Goal: Task Accomplishment & Management: Complete application form

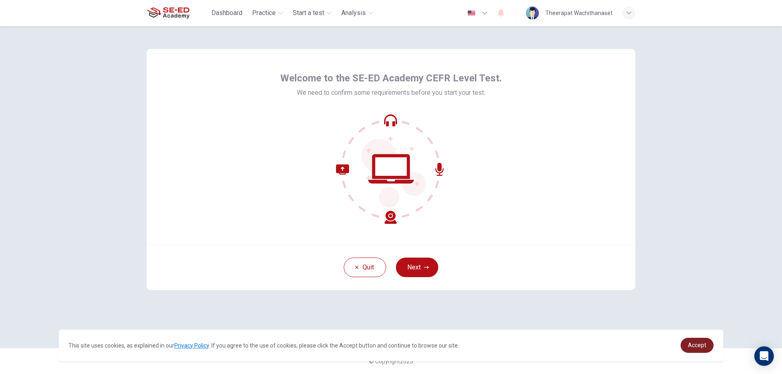
click at [702, 351] on link "Accept" at bounding box center [696, 345] width 33 height 15
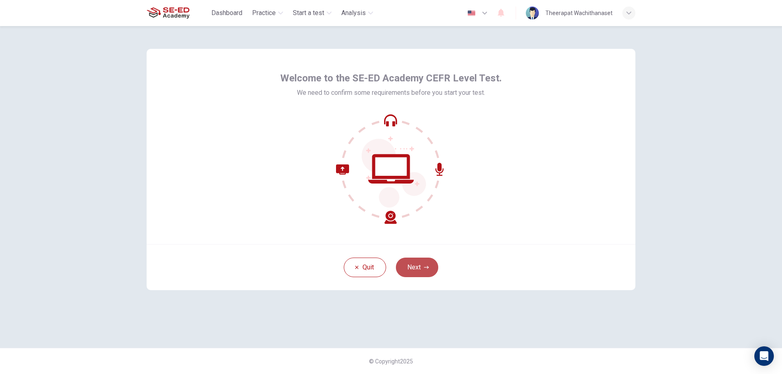
click at [406, 268] on button "Next" at bounding box center [417, 268] width 42 height 20
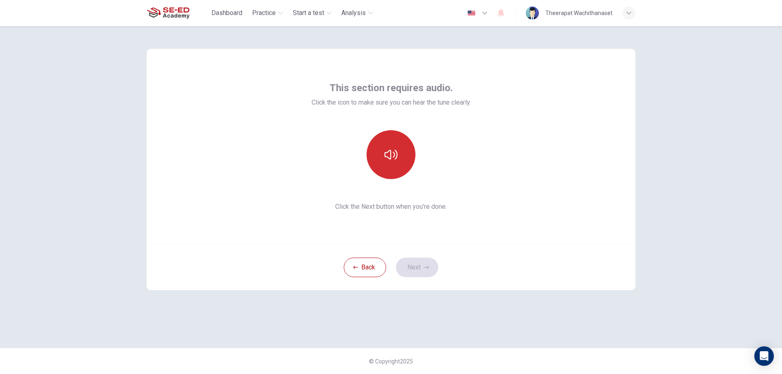
click at [390, 156] on icon "button" at bounding box center [390, 154] width 13 height 13
click at [386, 145] on button "button" at bounding box center [391, 154] width 49 height 49
click at [389, 155] on icon "button" at bounding box center [390, 154] width 13 height 13
click at [388, 124] on div "This section requires audio. Click the icon to make sure you can hear the tune …" at bounding box center [391, 146] width 159 height 130
click at [390, 149] on icon "button" at bounding box center [390, 154] width 13 height 13
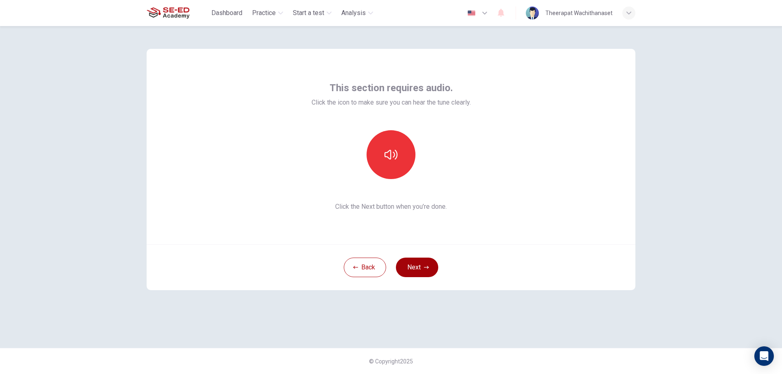
click at [414, 266] on button "Next" at bounding box center [417, 268] width 42 height 20
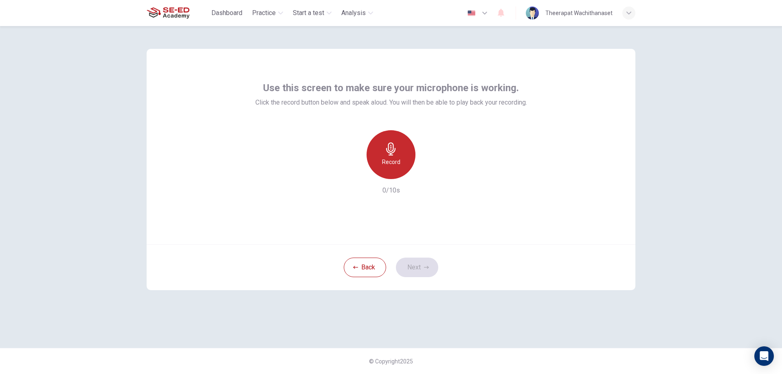
click at [376, 144] on div "Record" at bounding box center [391, 154] width 49 height 49
click at [426, 172] on icon "button" at bounding box center [428, 173] width 8 height 8
click at [356, 174] on icon "button" at bounding box center [353, 172] width 7 height 7
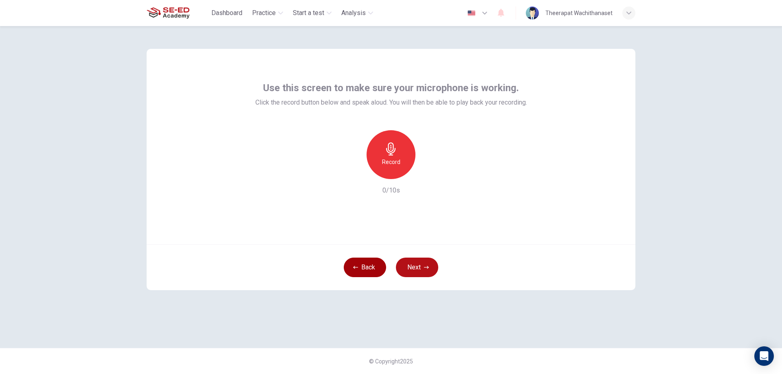
click at [377, 263] on button "Back" at bounding box center [365, 268] width 42 height 20
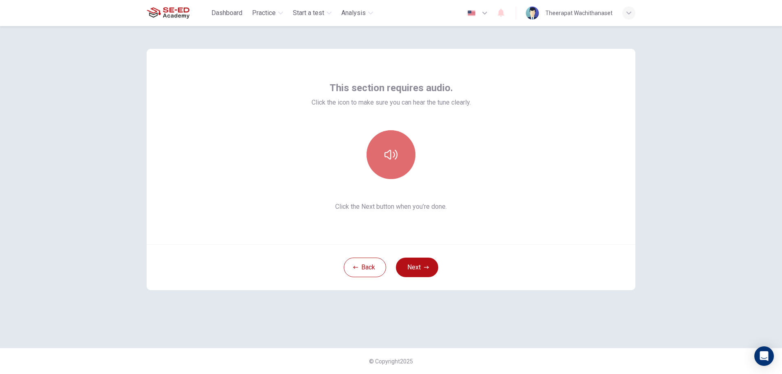
click at [403, 147] on button "button" at bounding box center [391, 154] width 49 height 49
click at [422, 272] on button "Next" at bounding box center [417, 268] width 42 height 20
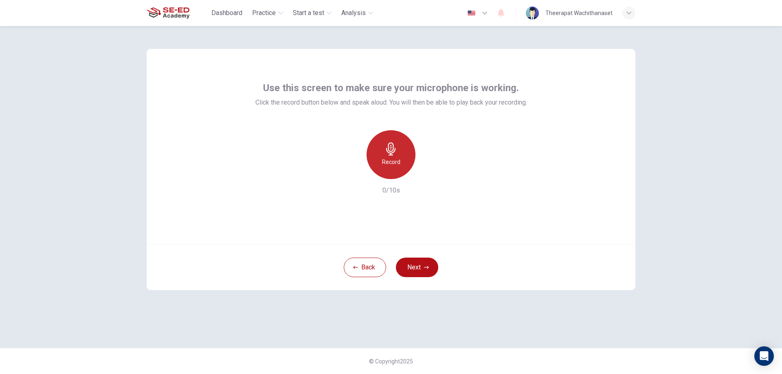
click at [393, 158] on h6 "Record" at bounding box center [391, 162] width 18 height 10
click at [433, 271] on button "Next" at bounding box center [417, 268] width 42 height 20
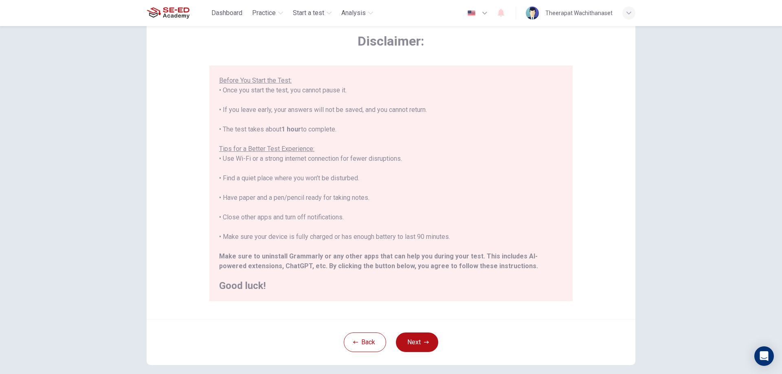
scroll to position [79, 0]
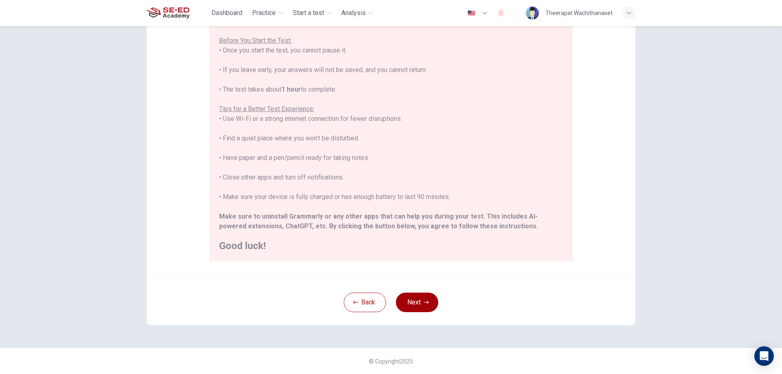
click at [414, 307] on button "Next" at bounding box center [417, 303] width 42 height 20
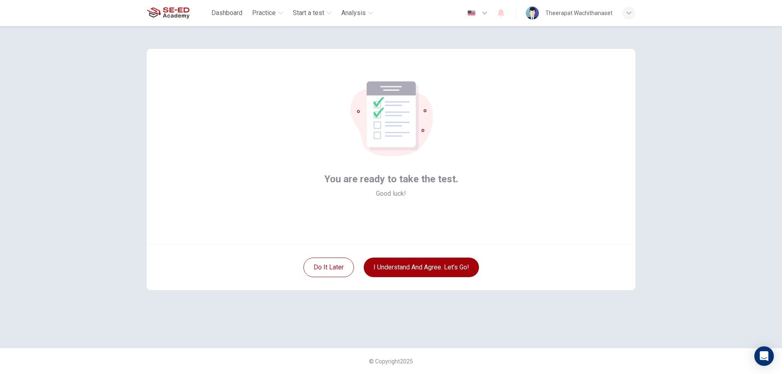
scroll to position [0, 0]
click at [398, 266] on button "I understand and agree. Let’s go!" at bounding box center [421, 268] width 115 height 20
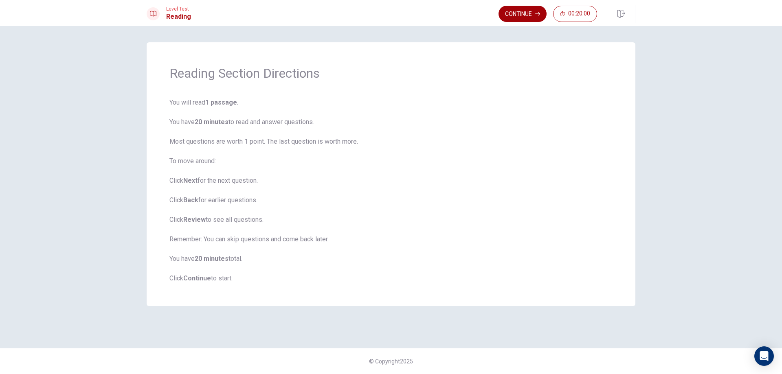
click at [520, 8] on button "Continue" at bounding box center [522, 14] width 48 height 16
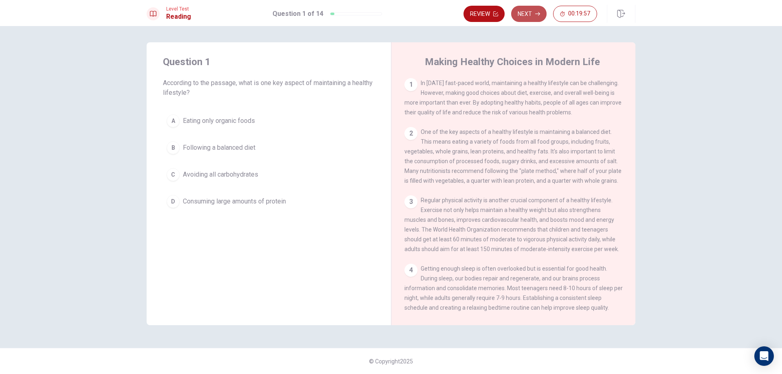
click at [522, 17] on button "Next" at bounding box center [528, 14] width 35 height 16
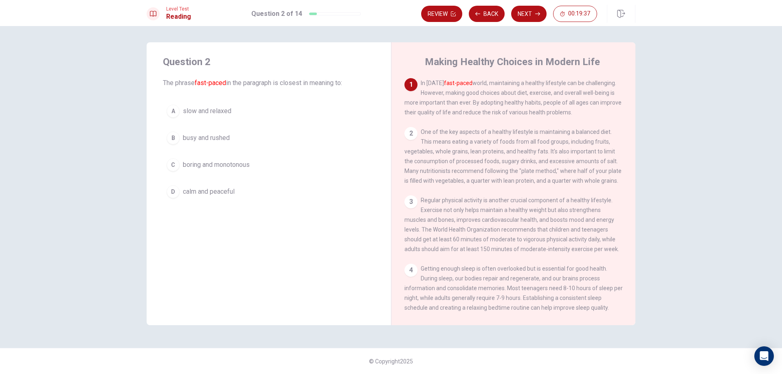
drag, startPoint x: 449, startPoint y: 92, endPoint x: 472, endPoint y: 97, distance: 22.9
click at [472, 97] on span "In [DATE] fast-paced world, maintaining a healthy lifestyle can be challenging.…" at bounding box center [512, 98] width 217 height 36
drag, startPoint x: 488, startPoint y: 92, endPoint x: 432, endPoint y: 106, distance: 58.0
click at [432, 108] on div "1 In [DATE] fast-paced world, maintaining a healthy lifestyle can be challengin…" at bounding box center [513, 97] width 218 height 39
drag, startPoint x: 226, startPoint y: 65, endPoint x: 178, endPoint y: 59, distance: 49.2
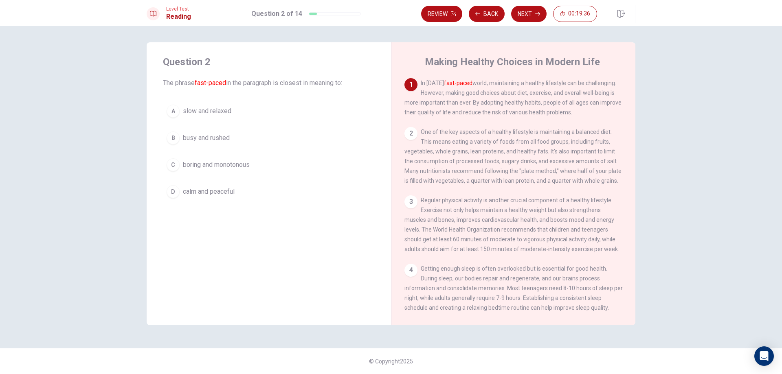
click at [163, 80] on div "Question 2 The phrase fast-paced in the paragraph is closest in meaning to:" at bounding box center [269, 71] width 212 height 33
drag, startPoint x: 209, startPoint y: 42, endPoint x: 172, endPoint y: 31, distance: 38.9
click at [173, 33] on div "Question 2 The phrase fast-paced in the paragraph is closest in meaning to: A s…" at bounding box center [391, 200] width 782 height 348
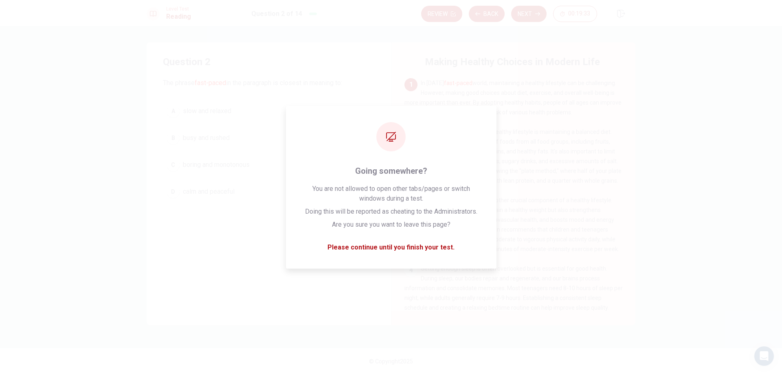
click at [733, 83] on div "Question 2 The phrase fast-paced in the paragraph is closest in meaning to: A s…" at bounding box center [391, 200] width 782 height 348
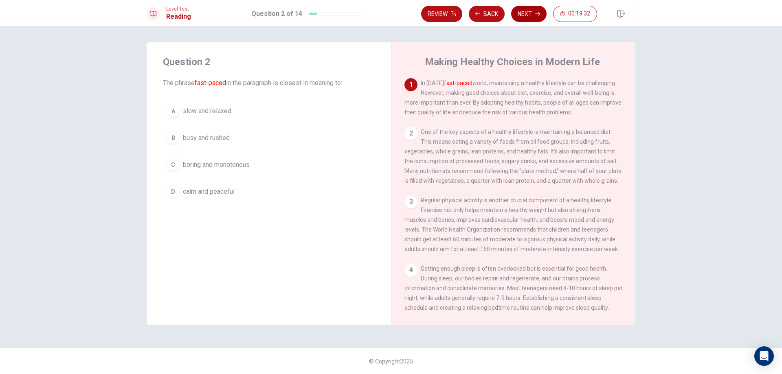
click at [524, 18] on button "Next" at bounding box center [528, 14] width 35 height 16
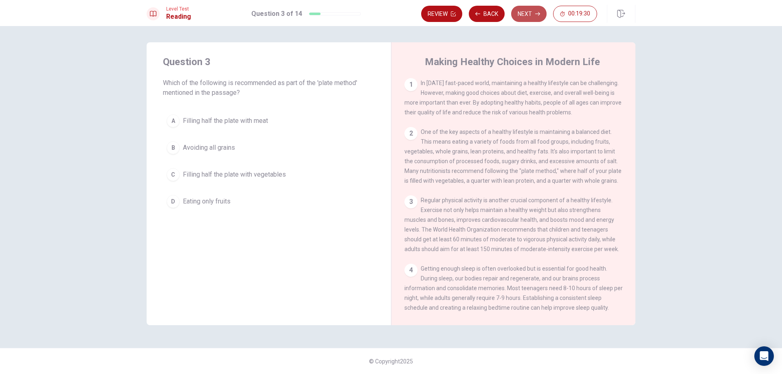
click at [522, 16] on button "Next" at bounding box center [528, 14] width 35 height 16
click at [496, 13] on button "Back" at bounding box center [487, 14] width 36 height 16
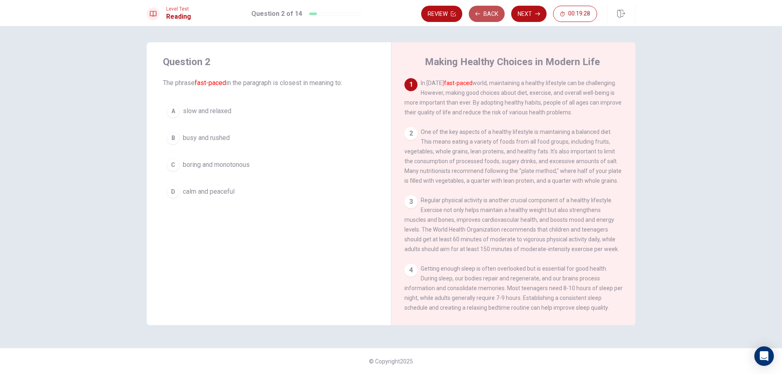
click at [496, 13] on button "Back" at bounding box center [487, 14] width 36 height 16
click at [456, 13] on icon "button" at bounding box center [453, 13] width 5 height 5
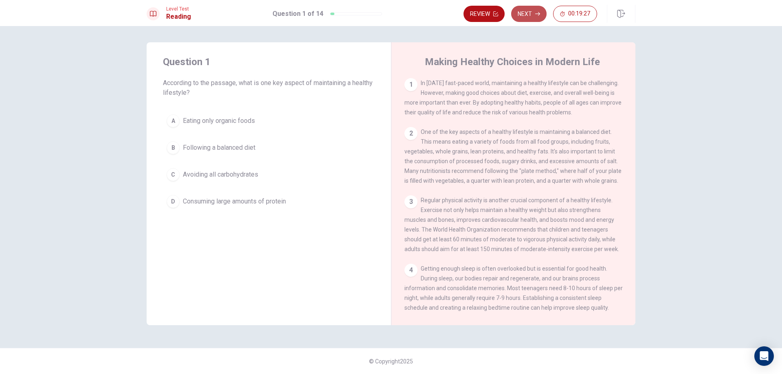
click at [528, 15] on button "Next" at bounding box center [528, 14] width 35 height 16
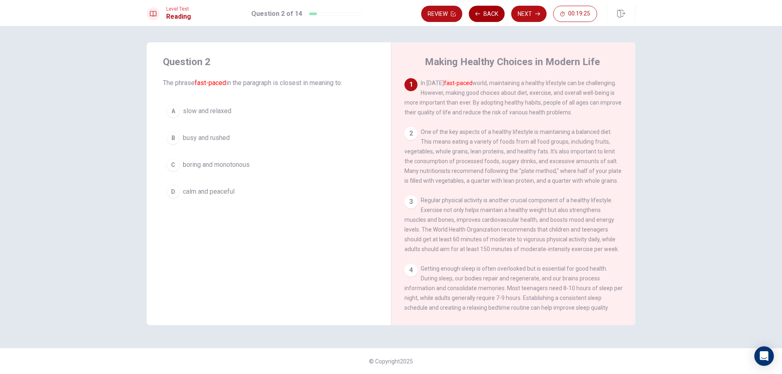
click at [487, 16] on button "Back" at bounding box center [487, 14] width 36 height 16
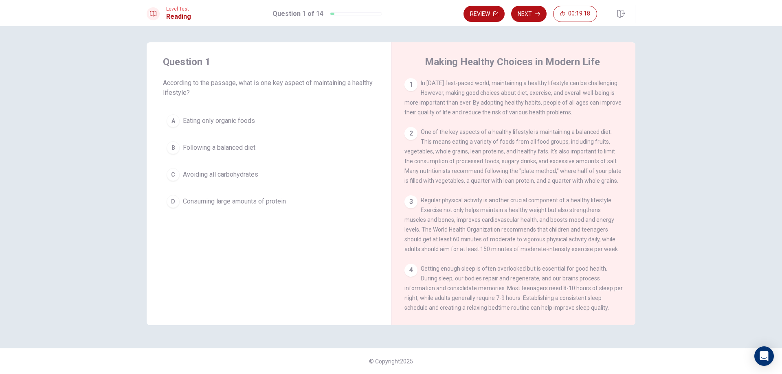
drag, startPoint x: 313, startPoint y: 85, endPoint x: 348, endPoint y: 83, distance: 35.1
click at [348, 85] on span "According to the passage, what is one key aspect of maintaining a healthy lifes…" at bounding box center [269, 88] width 212 height 20
drag, startPoint x: 335, startPoint y: 81, endPoint x: 324, endPoint y: 84, distance: 11.6
click at [324, 84] on span "According to the passage, what is one key aspect of maintaining a healthy lifes…" at bounding box center [269, 88] width 212 height 20
click at [173, 148] on div "B" at bounding box center [173, 147] width 13 height 13
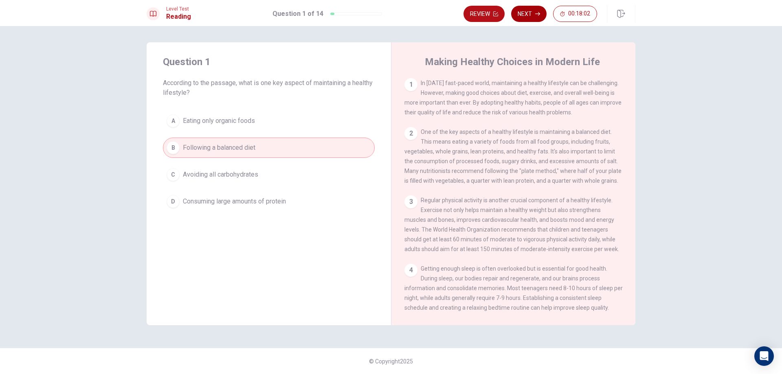
click at [525, 15] on button "Next" at bounding box center [528, 14] width 35 height 16
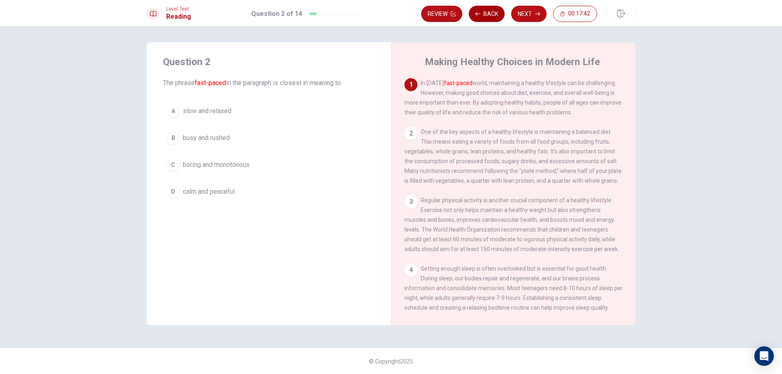
click at [489, 15] on button "Back" at bounding box center [487, 14] width 36 height 16
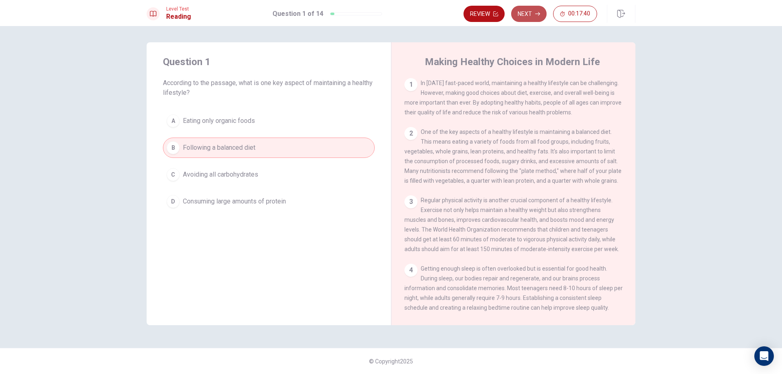
click at [524, 13] on button "Next" at bounding box center [528, 14] width 35 height 16
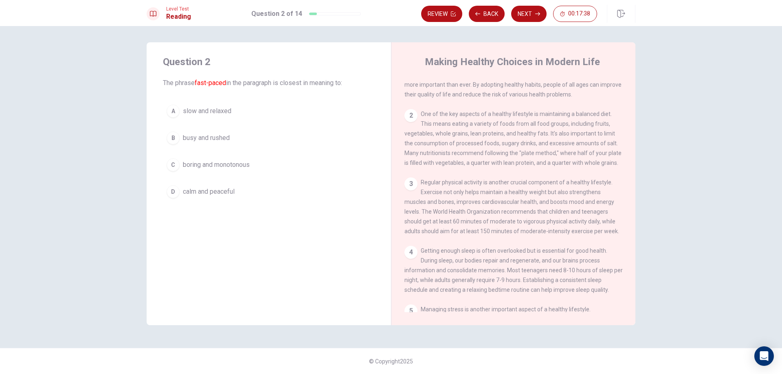
scroll to position [23, 0]
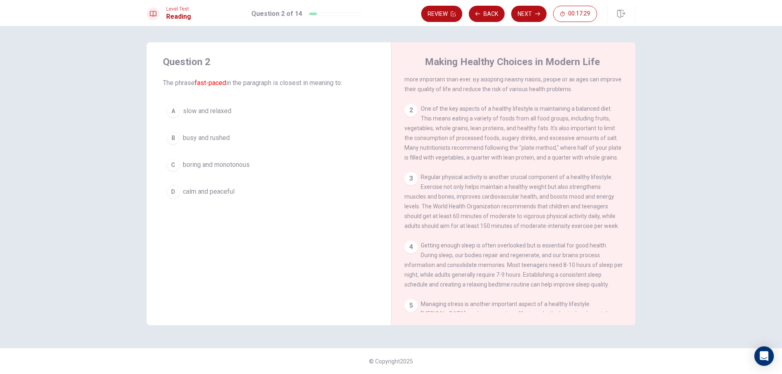
drag, startPoint x: 229, startPoint y: 81, endPoint x: 255, endPoint y: 83, distance: 26.5
click at [255, 83] on span "The phrase fast-paced in the paragraph is closest in meaning to:" at bounding box center [269, 83] width 212 height 10
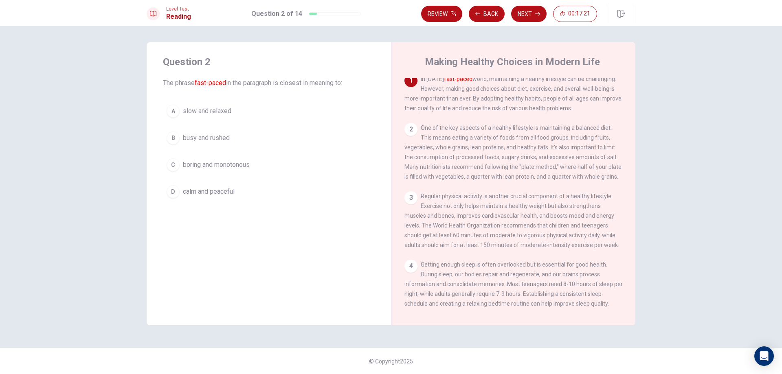
scroll to position [0, 0]
click at [176, 134] on div "B" at bounding box center [173, 138] width 13 height 13
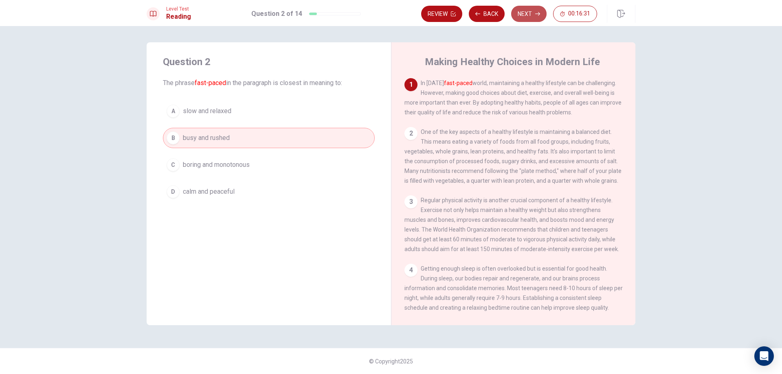
click at [537, 8] on button "Next" at bounding box center [528, 14] width 35 height 16
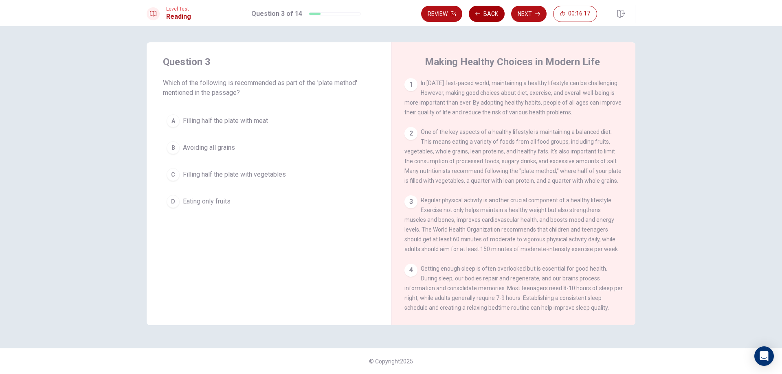
click at [487, 13] on button "Back" at bounding box center [487, 14] width 36 height 16
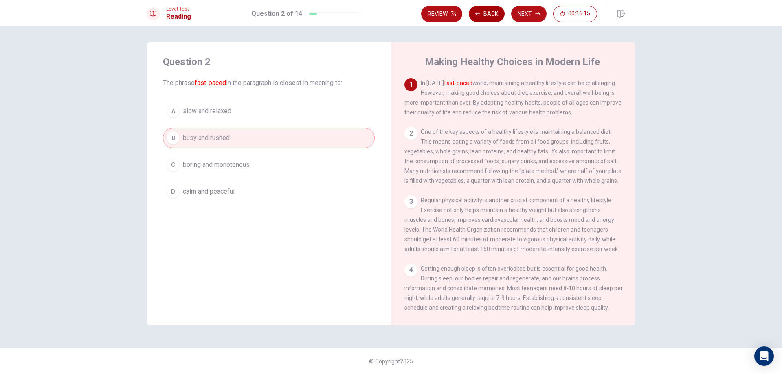
click at [484, 18] on button "Back" at bounding box center [487, 14] width 36 height 16
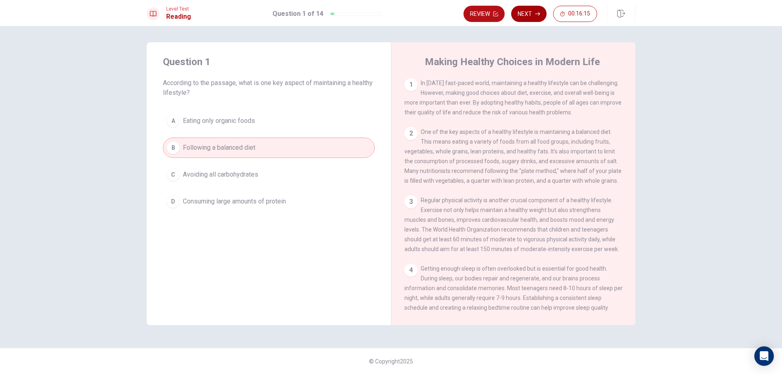
click at [536, 17] on button "Next" at bounding box center [528, 14] width 35 height 16
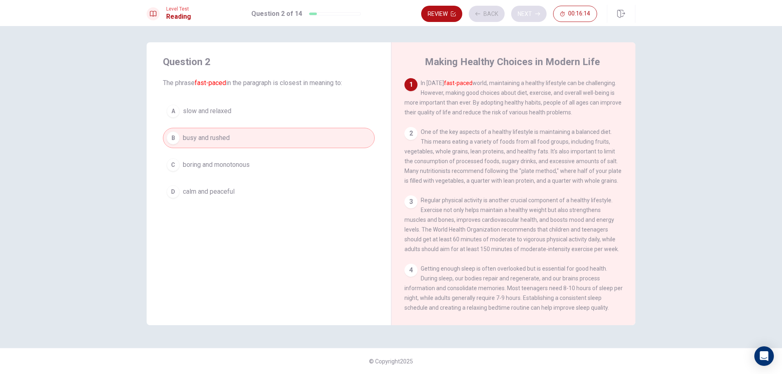
click at [536, 17] on div "Review Back Next 00:16:14" at bounding box center [509, 14] width 176 height 16
click at [530, 13] on button "Next" at bounding box center [528, 14] width 35 height 16
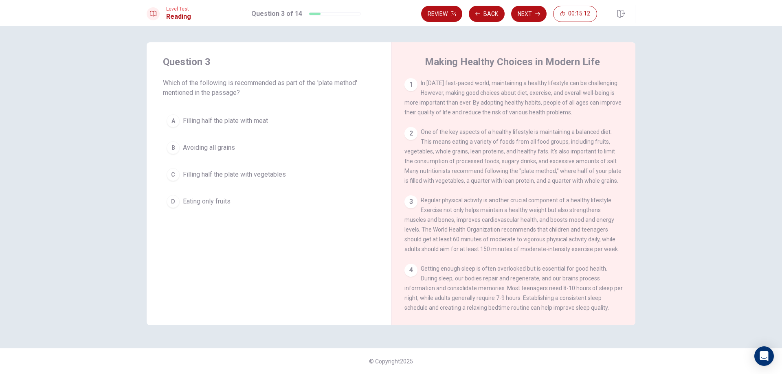
click at [173, 171] on div "C" at bounding box center [173, 174] width 13 height 13
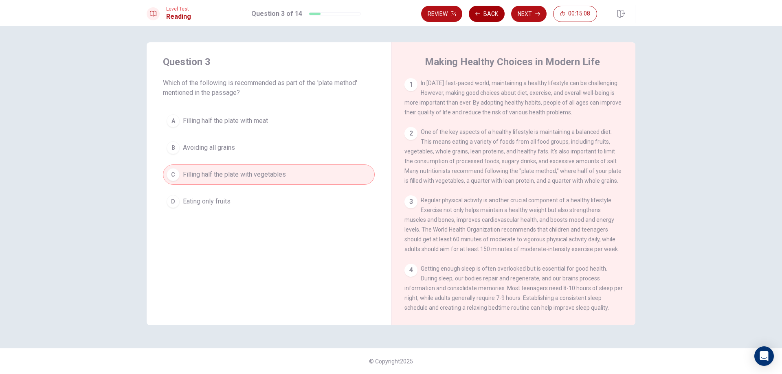
click at [486, 15] on button "Back" at bounding box center [487, 14] width 36 height 16
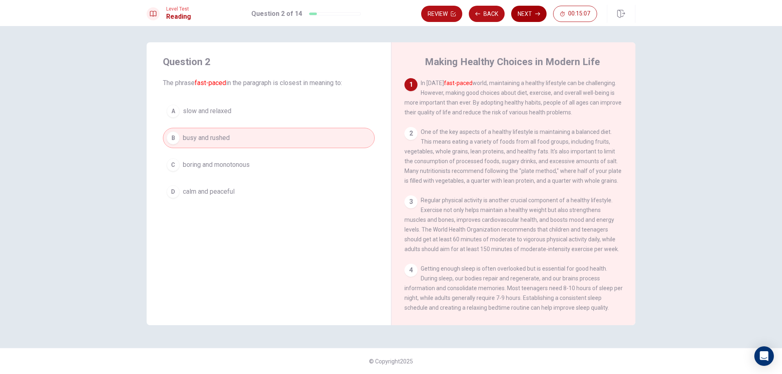
click at [516, 17] on button "Next" at bounding box center [528, 14] width 35 height 16
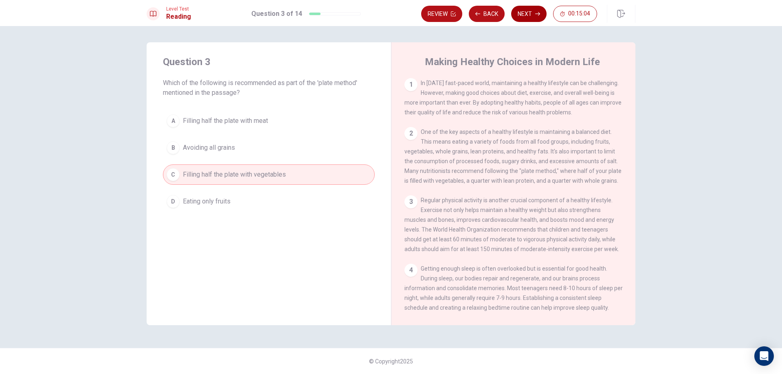
click at [523, 14] on button "Next" at bounding box center [528, 14] width 35 height 16
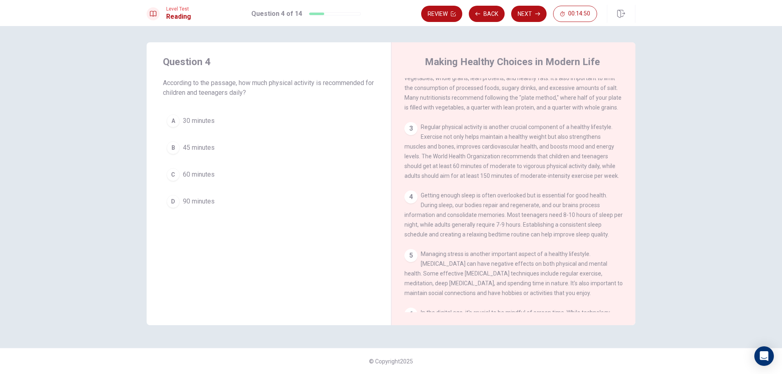
scroll to position [79, 0]
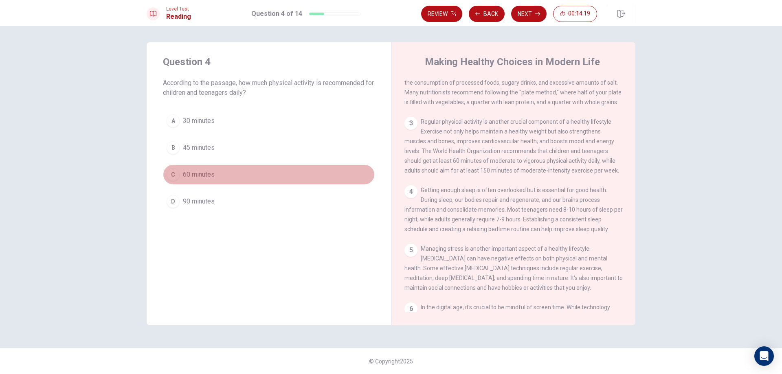
click at [173, 174] on div "C" at bounding box center [173, 174] width 13 height 13
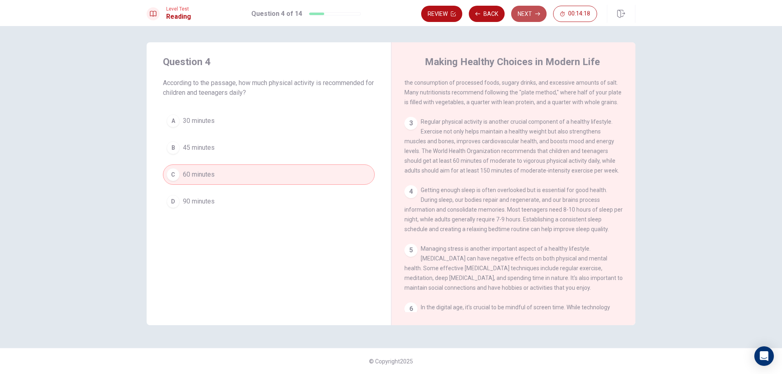
click at [522, 14] on button "Next" at bounding box center [528, 14] width 35 height 16
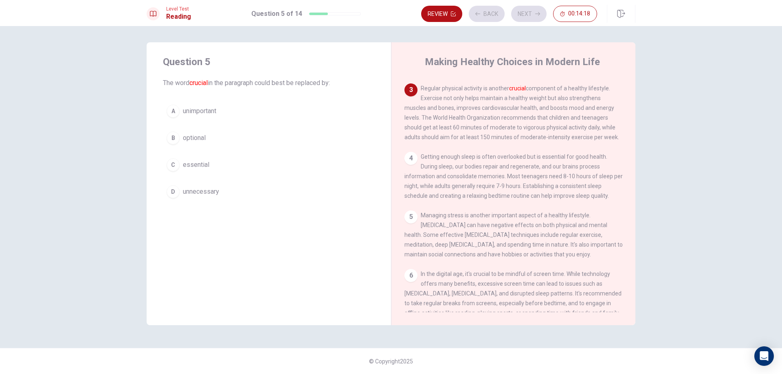
scroll to position [121, 0]
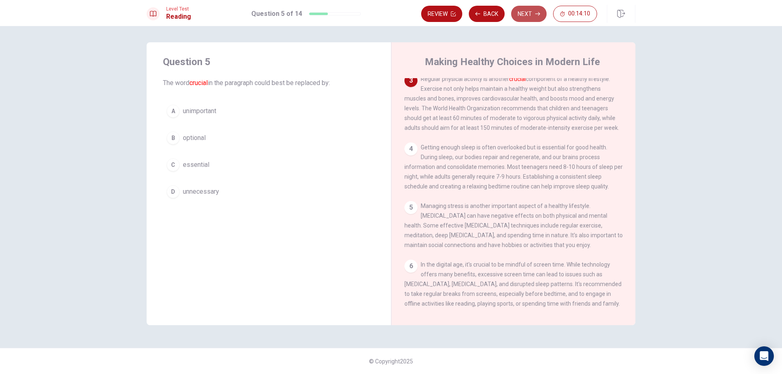
click at [525, 12] on button "Next" at bounding box center [528, 14] width 35 height 16
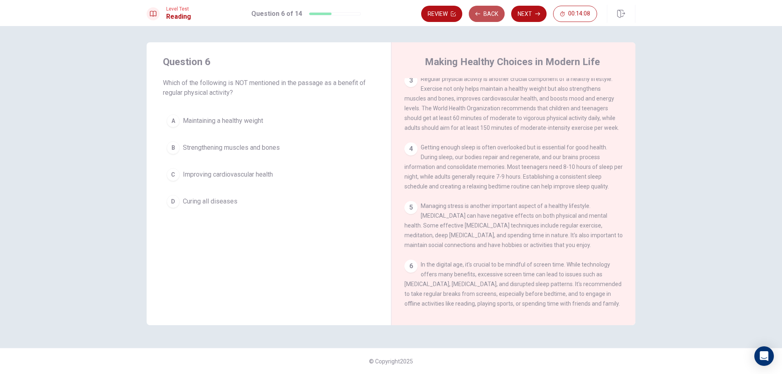
click at [486, 20] on button "Back" at bounding box center [487, 14] width 36 height 16
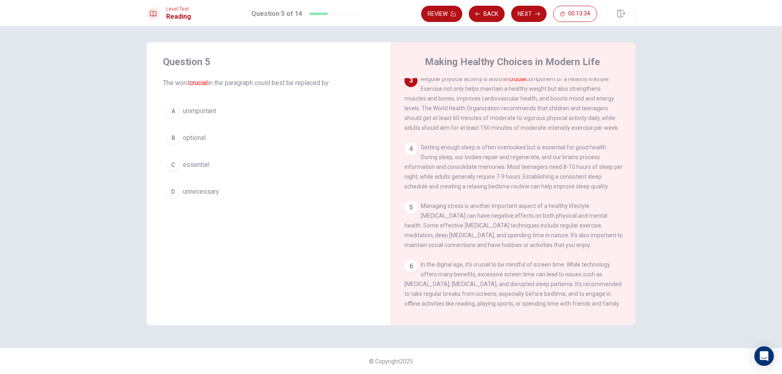
click at [171, 166] on div "C" at bounding box center [173, 164] width 13 height 13
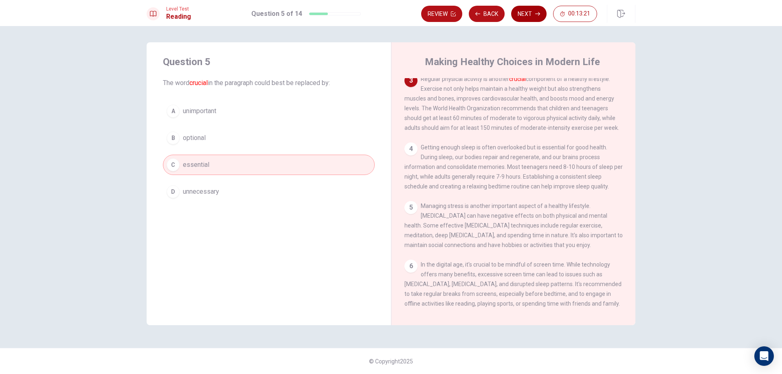
click at [533, 13] on button "Next" at bounding box center [528, 14] width 35 height 16
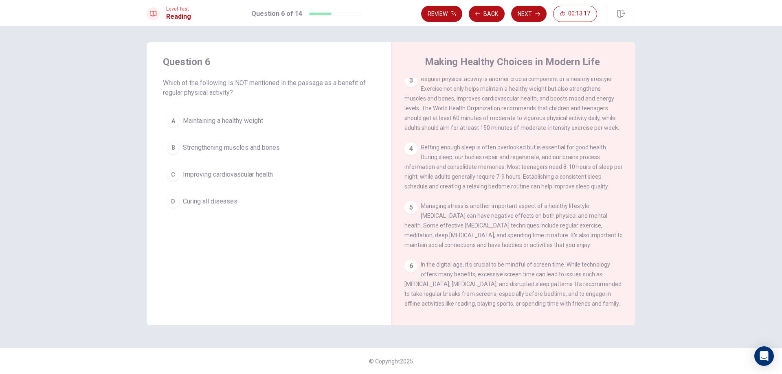
click at [520, 7] on button "Next" at bounding box center [528, 14] width 35 height 16
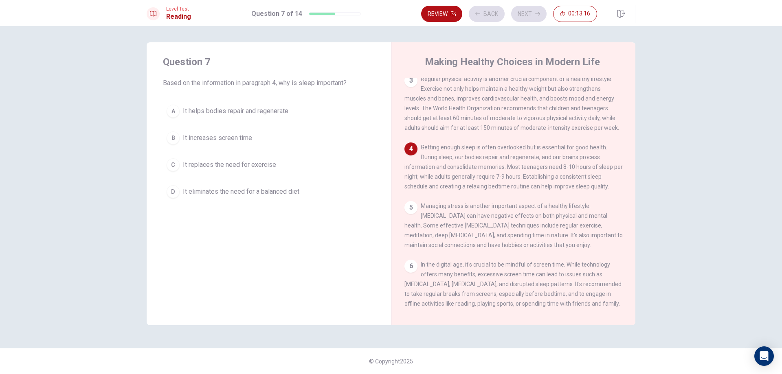
scroll to position [192, 0]
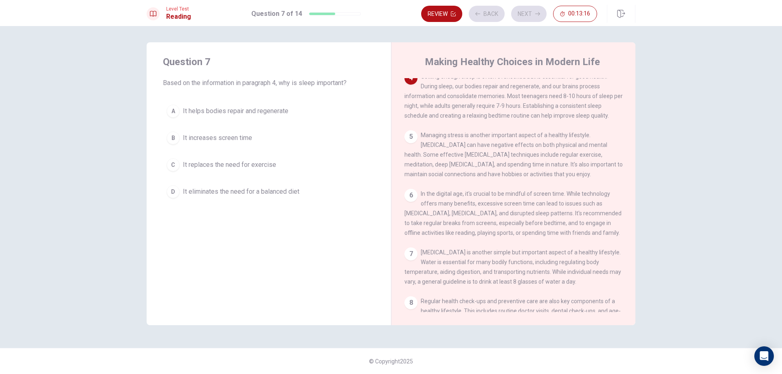
click at [525, 13] on div "Review Back Next 00:13:16" at bounding box center [509, 14] width 176 height 16
click at [525, 14] on button "Next" at bounding box center [528, 14] width 35 height 16
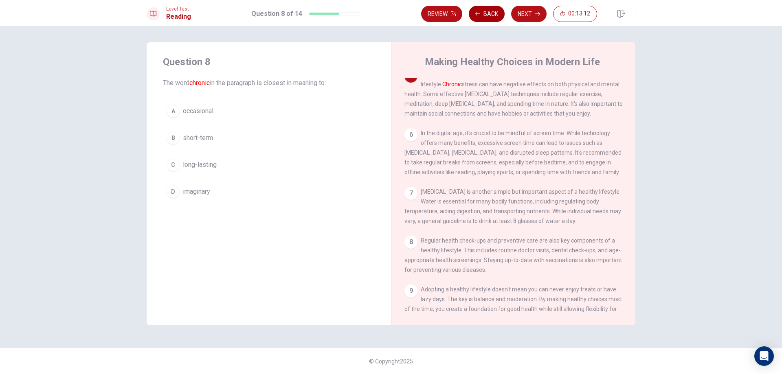
click at [491, 14] on button "Back" at bounding box center [487, 14] width 36 height 16
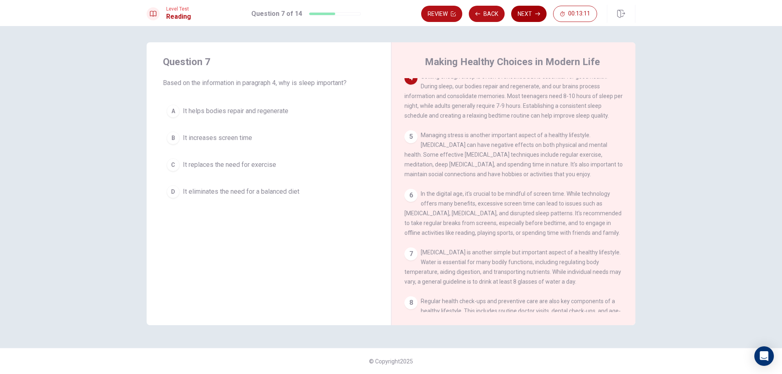
click at [534, 9] on button "Next" at bounding box center [528, 14] width 35 height 16
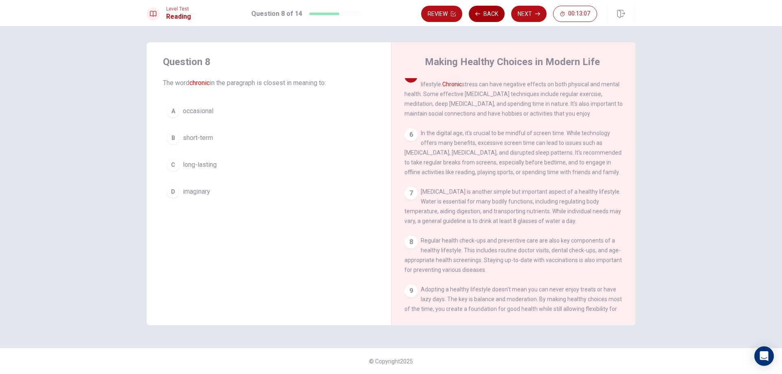
click at [487, 13] on button "Back" at bounding box center [487, 14] width 36 height 16
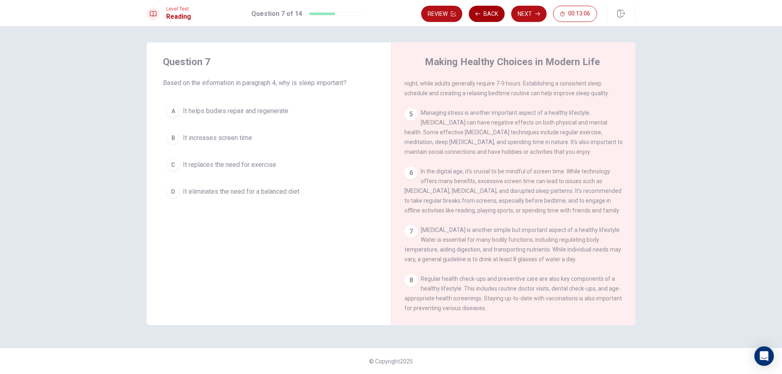
scroll to position [192, 0]
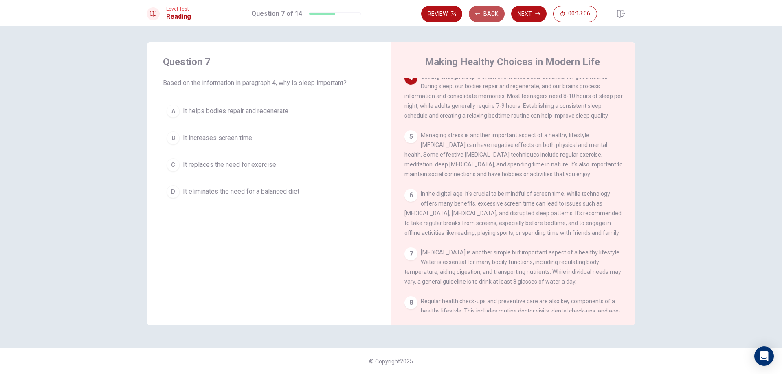
click at [487, 13] on button "Back" at bounding box center [487, 14] width 36 height 16
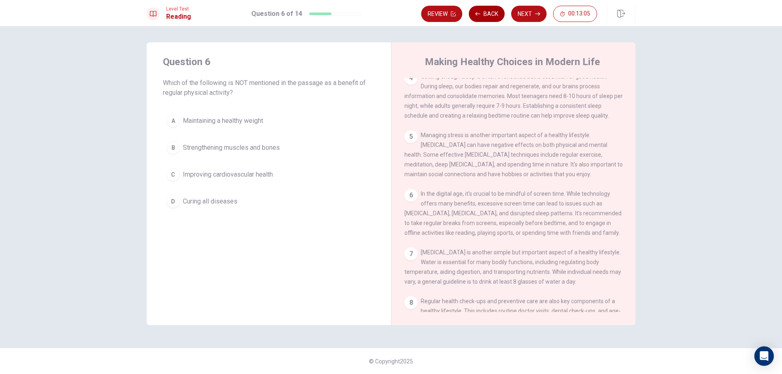
click at [487, 13] on button "Back" at bounding box center [487, 14] width 36 height 16
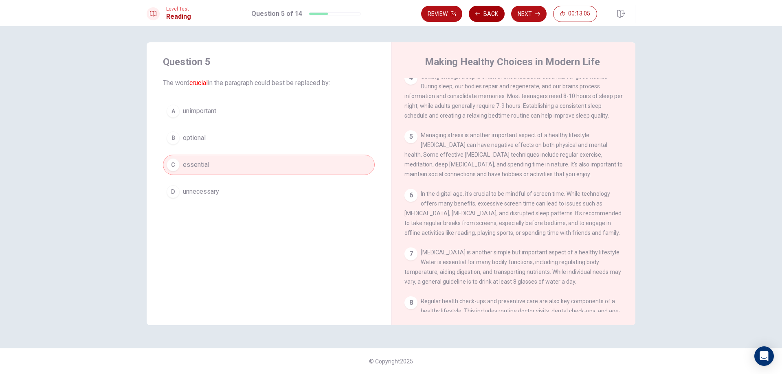
scroll to position [121, 0]
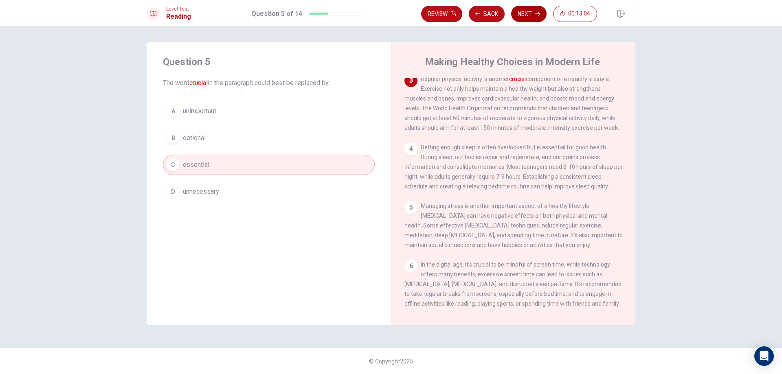
click at [524, 16] on button "Next" at bounding box center [528, 14] width 35 height 16
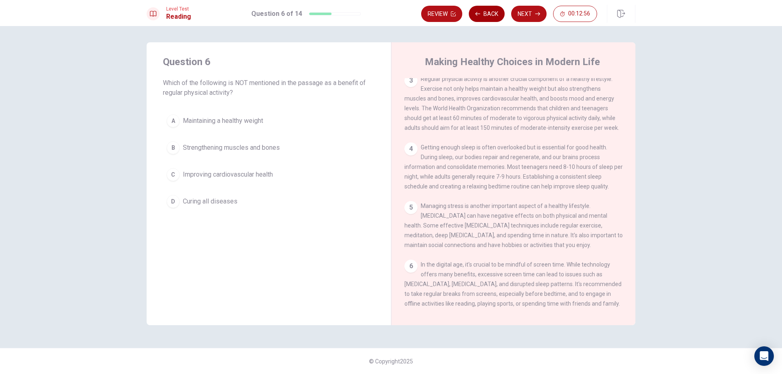
click at [488, 14] on button "Back" at bounding box center [487, 14] width 36 height 16
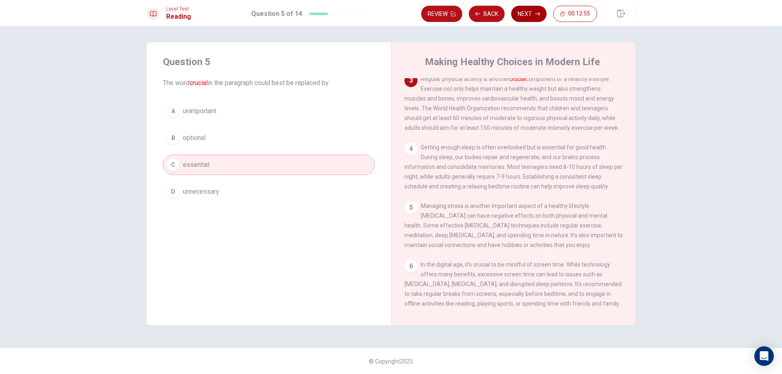
click at [529, 13] on button "Next" at bounding box center [528, 14] width 35 height 16
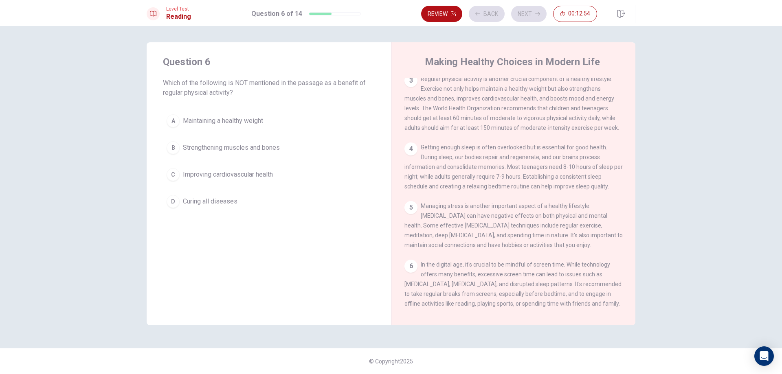
drag, startPoint x: 472, startPoint y: 133, endPoint x: 477, endPoint y: 138, distance: 6.9
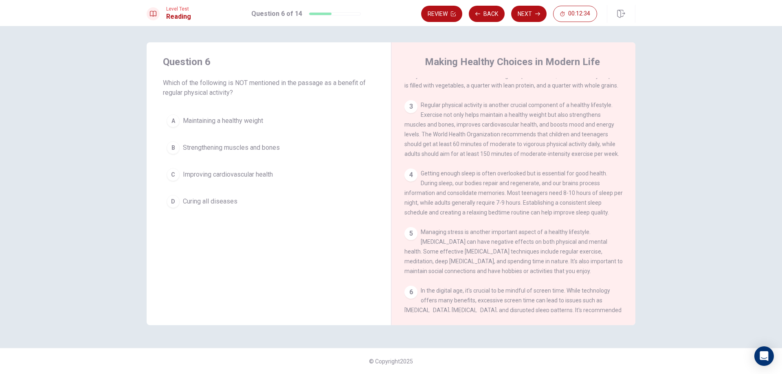
scroll to position [93, 0]
click at [173, 203] on div "D" at bounding box center [173, 201] width 13 height 13
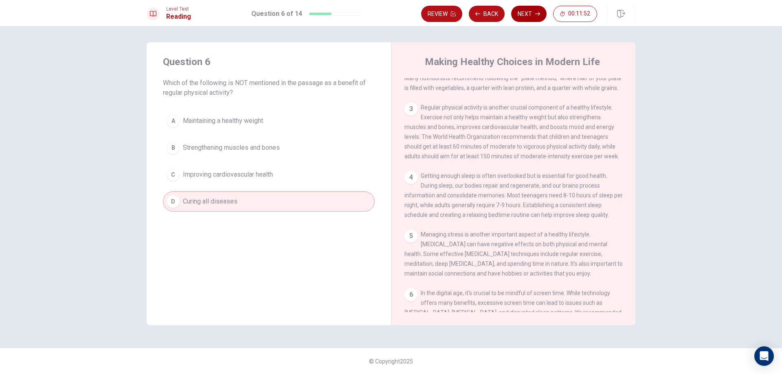
click at [523, 18] on button "Next" at bounding box center [528, 14] width 35 height 16
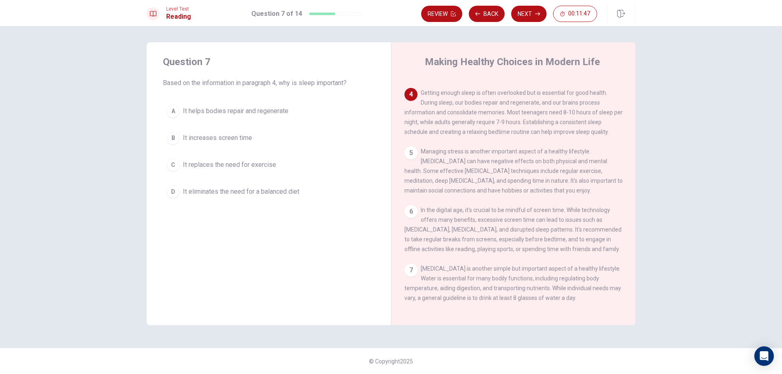
scroll to position [176, 0]
click at [169, 111] on div "A" at bounding box center [173, 111] width 13 height 13
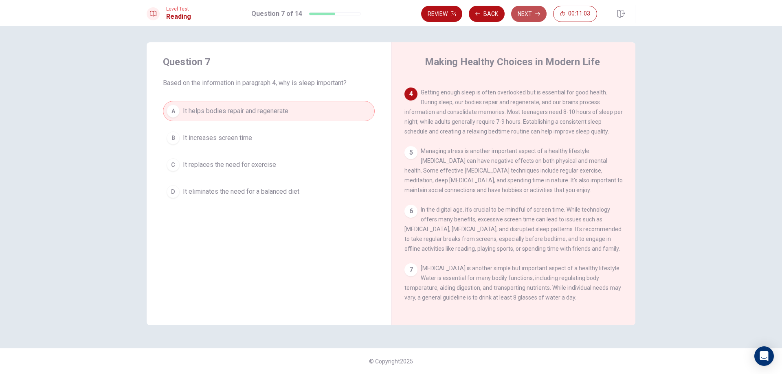
click at [527, 10] on button "Next" at bounding box center [528, 14] width 35 height 16
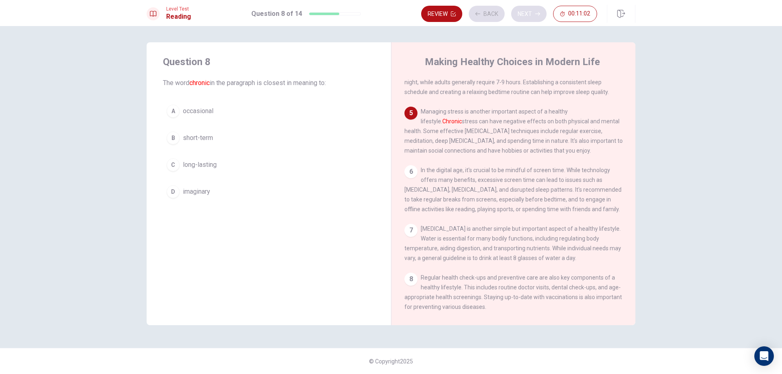
scroll to position [253, 0]
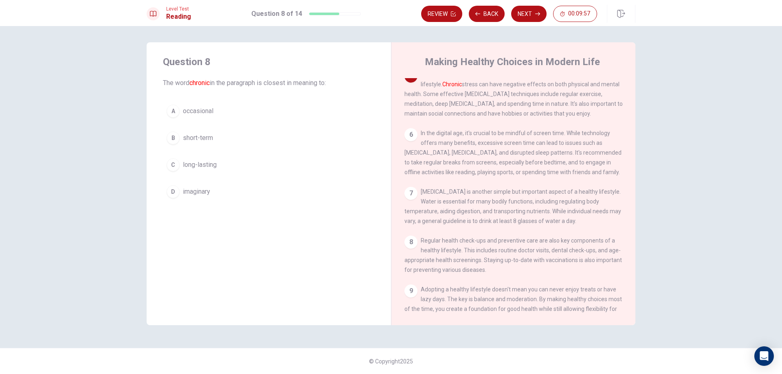
click at [178, 191] on div "D" at bounding box center [173, 191] width 13 height 13
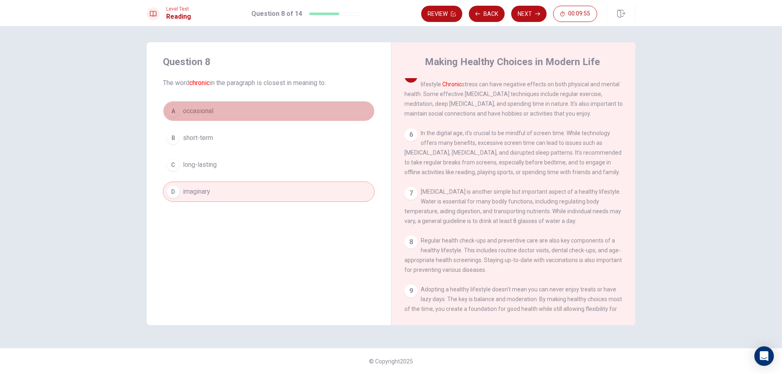
click at [186, 107] on span "occasional" at bounding box center [198, 111] width 31 height 10
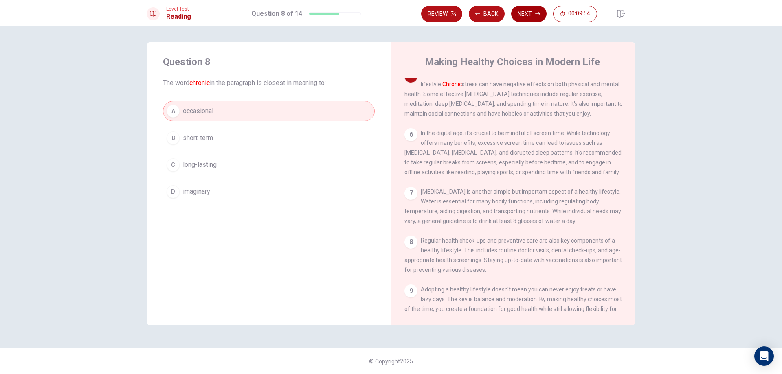
click at [532, 15] on button "Next" at bounding box center [528, 14] width 35 height 16
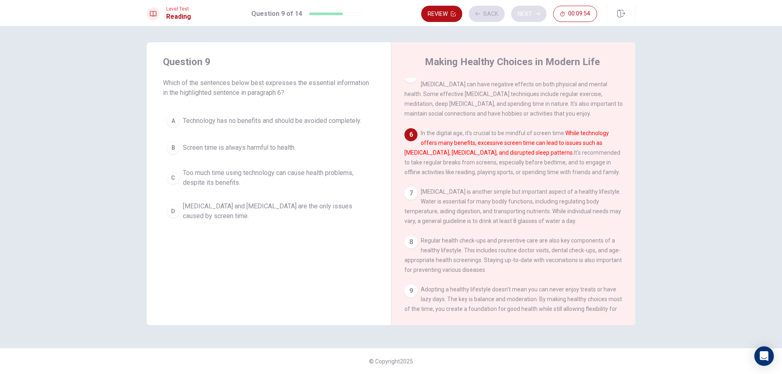
scroll to position [314, 0]
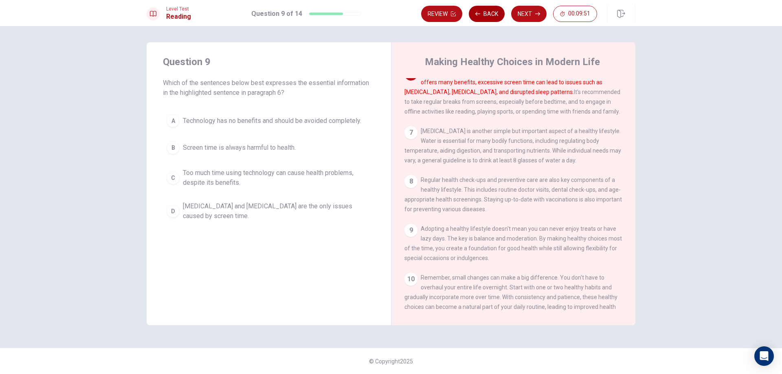
click at [494, 12] on button "Back" at bounding box center [487, 14] width 36 height 16
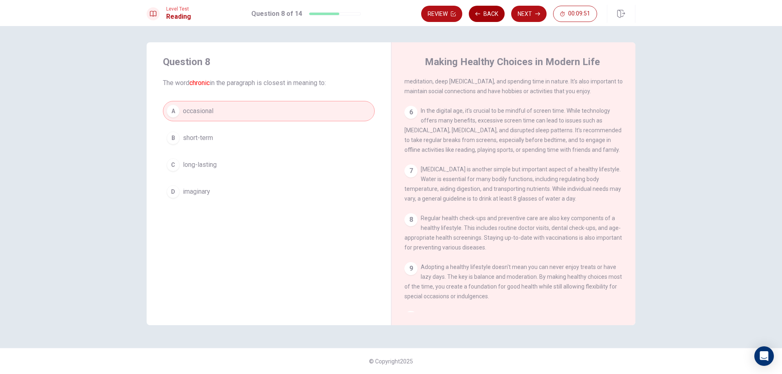
scroll to position [253, 0]
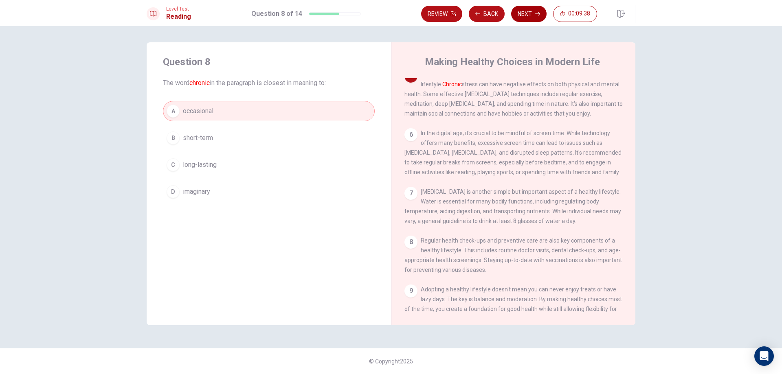
click at [527, 9] on button "Next" at bounding box center [528, 14] width 35 height 16
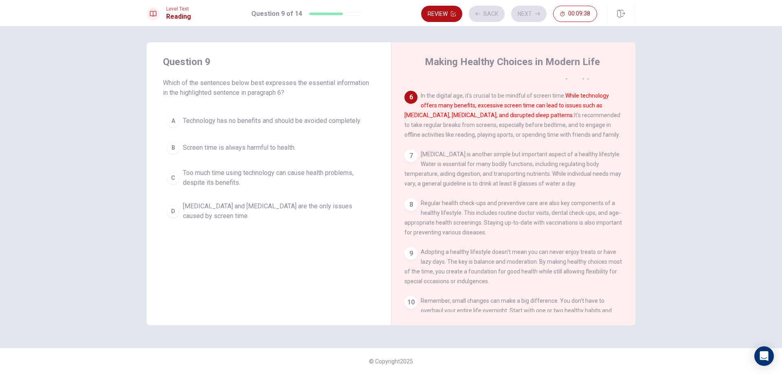
scroll to position [314, 0]
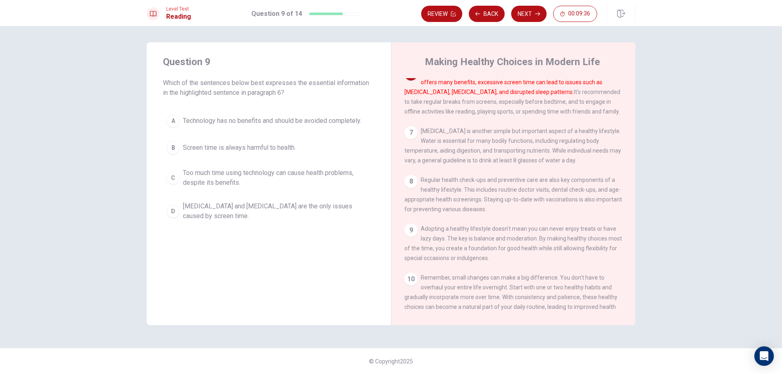
drag, startPoint x: 546, startPoint y: 144, endPoint x: 496, endPoint y: 146, distance: 50.1
click at [496, 146] on span "[MEDICAL_DATA] is another simple but important aspect of a healthy lifestyle. W…" at bounding box center [512, 146] width 217 height 36
click at [174, 121] on div "A" at bounding box center [173, 120] width 13 height 13
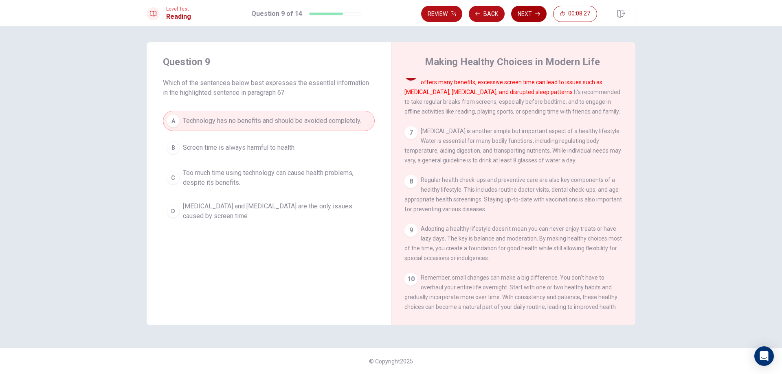
click at [531, 18] on button "Next" at bounding box center [528, 14] width 35 height 16
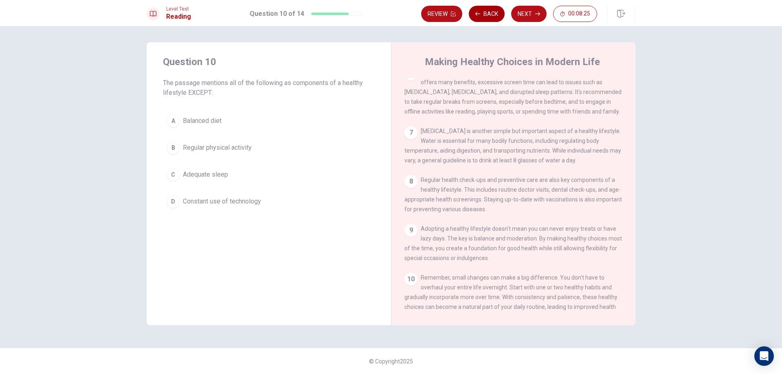
click at [474, 9] on button "Back" at bounding box center [487, 14] width 36 height 16
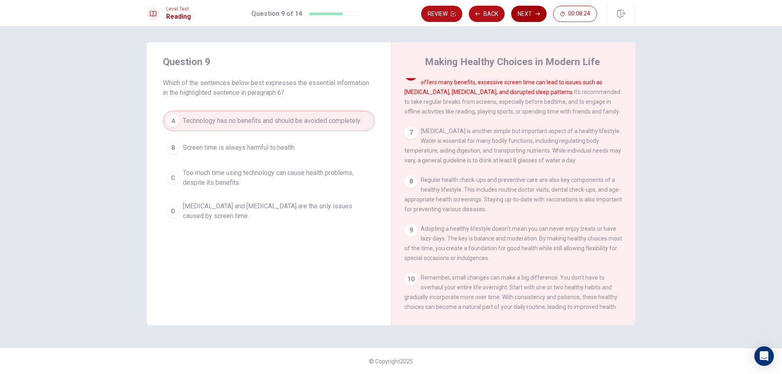
click at [520, 12] on button "Next" at bounding box center [528, 14] width 35 height 16
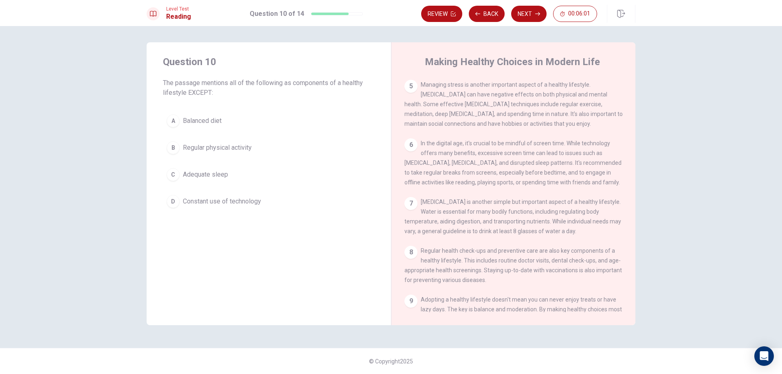
scroll to position [229, 0]
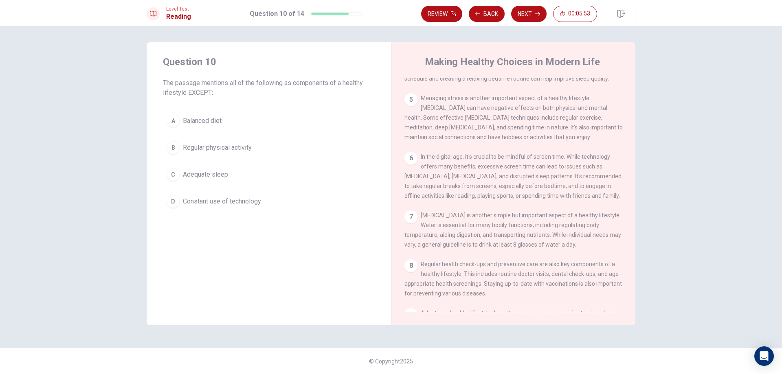
click at [186, 114] on button "A Balanced diet" at bounding box center [269, 121] width 212 height 20
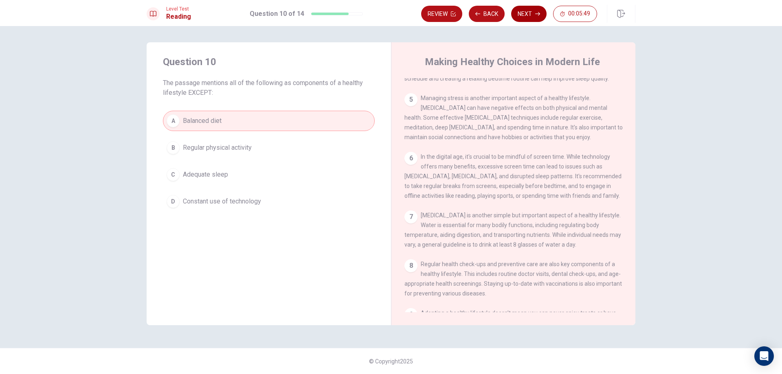
click at [527, 18] on button "Next" at bounding box center [528, 14] width 35 height 16
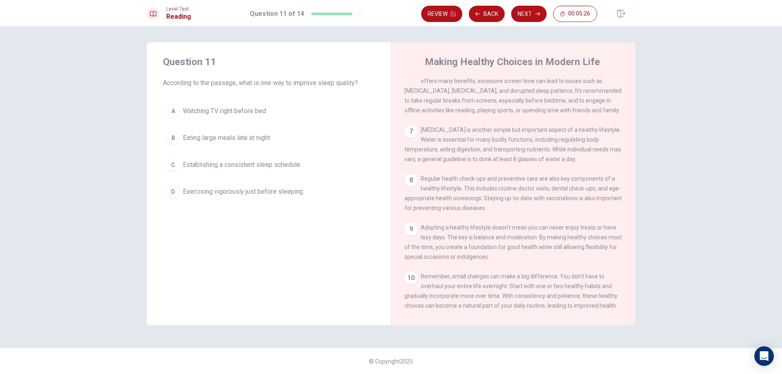
scroll to position [352, 0]
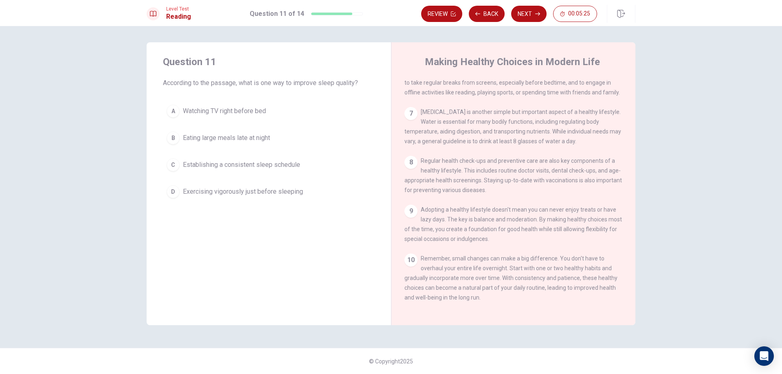
drag, startPoint x: 555, startPoint y: 231, endPoint x: 554, endPoint y: 214, distance: 17.6
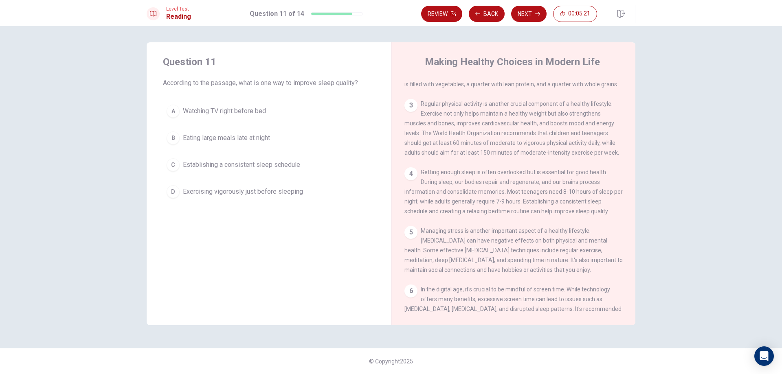
drag, startPoint x: 496, startPoint y: 199, endPoint x: 495, endPoint y: 192, distance: 6.6
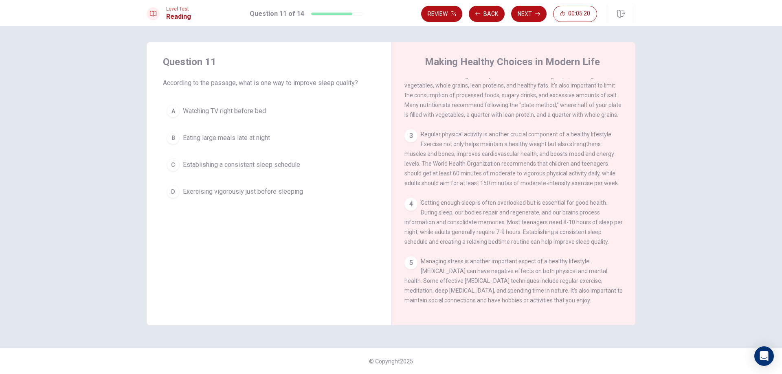
drag, startPoint x: 505, startPoint y: 247, endPoint x: 505, endPoint y: 239, distance: 8.2
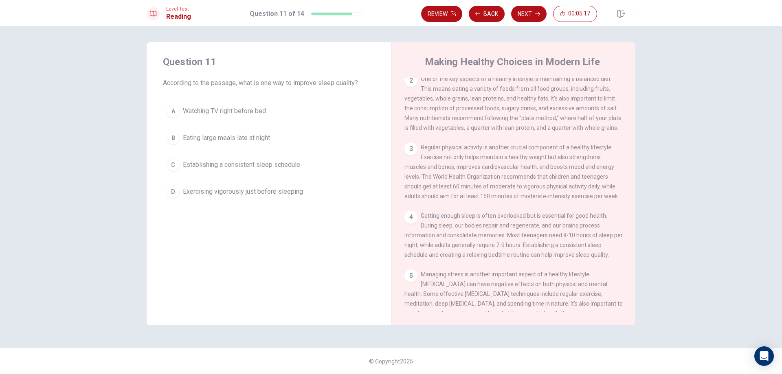
scroll to position [81, 0]
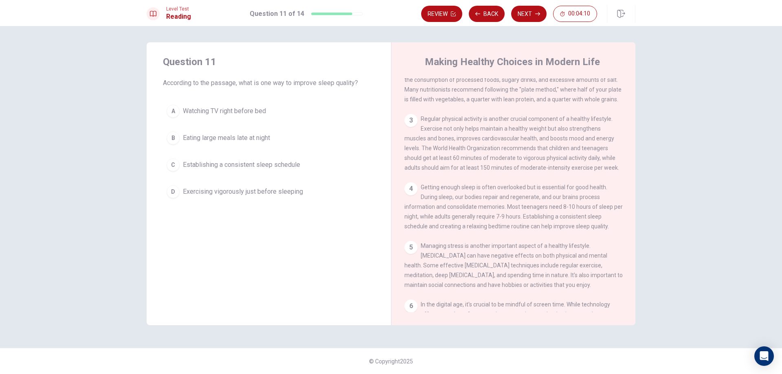
click at [171, 168] on div "C" at bounding box center [173, 164] width 13 height 13
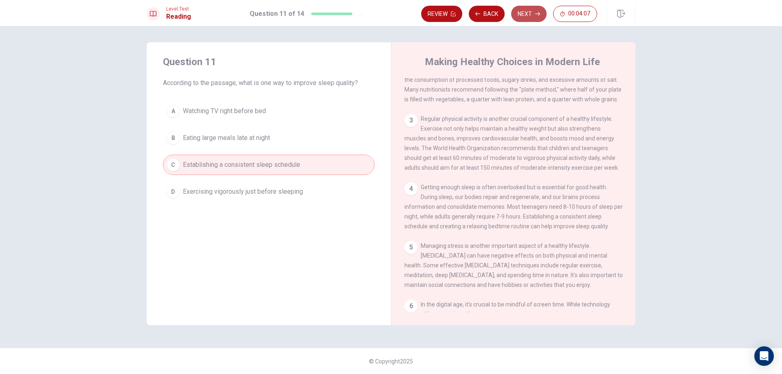
click at [535, 16] on icon "button" at bounding box center [537, 13] width 5 height 5
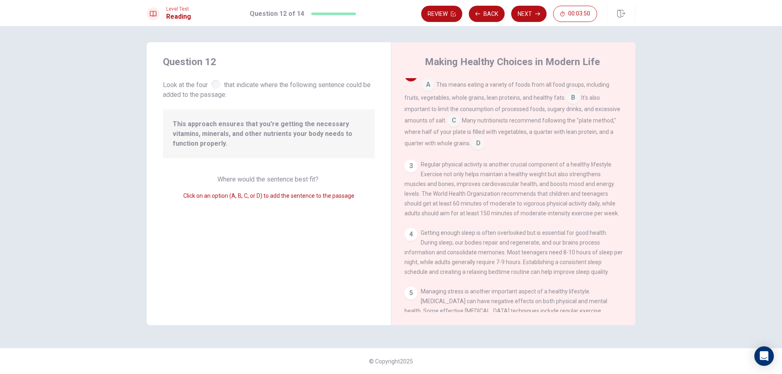
scroll to position [0, 0]
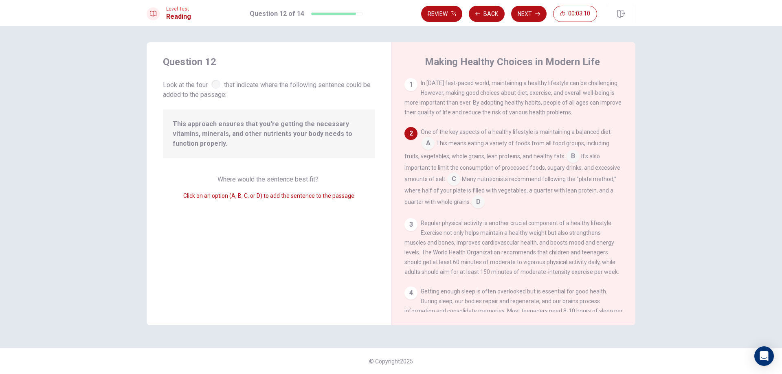
click at [431, 147] on input at bounding box center [427, 144] width 13 height 13
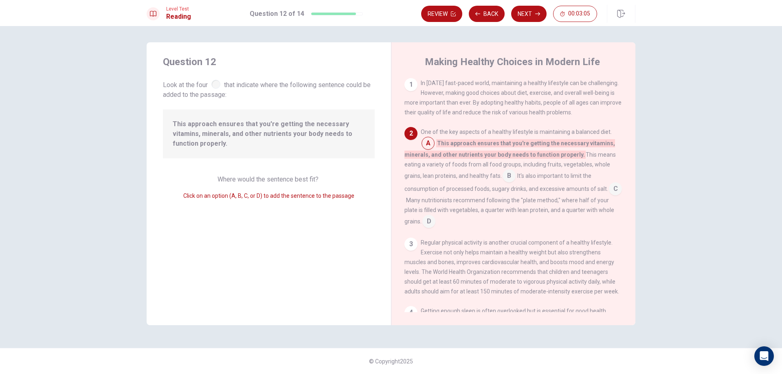
click at [509, 174] on input at bounding box center [509, 176] width 13 height 13
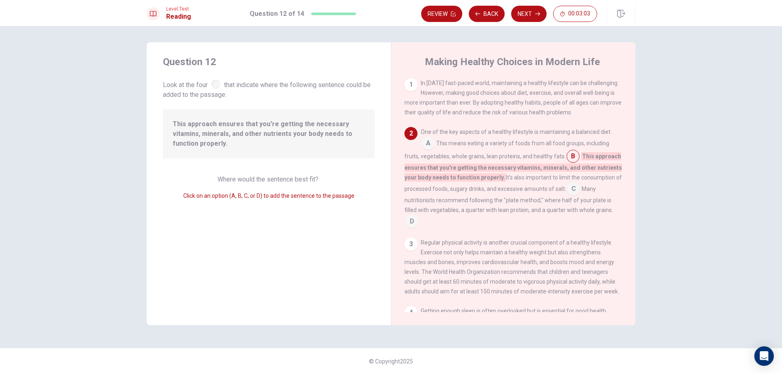
click at [436, 143] on div "One of the key aspects of a healthy lifestyle is maintaining a balanced diet. A…" at bounding box center [513, 177] width 218 height 101
click at [434, 145] on input at bounding box center [427, 144] width 13 height 13
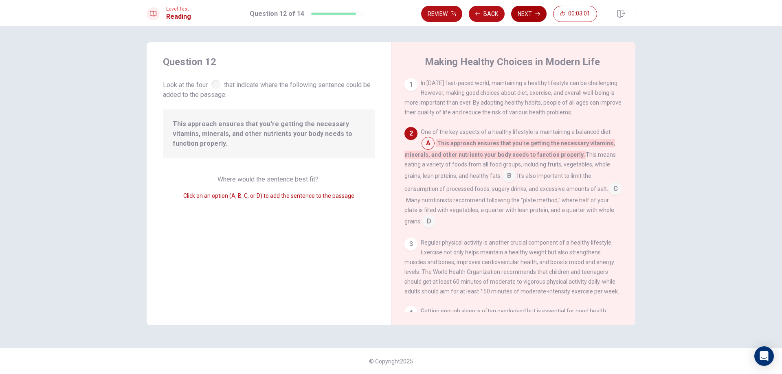
click at [533, 13] on button "Next" at bounding box center [528, 14] width 35 height 16
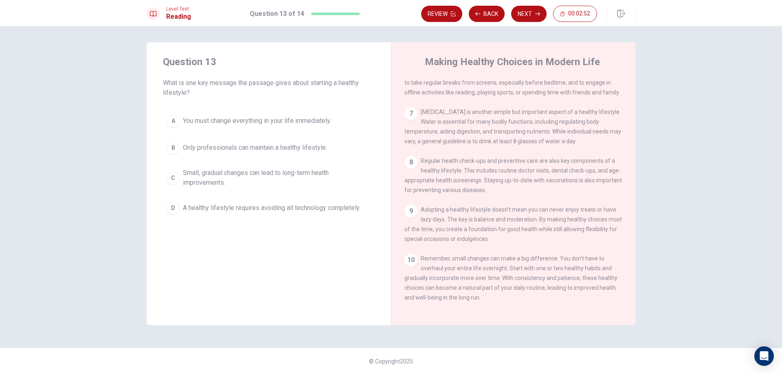
scroll to position [352, 0]
click at [177, 179] on div "C" at bounding box center [173, 177] width 13 height 13
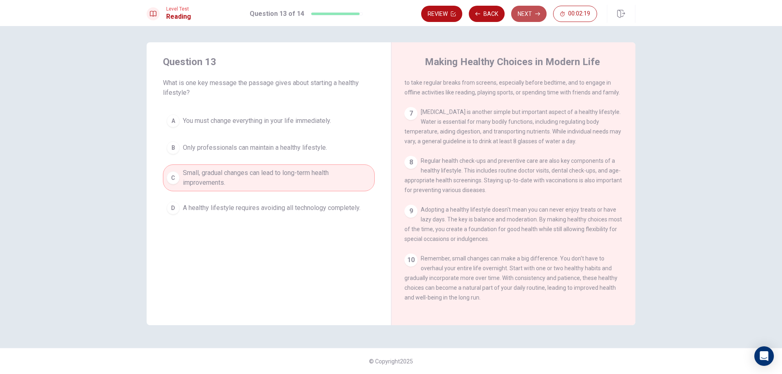
click at [520, 12] on button "Next" at bounding box center [528, 14] width 35 height 16
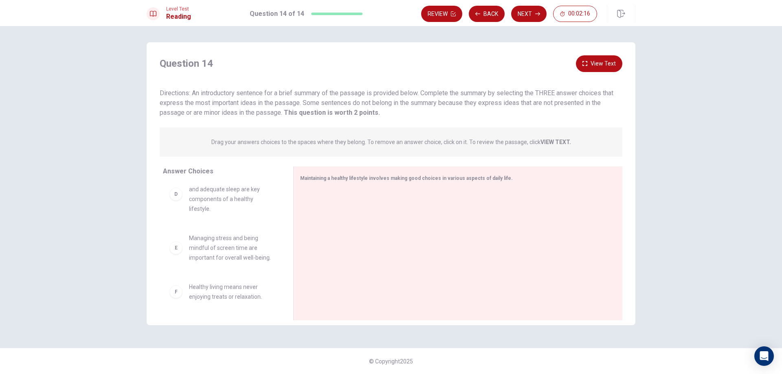
scroll to position [0, 0]
click at [347, 202] on div at bounding box center [454, 244] width 309 height 109
click at [601, 66] on button "View Text" at bounding box center [599, 63] width 46 height 17
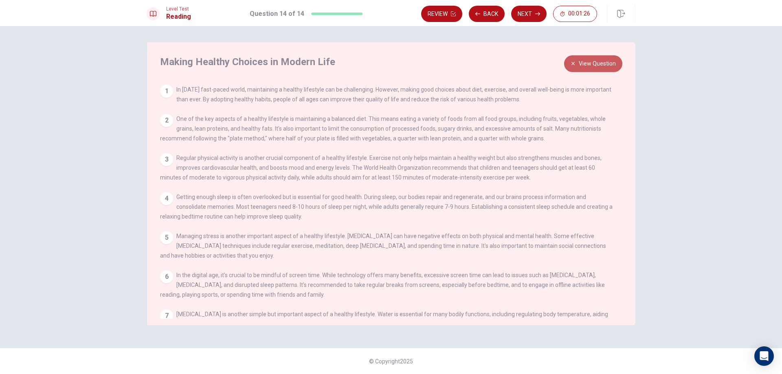
click at [601, 66] on button "View Question" at bounding box center [593, 63] width 58 height 17
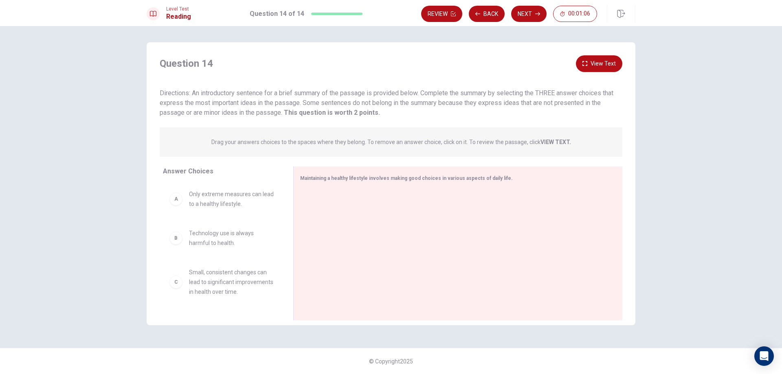
scroll to position [41, 0]
click at [176, 253] on div "C Small, consistent changes can lead to significant improvements in health over…" at bounding box center [221, 241] width 104 height 29
click at [176, 248] on div "C" at bounding box center [175, 241] width 13 height 13
click at [176, 247] on div "C" at bounding box center [175, 241] width 13 height 13
click at [200, 236] on span "Small, consistent changes can lead to significant improvements in health over t…" at bounding box center [231, 241] width 85 height 29
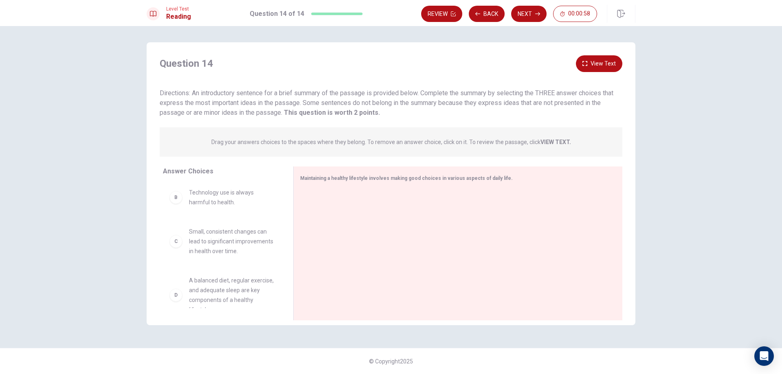
click at [213, 233] on span "Small, consistent changes can lead to significant improvements in health over t…" at bounding box center [231, 241] width 85 height 29
click at [228, 233] on span "Small, consistent changes can lead to significant improvements in health over t…" at bounding box center [231, 241] width 85 height 29
click at [206, 280] on span "Small, consistent changes can lead to significant improvements in health over t…" at bounding box center [231, 282] width 85 height 29
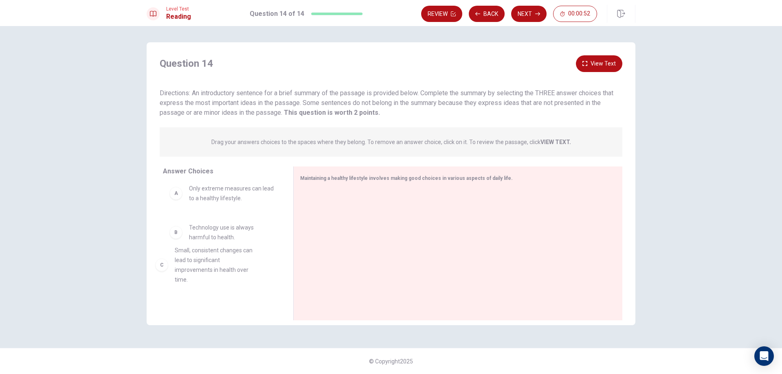
drag, startPoint x: 202, startPoint y: 286, endPoint x: 194, endPoint y: 264, distance: 23.6
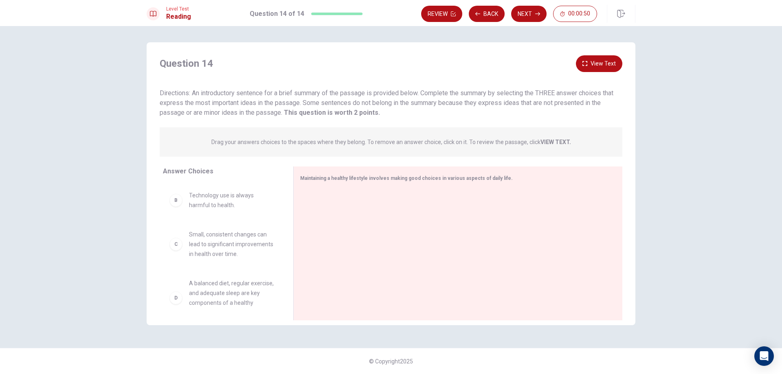
scroll to position [151, 0]
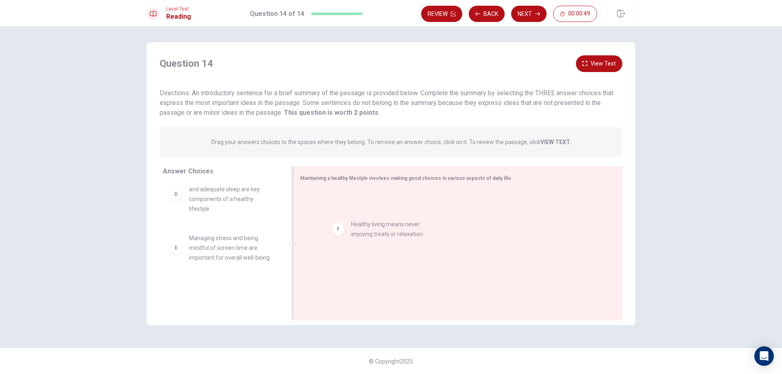
drag, startPoint x: 215, startPoint y: 296, endPoint x: 378, endPoint y: 230, distance: 176.2
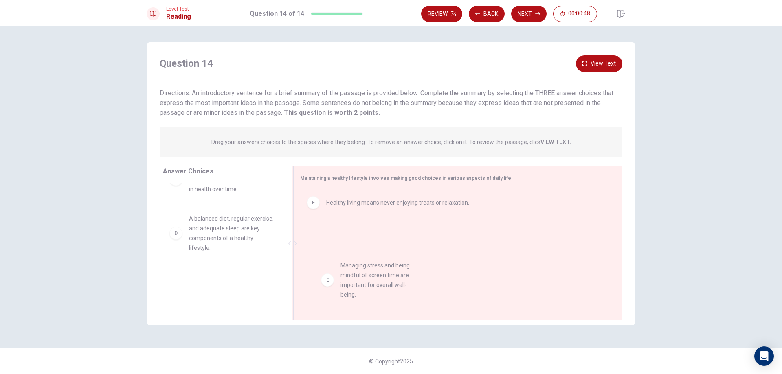
drag, startPoint x: 218, startPoint y: 249, endPoint x: 389, endPoint y: 244, distance: 171.1
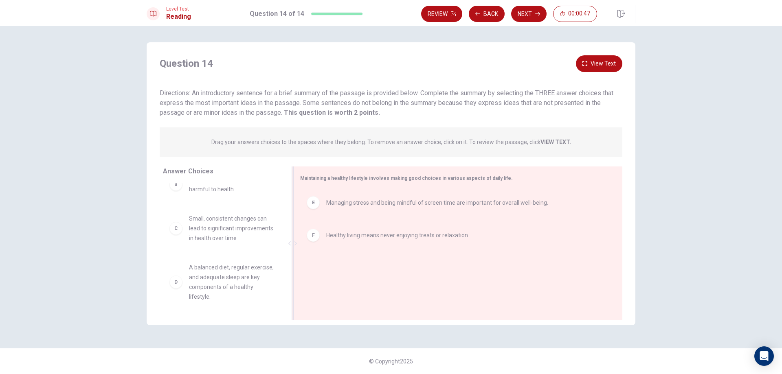
scroll to position [64, 0]
drag, startPoint x: 334, startPoint y: 239, endPoint x: 258, endPoint y: 287, distance: 90.0
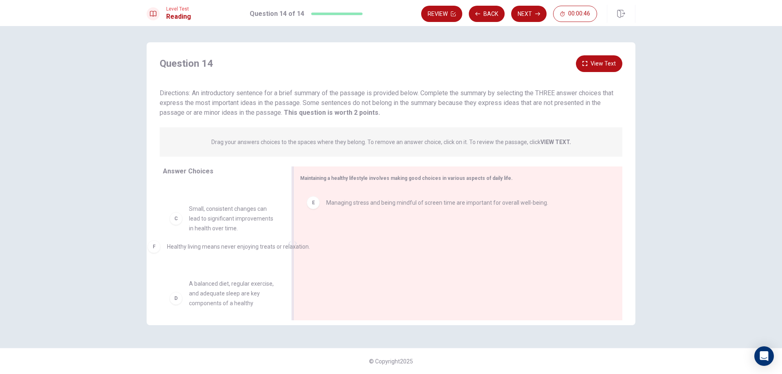
drag, startPoint x: 381, startPoint y: 241, endPoint x: 204, endPoint y: 281, distance: 181.3
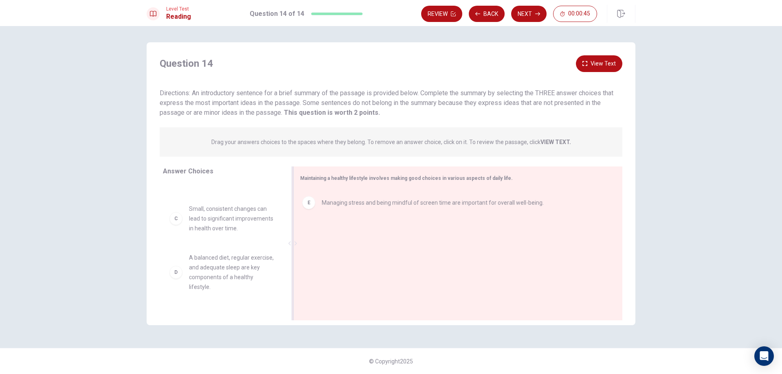
scroll to position [61, 0]
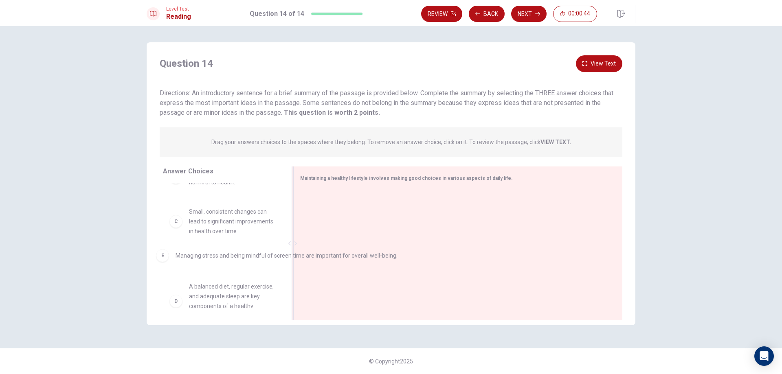
drag, startPoint x: 374, startPoint y: 209, endPoint x: 218, endPoint y: 273, distance: 169.1
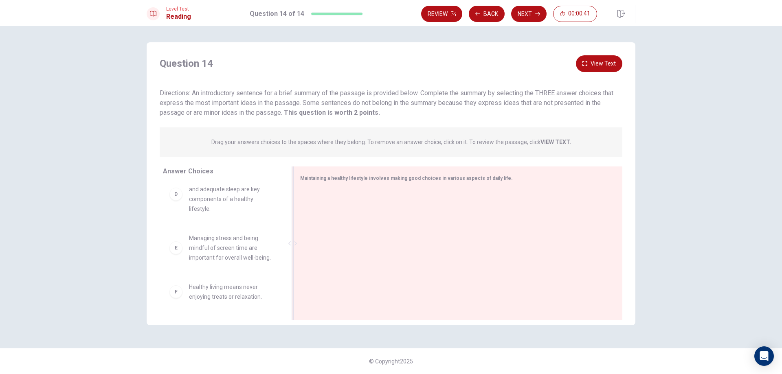
scroll to position [0, 0]
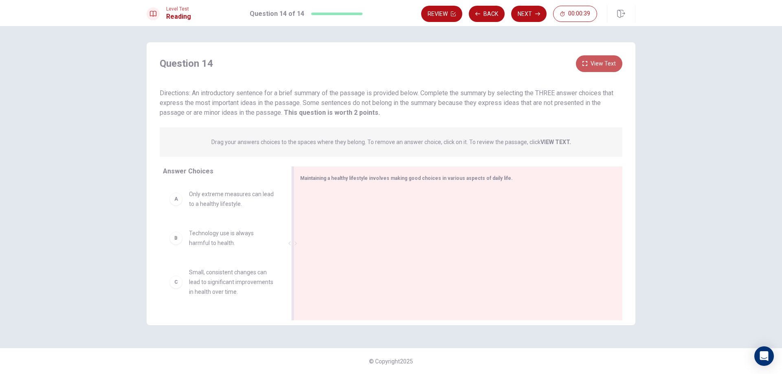
click at [596, 67] on button "View Text" at bounding box center [599, 63] width 46 height 17
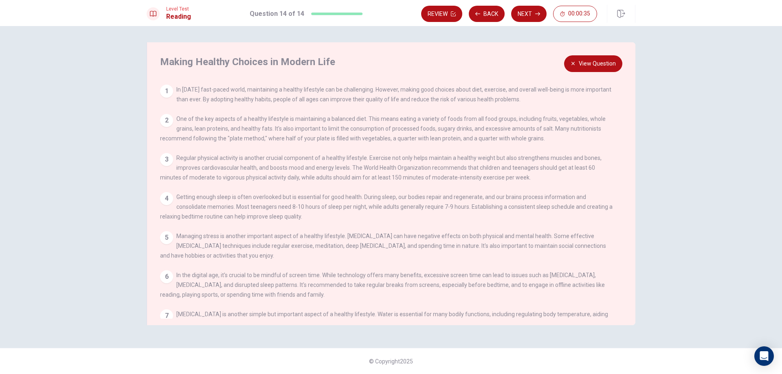
click at [596, 67] on button "View Question" at bounding box center [593, 63] width 58 height 17
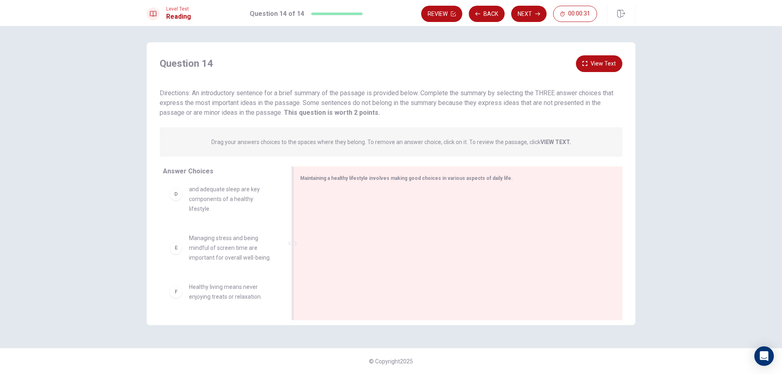
scroll to position [151, 0]
drag, startPoint x: 211, startPoint y: 252, endPoint x: 375, endPoint y: 232, distance: 164.9
click at [606, 62] on button "View Text" at bounding box center [599, 63] width 46 height 17
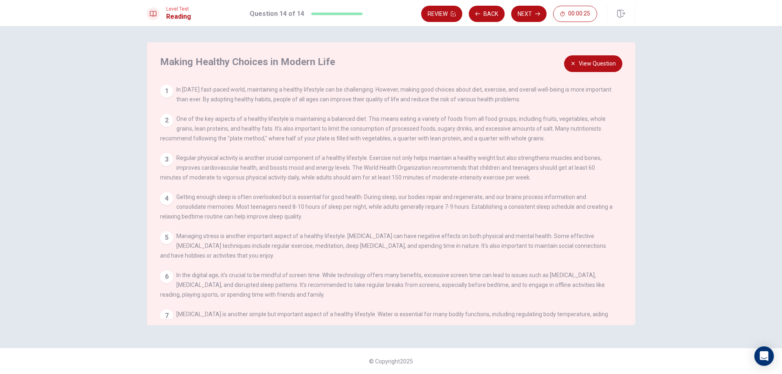
click at [603, 65] on button "View Question" at bounding box center [593, 63] width 58 height 17
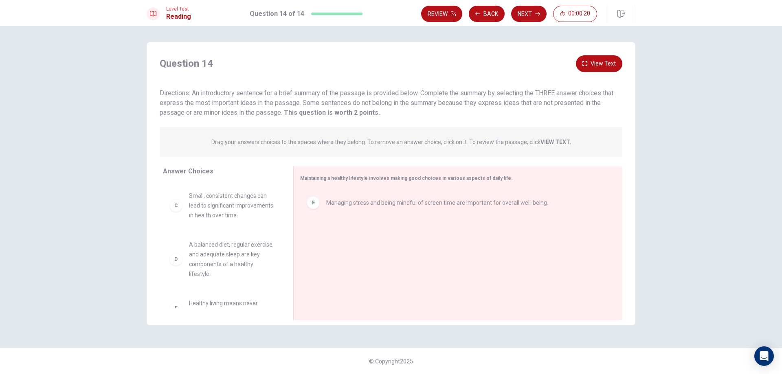
scroll to position [62, 0]
drag, startPoint x: 217, startPoint y: 285, endPoint x: 424, endPoint y: 255, distance: 209.5
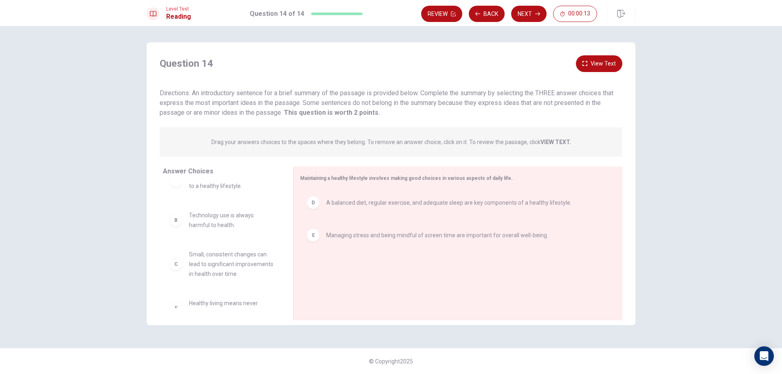
scroll to position [0, 0]
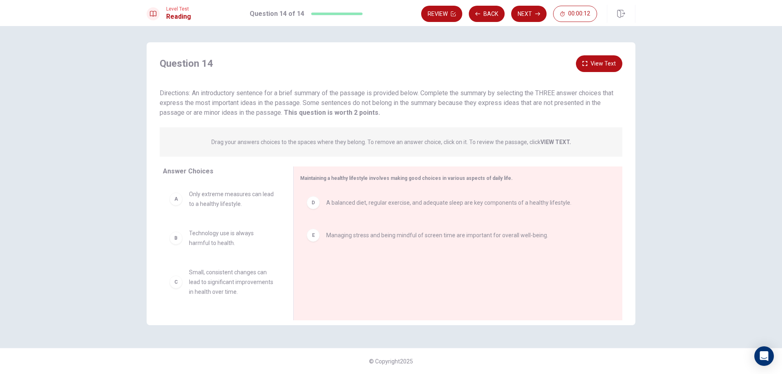
click at [594, 65] on button "View Text" at bounding box center [599, 63] width 46 height 17
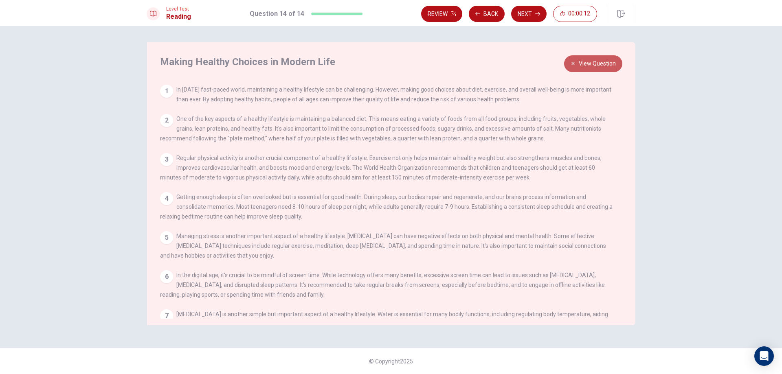
click at [594, 65] on button "View Question" at bounding box center [593, 63] width 58 height 17
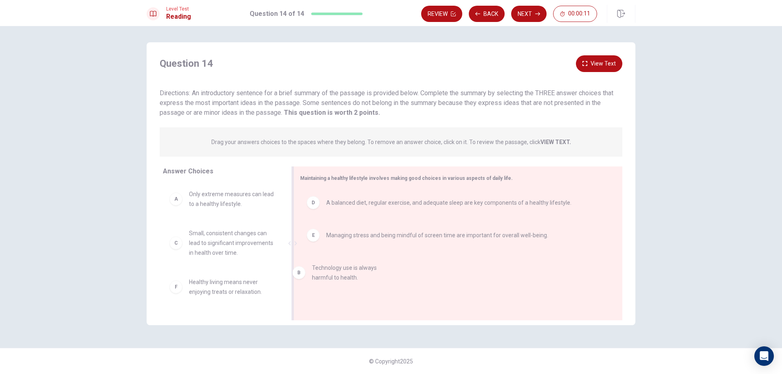
drag, startPoint x: 261, startPoint y: 249, endPoint x: 336, endPoint y: 265, distance: 75.8
drag, startPoint x: 226, startPoint y: 255, endPoint x: 403, endPoint y: 262, distance: 176.9
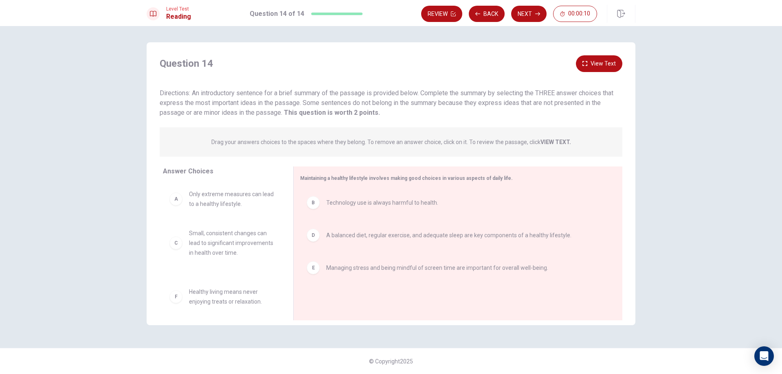
drag, startPoint x: 243, startPoint y: 292, endPoint x: 252, endPoint y: 277, distance: 17.3
drag, startPoint x: 229, startPoint y: 292, endPoint x: 381, endPoint y: 281, distance: 151.9
click at [381, 281] on div "Answer Choices A Only extreme measures can lead to a healthy lifestyle. C Small…" at bounding box center [391, 244] width 489 height 154
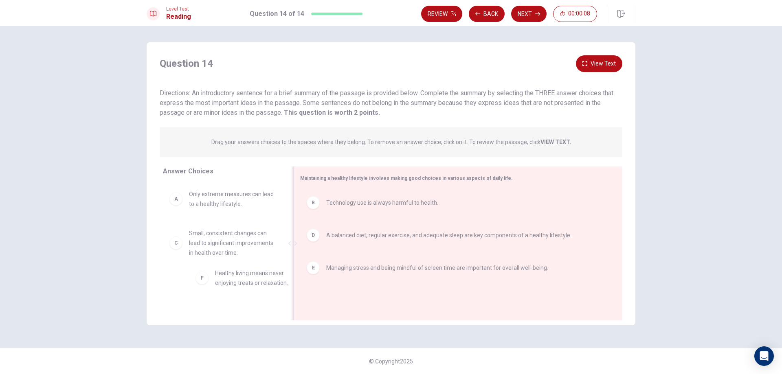
drag, startPoint x: 191, startPoint y: 308, endPoint x: 311, endPoint y: 270, distance: 126.3
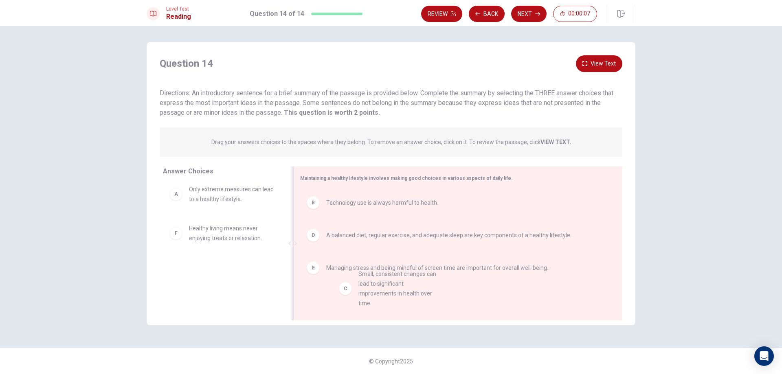
drag, startPoint x: 211, startPoint y: 219, endPoint x: 386, endPoint y: 263, distance: 180.2
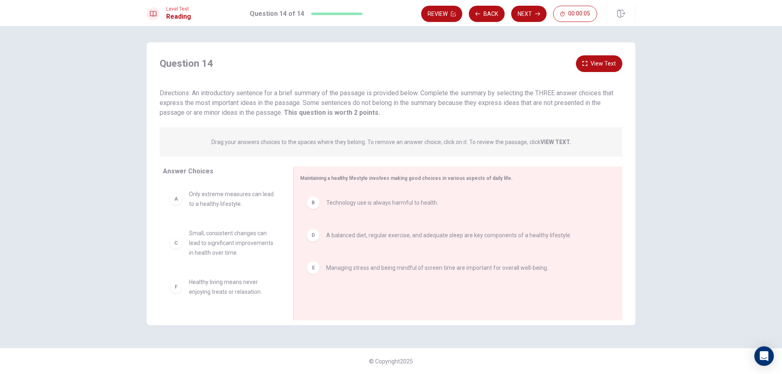
scroll to position [0, 0]
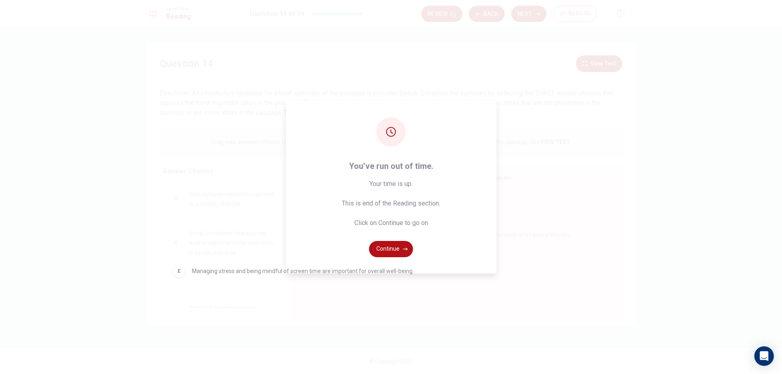
drag, startPoint x: 421, startPoint y: 270, endPoint x: 246, endPoint y: 274, distance: 175.2
click at [392, 247] on button "Continue" at bounding box center [391, 249] width 44 height 16
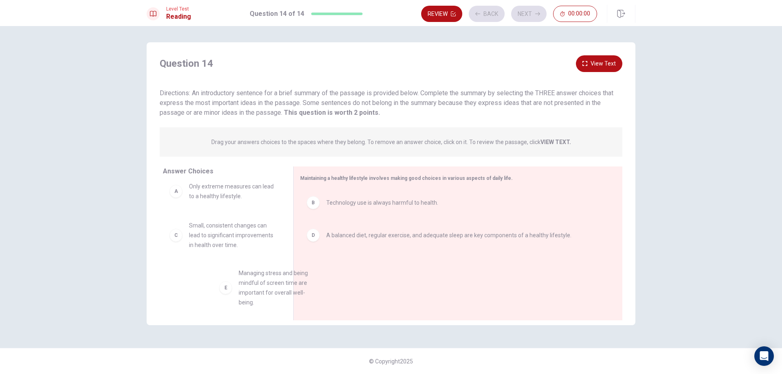
drag, startPoint x: 230, startPoint y: 291, endPoint x: 282, endPoint y: 271, distance: 55.7
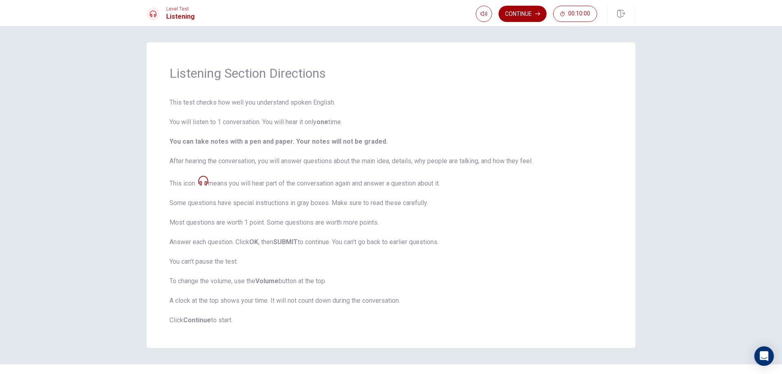
click at [528, 18] on button "Continue" at bounding box center [522, 14] width 48 height 16
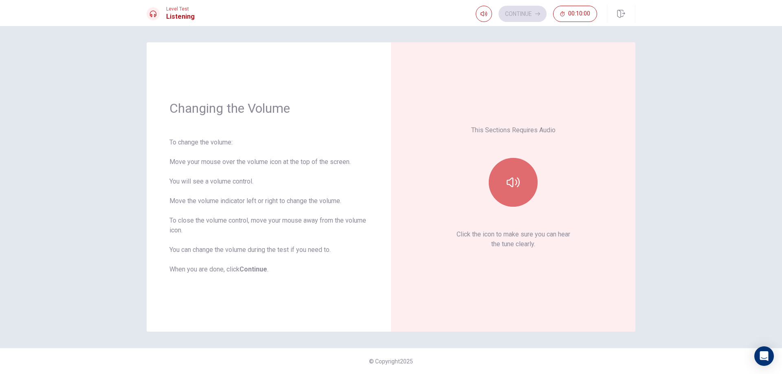
click at [518, 190] on button "button" at bounding box center [513, 182] width 49 height 49
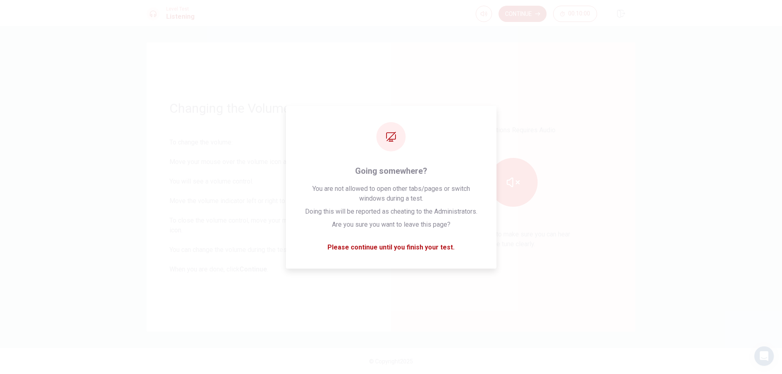
click at [604, 156] on div "This Sections Requires Audio Click the icon to make sure you can hear the tune …" at bounding box center [513, 187] width 199 height 244
click at [519, 11] on button "Continue" at bounding box center [522, 14] width 48 height 16
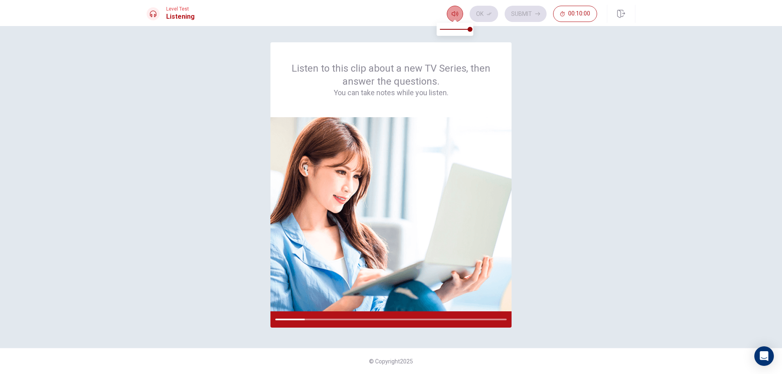
click at [460, 17] on button "button" at bounding box center [455, 14] width 16 height 16
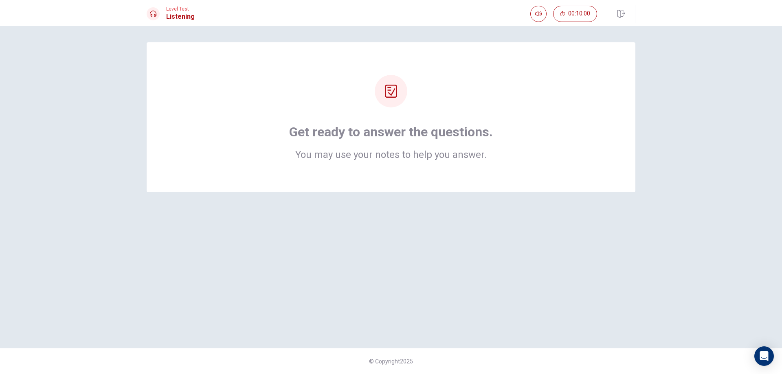
click at [392, 97] on icon at bounding box center [391, 91] width 12 height 13
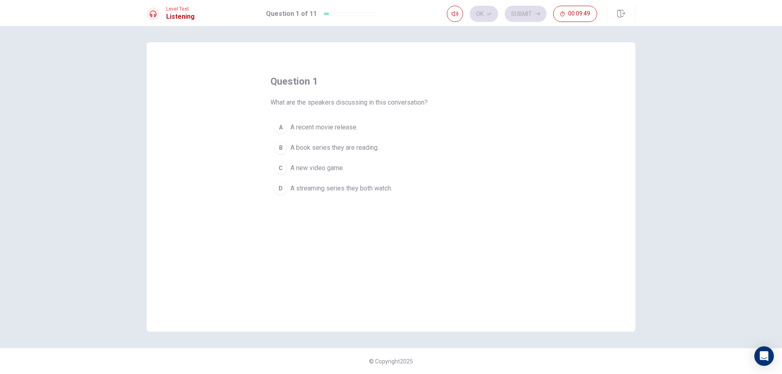
click at [283, 129] on div "A" at bounding box center [280, 127] width 13 height 13
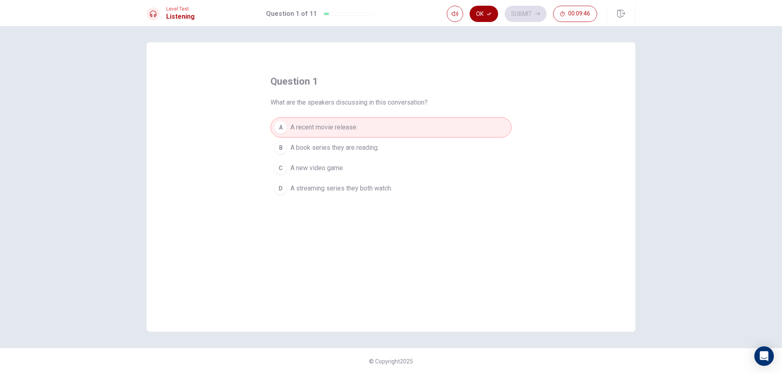
click at [483, 18] on button "Ok" at bounding box center [484, 14] width 29 height 16
click at [530, 12] on button "Submit" at bounding box center [526, 14] width 42 height 16
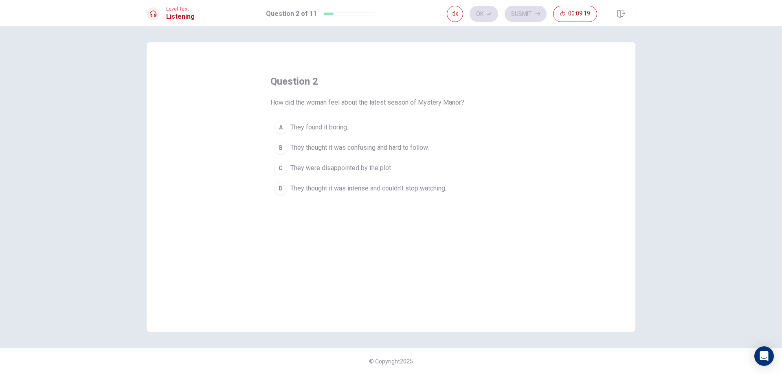
click at [285, 147] on div "B" at bounding box center [280, 147] width 13 height 13
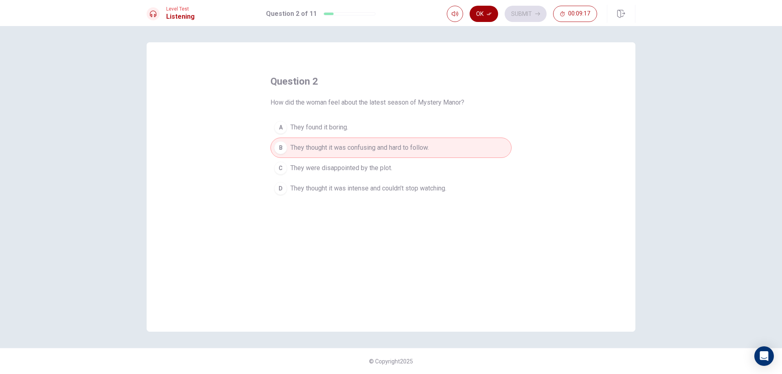
click at [490, 11] on button "Ok" at bounding box center [484, 14] width 29 height 16
click at [518, 15] on button "Submit" at bounding box center [526, 14] width 42 height 16
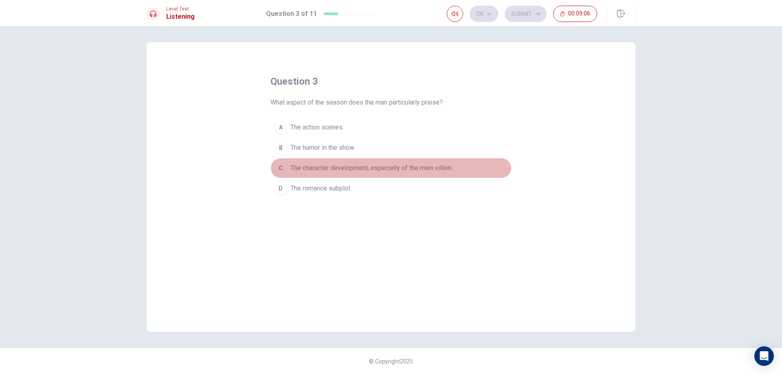
click at [278, 167] on div "C" at bounding box center [280, 168] width 13 height 13
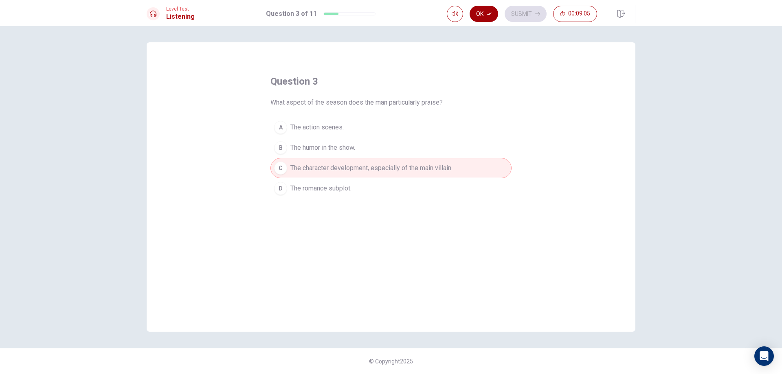
click at [484, 11] on button "Ok" at bounding box center [484, 14] width 29 height 16
click at [522, 15] on button "Submit" at bounding box center [526, 14] width 42 height 16
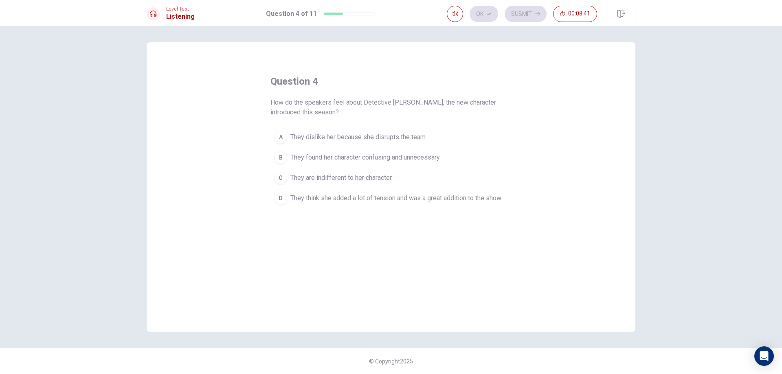
click at [288, 198] on button "D They think she added a lot of tension and was a great addition to the show." at bounding box center [390, 198] width 241 height 20
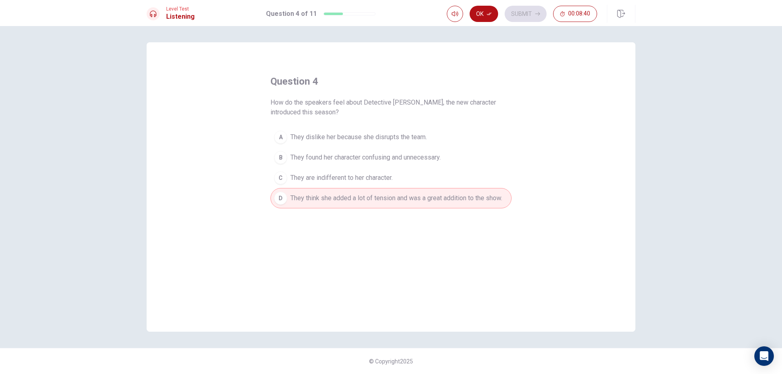
click at [485, 0] on div "Level Test Listening Question 4 of 11 Ok Submit 00:08:40" at bounding box center [391, 13] width 782 height 26
click at [484, 10] on button "Ok" at bounding box center [484, 14] width 29 height 16
click at [535, 16] on button "Submit" at bounding box center [526, 14] width 42 height 16
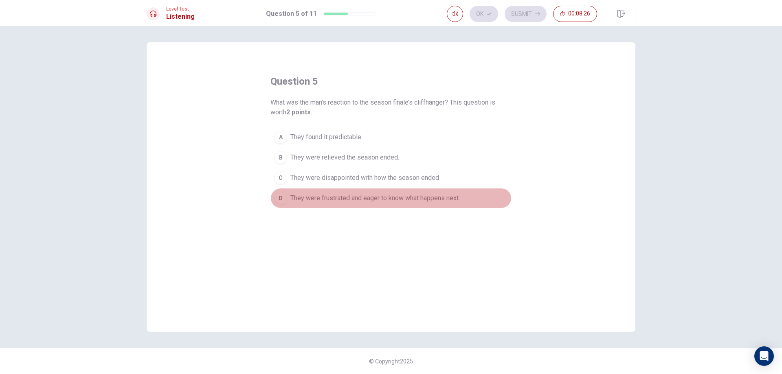
click at [281, 203] on div "D" at bounding box center [280, 198] width 13 height 13
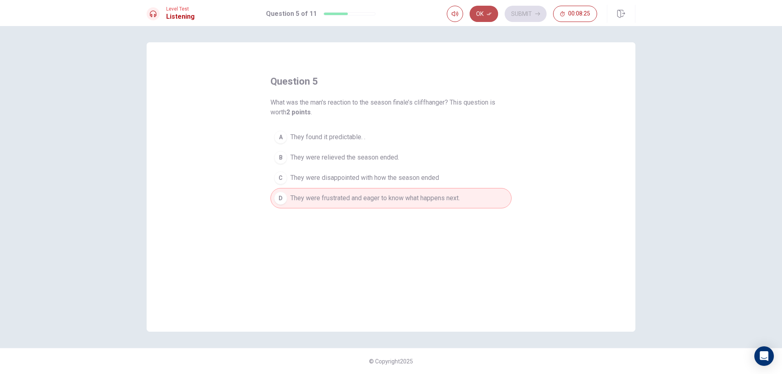
click at [481, 14] on button "Ok" at bounding box center [484, 14] width 29 height 16
click at [522, 15] on button "Submit" at bounding box center [526, 14] width 42 height 16
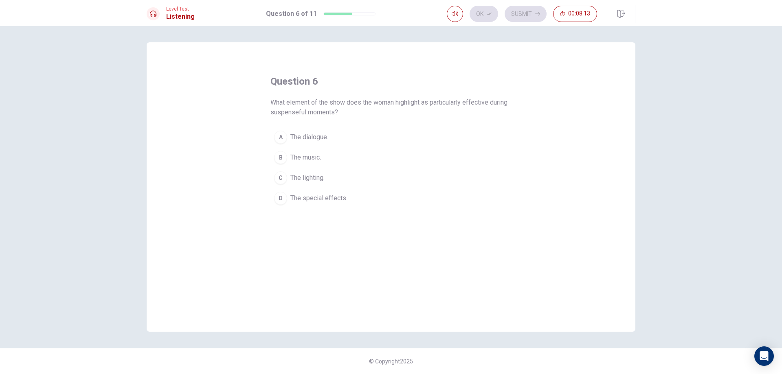
click at [287, 134] on button "A The dialogue." at bounding box center [390, 137] width 241 height 20
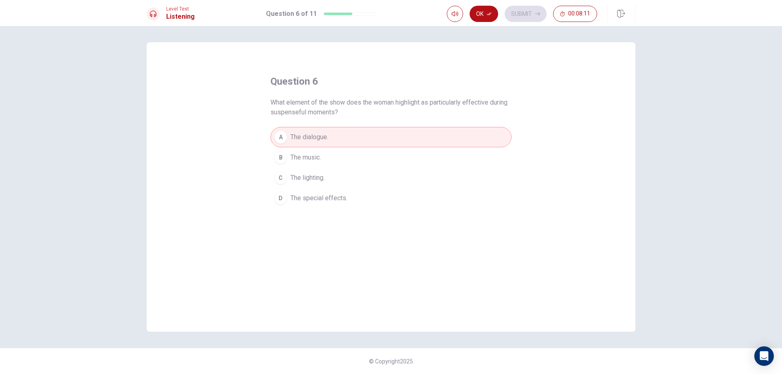
click at [472, 25] on div "Level Test Listening Question 6 of 11 Ok Submit 00:08:11" at bounding box center [391, 13] width 782 height 26
click at [476, 19] on button "Ok" at bounding box center [484, 14] width 29 height 16
click at [529, 13] on button "Submit" at bounding box center [526, 14] width 42 height 16
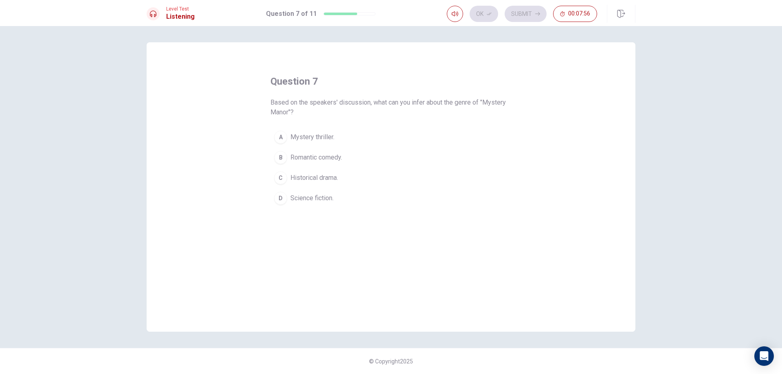
click at [289, 179] on button "C Historical drama." at bounding box center [390, 178] width 241 height 20
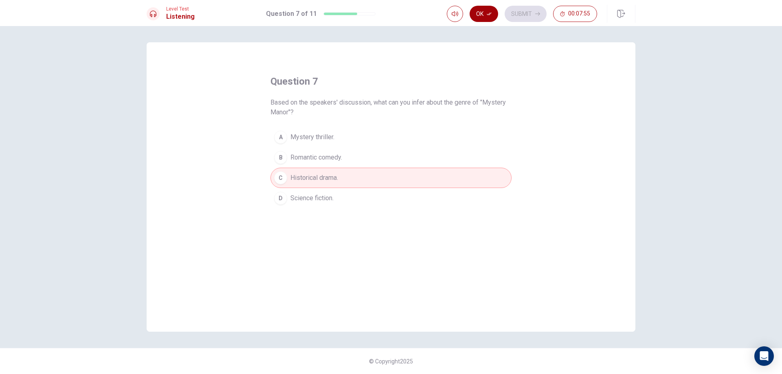
click at [488, 11] on button "Ok" at bounding box center [484, 14] width 29 height 16
click at [522, 15] on button "Submit" at bounding box center [526, 14] width 42 height 16
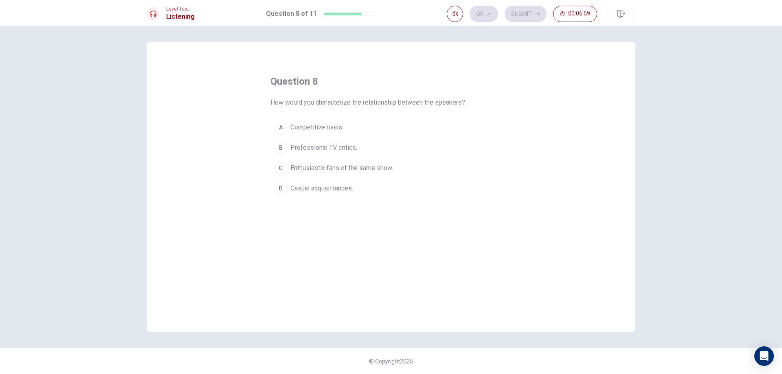
click at [283, 147] on div "B" at bounding box center [280, 147] width 13 height 13
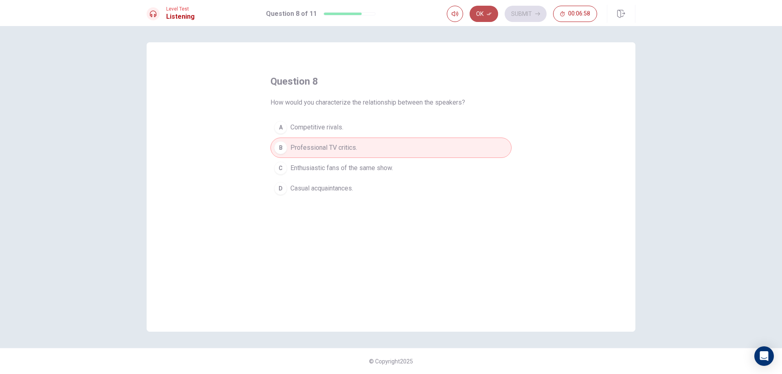
click at [487, 16] on icon "button" at bounding box center [489, 13] width 5 height 5
click at [529, 11] on button "Submit" at bounding box center [526, 14] width 42 height 16
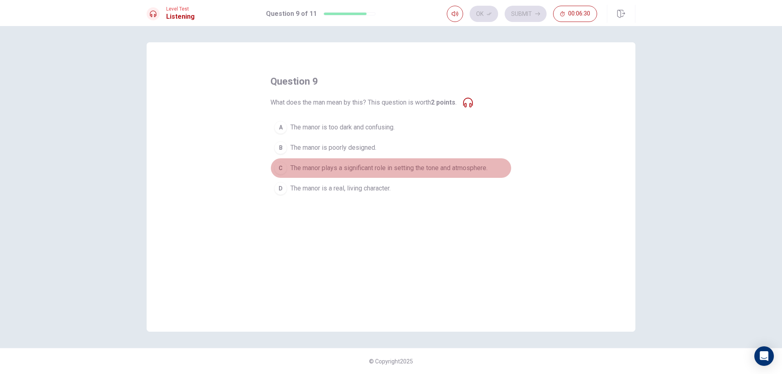
click at [281, 168] on div "C" at bounding box center [280, 168] width 13 height 13
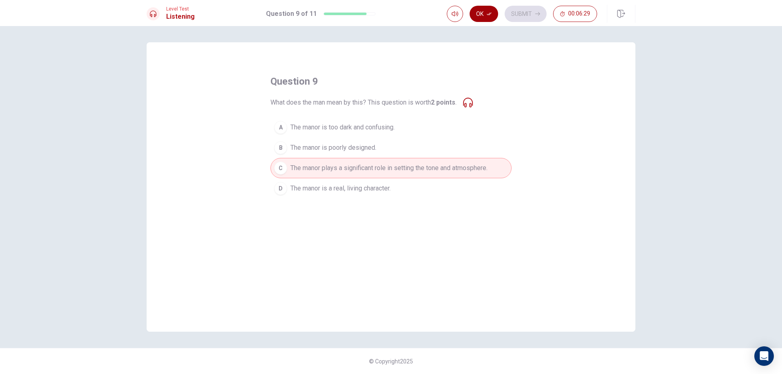
click at [487, 18] on button "Ok" at bounding box center [484, 14] width 29 height 16
click at [515, 12] on button "Submit" at bounding box center [526, 14] width 42 height 16
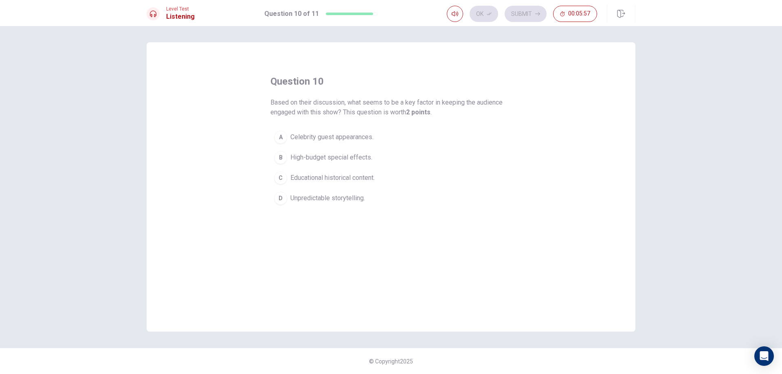
click at [283, 197] on div "D" at bounding box center [280, 198] width 13 height 13
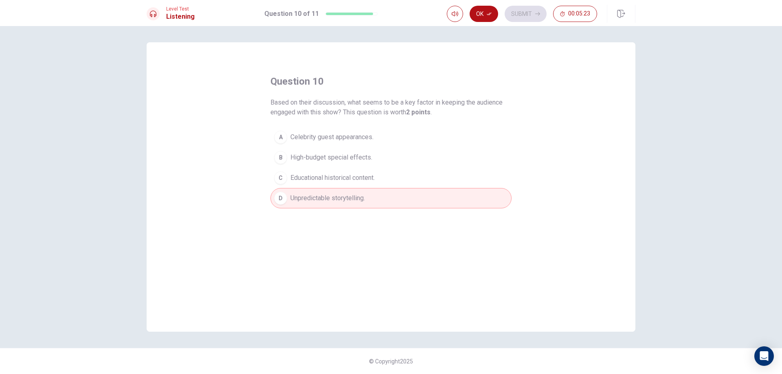
click at [279, 177] on div "C" at bounding box center [280, 177] width 13 height 13
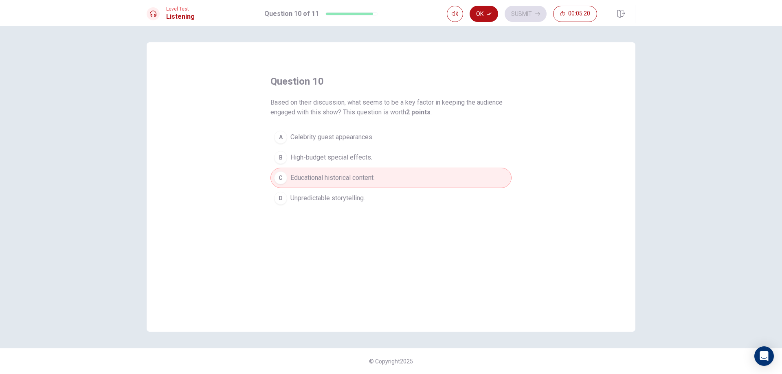
click at [293, 198] on span "Unpredictable storytelling." at bounding box center [327, 198] width 75 height 10
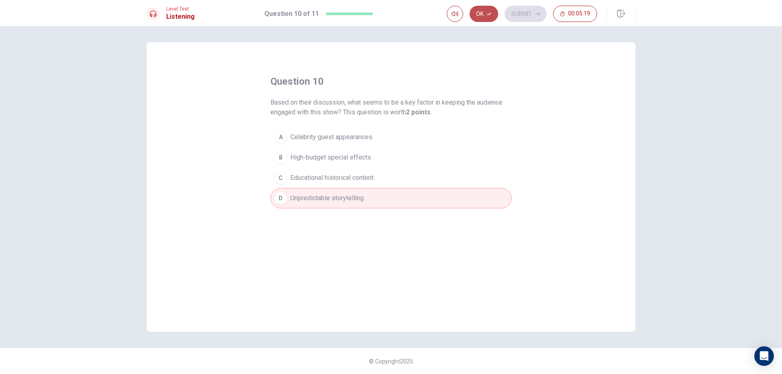
click at [484, 16] on button "Ok" at bounding box center [484, 14] width 29 height 16
click at [532, 15] on button "Submit" at bounding box center [526, 14] width 42 height 16
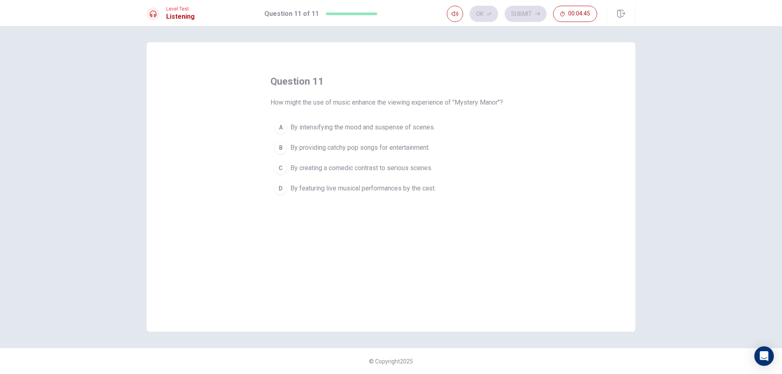
click at [283, 128] on div "A" at bounding box center [280, 127] width 13 height 13
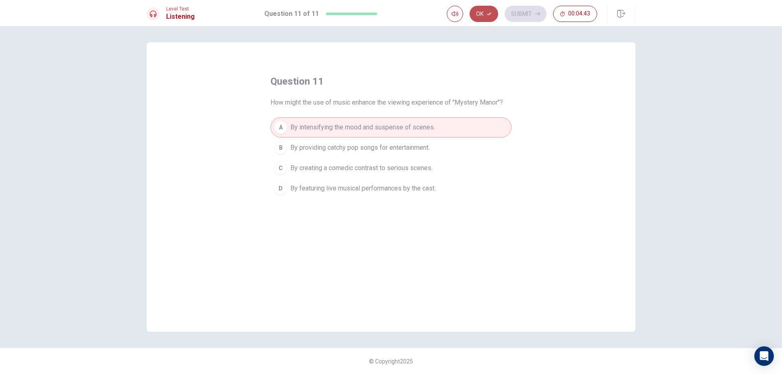
click at [481, 13] on button "Ok" at bounding box center [484, 14] width 29 height 16
click at [521, 13] on button "Submit" at bounding box center [526, 14] width 42 height 16
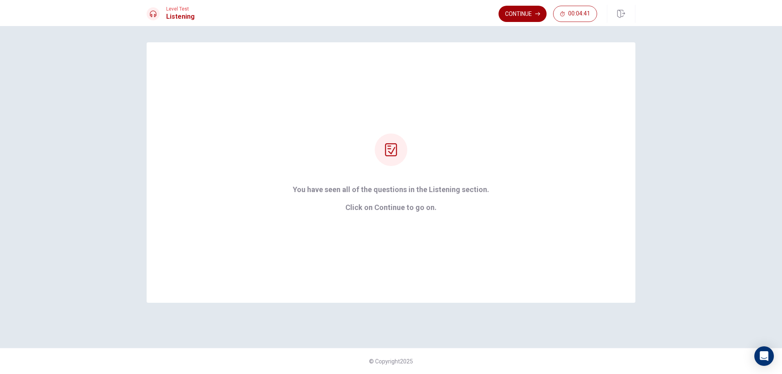
click at [529, 14] on button "Continue" at bounding box center [522, 14] width 48 height 16
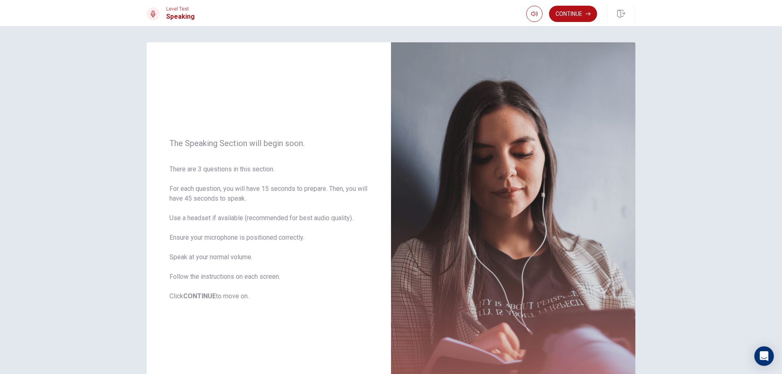
click at [149, 13] on div at bounding box center [153, 13] width 13 height 13
click at [575, 13] on button "Continue" at bounding box center [573, 14] width 48 height 16
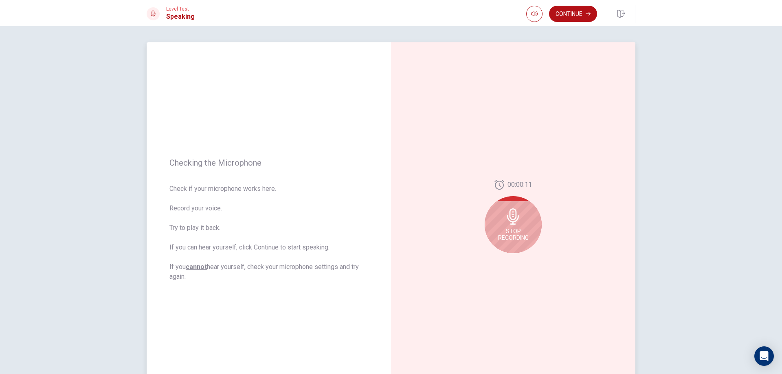
click at [511, 217] on icon at bounding box center [513, 216] width 12 height 16
click at [520, 259] on icon "Play Audio" at bounding box center [522, 259] width 4 height 5
click at [523, 259] on button "Pause Audio" at bounding box center [521, 259] width 11 height 11
click at [513, 217] on icon at bounding box center [513, 219] width 12 height 16
click at [499, 259] on button "Record Again" at bounding box center [503, 259] width 11 height 11
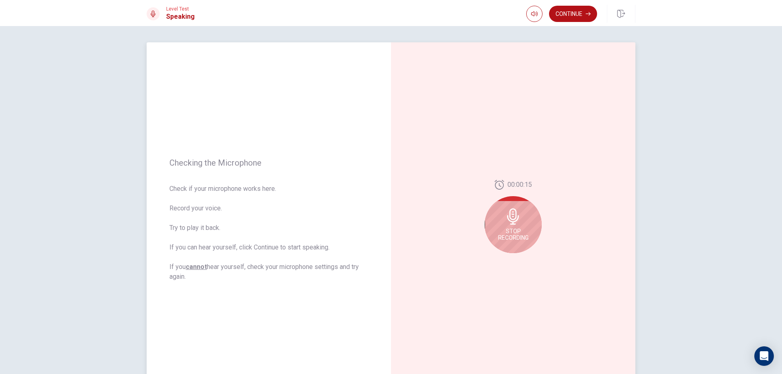
click at [514, 217] on icon at bounding box center [513, 216] width 12 height 16
click at [520, 262] on icon "Play Audio" at bounding box center [522, 259] width 5 height 5
click at [514, 254] on div at bounding box center [512, 259] width 29 height 11
click at [520, 261] on icon "Play Audio" at bounding box center [522, 259] width 4 height 5
click at [499, 263] on button "Record Again" at bounding box center [503, 259] width 11 height 11
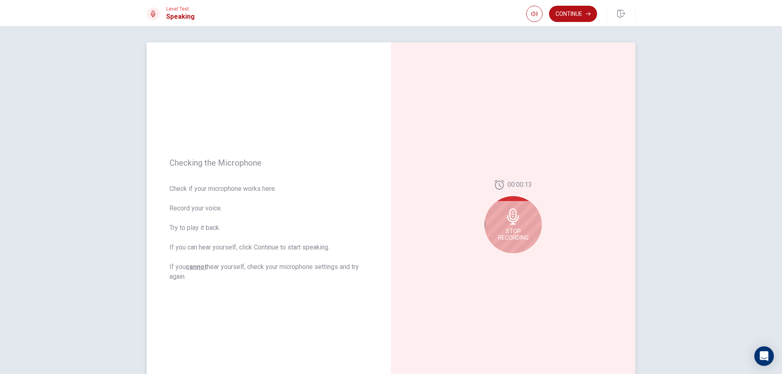
click at [516, 224] on icon at bounding box center [513, 216] width 16 height 16
click at [520, 262] on button "Play Audio" at bounding box center [521, 259] width 11 height 11
click at [516, 224] on icon at bounding box center [515, 219] width 16 height 16
click at [500, 265] on button "Record Again" at bounding box center [503, 259] width 11 height 11
click at [518, 226] on div "Stop Recording" at bounding box center [513, 224] width 57 height 57
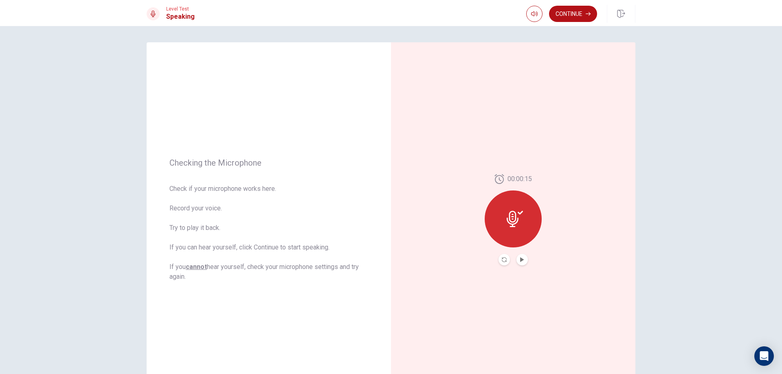
click at [498, 261] on button "Record Again" at bounding box center [503, 259] width 11 height 11
click at [515, 226] on div "Stop Recording" at bounding box center [513, 224] width 57 height 57
click at [520, 259] on icon "Play Audio" at bounding box center [522, 259] width 4 height 5
click at [584, 13] on button "Continue" at bounding box center [573, 14] width 48 height 16
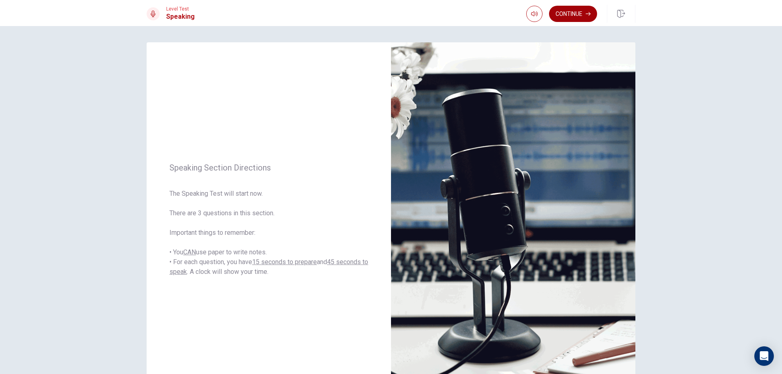
click at [577, 11] on button "Continue" at bounding box center [573, 14] width 48 height 16
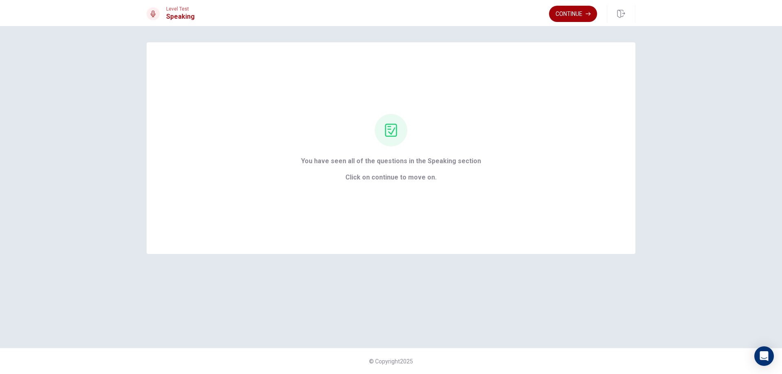
click at [566, 18] on button "Continue" at bounding box center [573, 14] width 48 height 16
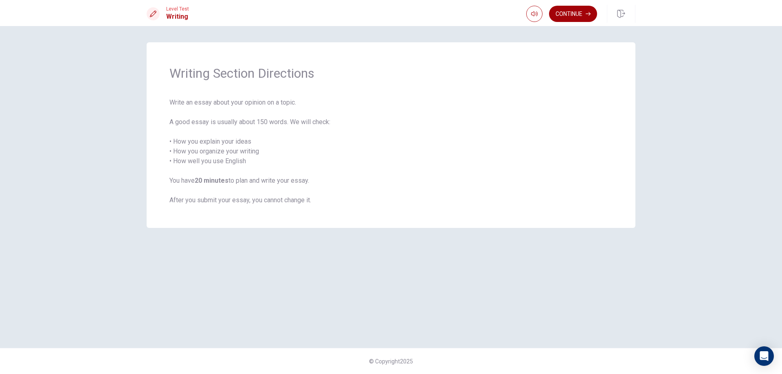
click at [562, 15] on button "Continue" at bounding box center [573, 14] width 48 height 16
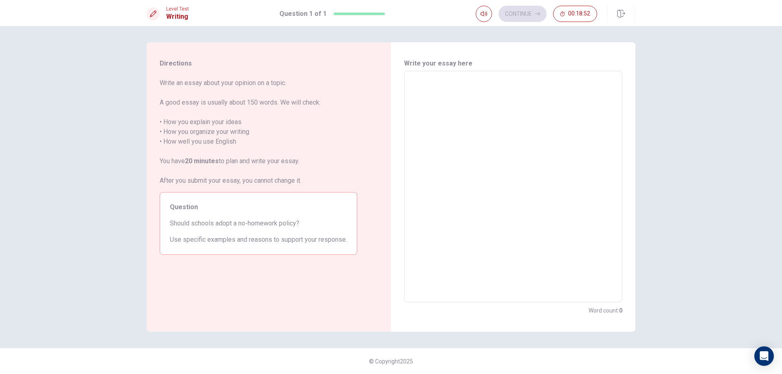
click at [568, 164] on textarea at bounding box center [513, 187] width 207 height 218
click at [553, 173] on textarea at bounding box center [513, 187] width 207 height 218
type textarea "ฟ"
type textarea "x"
type textarea "ฟด"
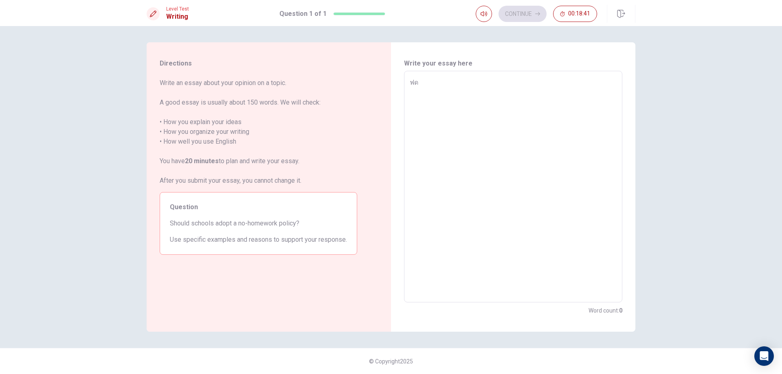
type textarea "x"
type textarea "ฟดฟ"
type textarea "x"
type textarea "ฟดฟำ"
type textarea "x"
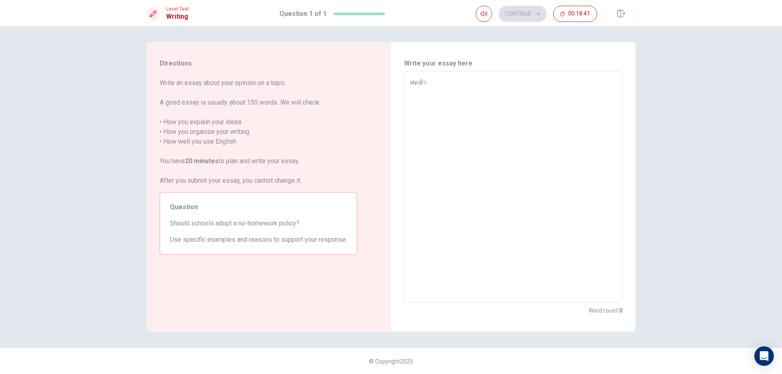
type textarea "ฟดฟำด"
type textarea "x"
type textarea "ฟดฟำ"
type textarea "x"
type textarea "ฟดฟ"
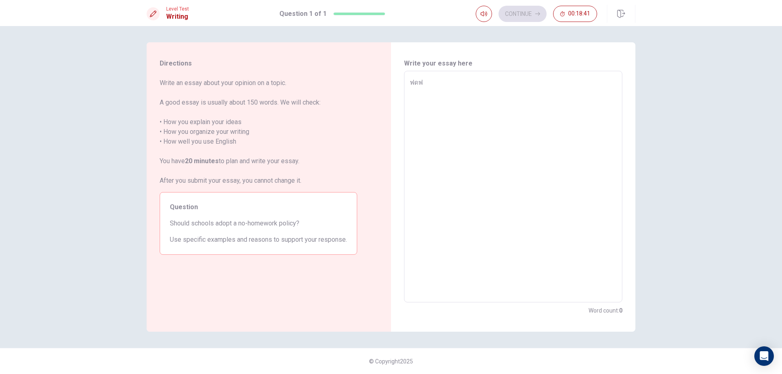
type textarea "x"
type textarea "ฟด"
type textarea "x"
type textarea "ฟ"
type textarea "x"
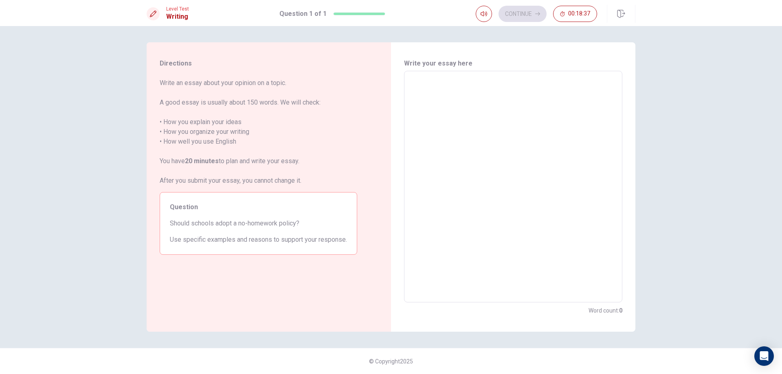
type textarea "ก"
type textarea "x"
type textarea "กา"
type textarea "x"
type textarea "การ"
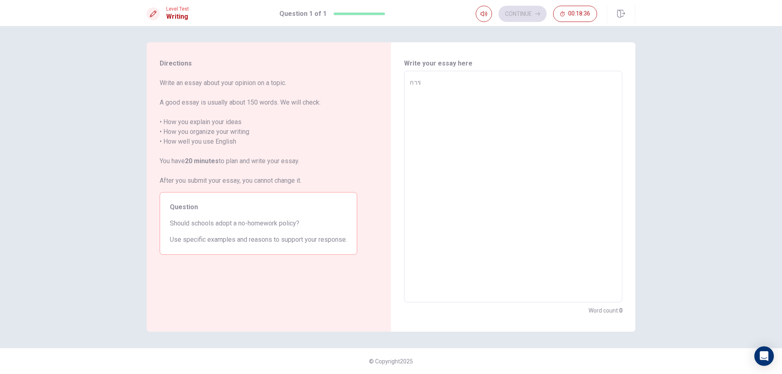
type textarea "x"
type textarea "การท"
type textarea "x"
type textarea "การทำ"
type textarea "x"
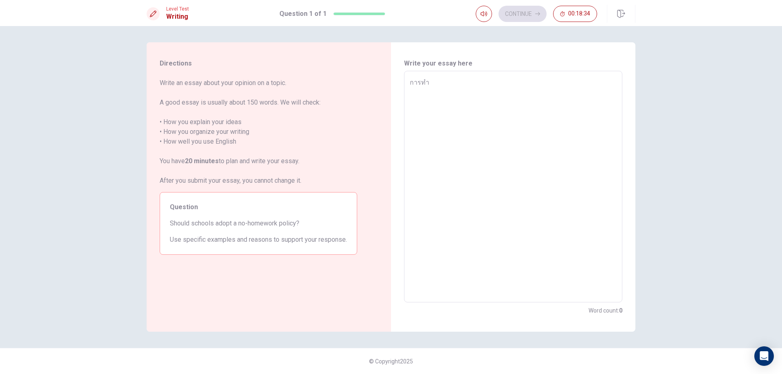
type textarea "การทำก"
type textarea "x"
type textarea "การทำกา"
type textarea "x"
type textarea "การทำการ"
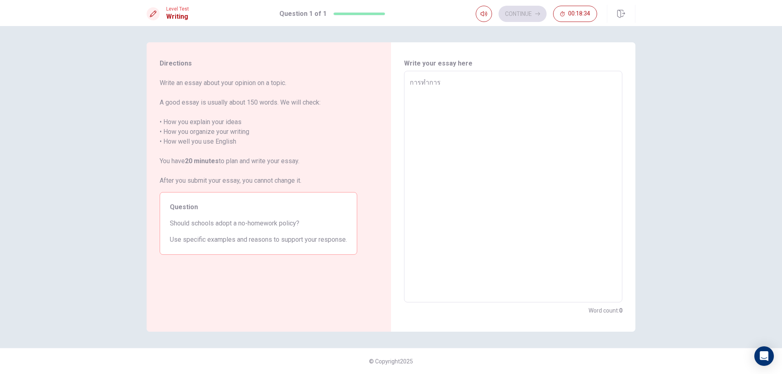
type textarea "x"
type textarea "การทำการบ"
type textarea "x"
type textarea "การทำการบ้"
type textarea "x"
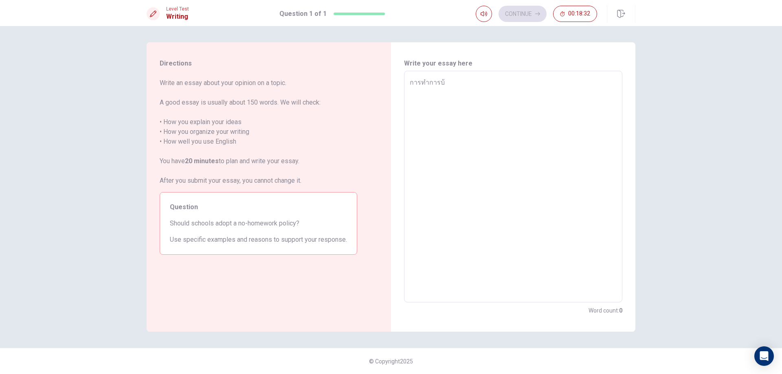
type textarea "การทำการบ้า"
type textarea "x"
type textarea "การทำการบ้าย"
type textarea "x"
type textarea "การทำการบ้า"
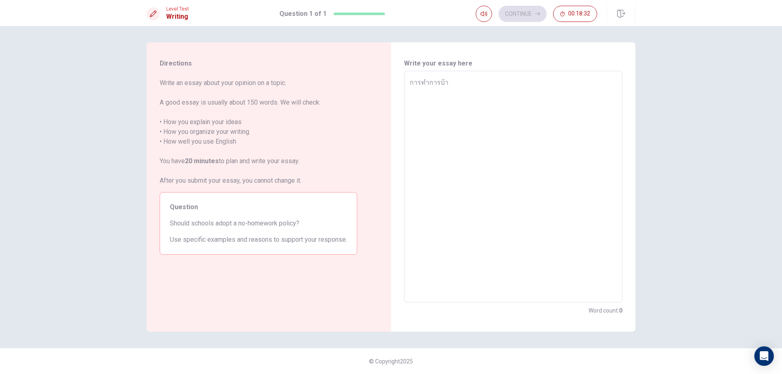
type textarea "x"
type textarea "การทำการบ้าน"
type textarea "x"
type textarea "การทำการบ้านน"
type textarea "x"
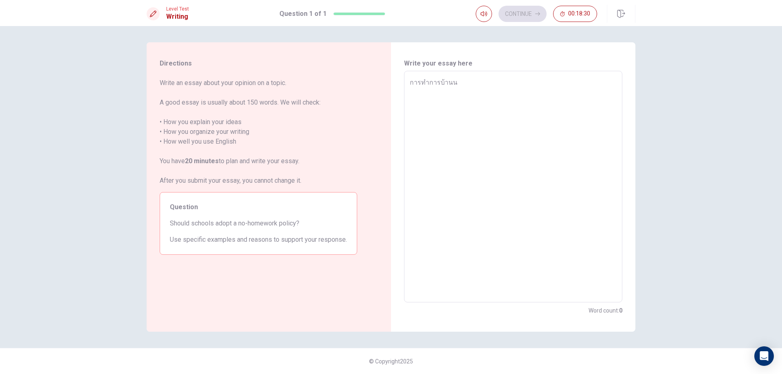
type textarea "การทำการบ้านนั"
type textarea "x"
type textarea "การทำการบ้านนั้"
type textarea "x"
type textarea "การทำการบ้านนั้น"
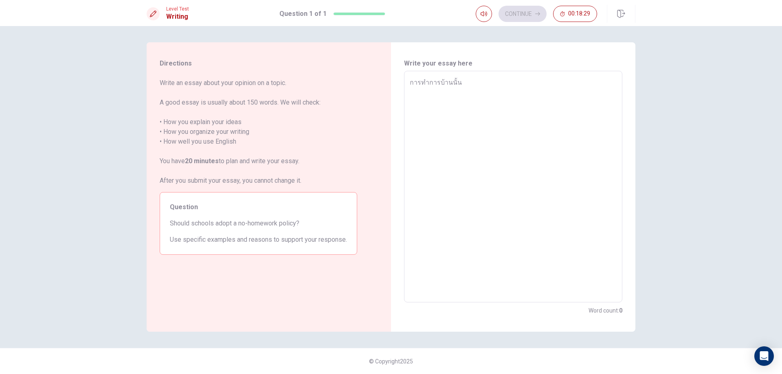
type textarea "x"
type textarea "การทำการบ้านนั้นโ"
type textarea "x"
type textarea "การทำการบ้านนั้นโง"
type textarea "x"
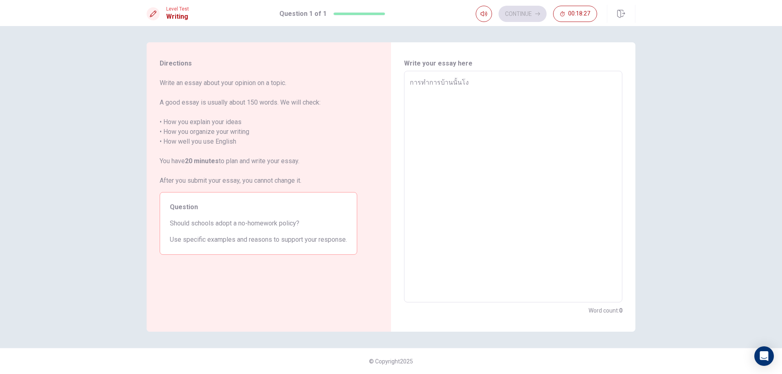
type textarea "การทำการบ้านนั้นโง่"
type textarea "x"
type textarea "การทำการบ้านนั้นโง่ม"
type textarea "x"
type textarea "การทำการบ้านนั้นโง่มา"
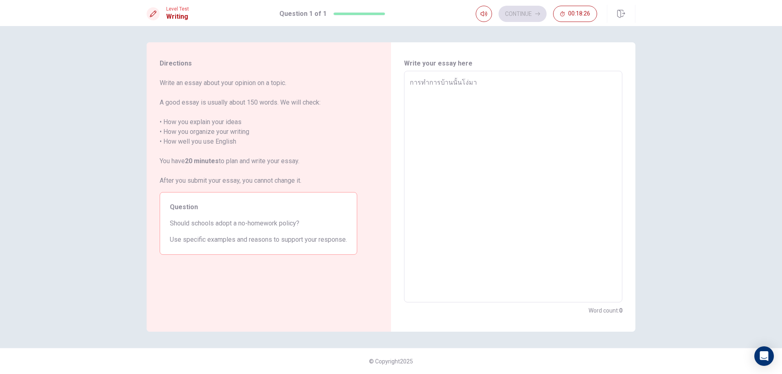
type textarea "x"
type textarea "การทำการบ้านนั้นโง่มาก"
type textarea "x"
type textarea "การทำการบ้านนั้นโง่มา"
type textarea "x"
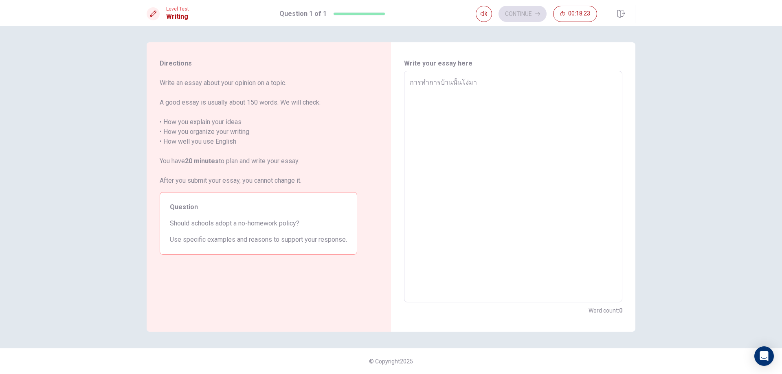
type textarea "การทำการบ้านนั้นโง่ม"
type textarea "x"
type textarea "การทำการบ้านนั้นโง่"
type textarea "x"
type textarea "การทำการบ้านนั้นโง"
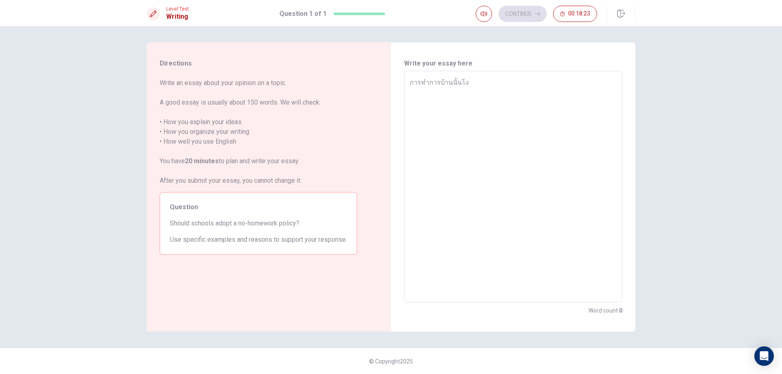
type textarea "x"
type textarea "การทำการบ้านนั้นโ"
type textarea "x"
type textarea "การทำการบ้านนั้น"
type textarea "x"
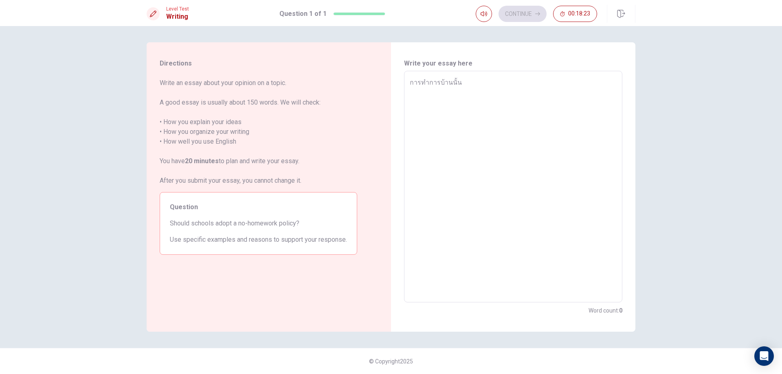
type textarea "การทำการบ้านนั้"
type textarea "x"
type textarea "การทำการบ้านนั"
type textarea "x"
type textarea "การทำการบ้านน"
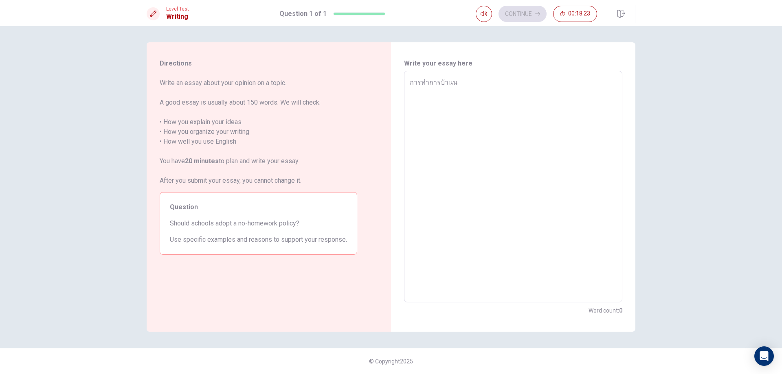
type textarea "x"
type textarea "การทำการบ้าน"
type textarea "x"
type textarea "การทำการบ้า"
type textarea "x"
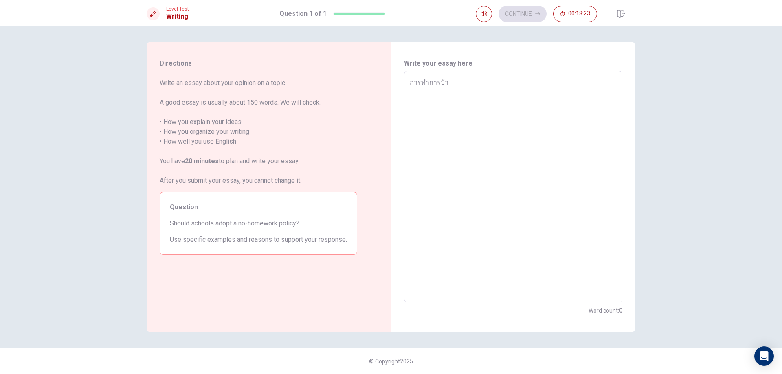
type textarea "การทำการบ้"
type textarea "x"
type textarea "การทำการบ"
type textarea "x"
type textarea "การทำการ"
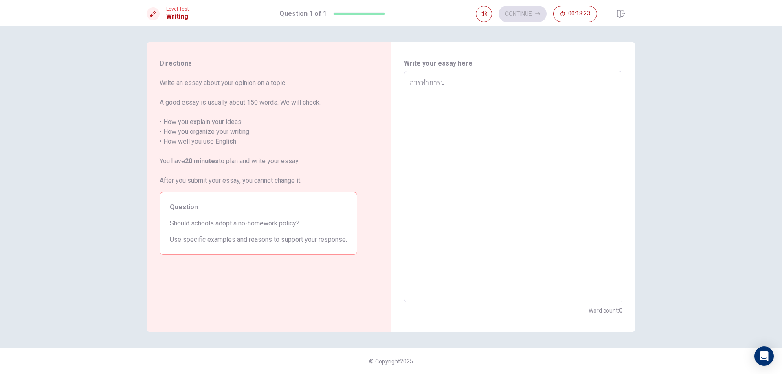
type textarea "x"
type textarea "การทำกา"
type textarea "x"
type textarea "การทำก"
type textarea "x"
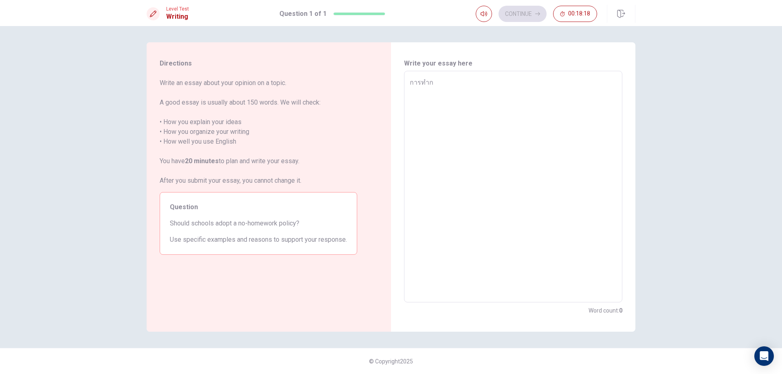
type textarea "การทำ"
type textarea "x"
type textarea "การท"
type textarea "x"
type textarea "การ"
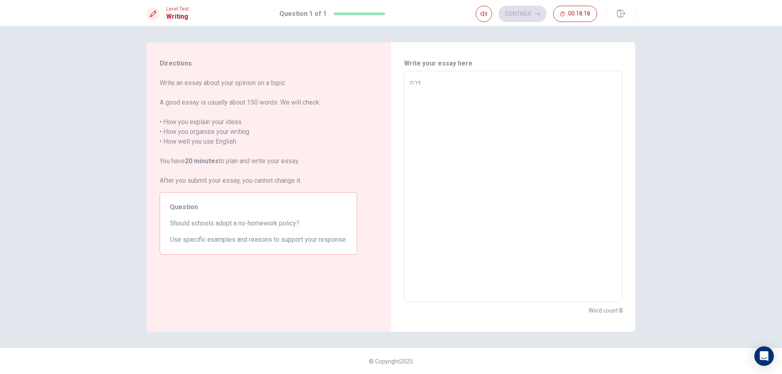
type textarea "x"
type textarea "กา"
type textarea "x"
type textarea "ก"
type textarea "x"
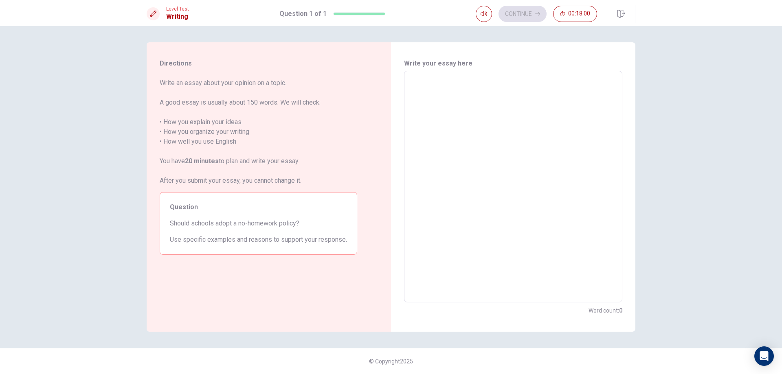
type textarea "h"
type textarea "x"
type textarea "ho"
type textarea "x"
type textarea "hom"
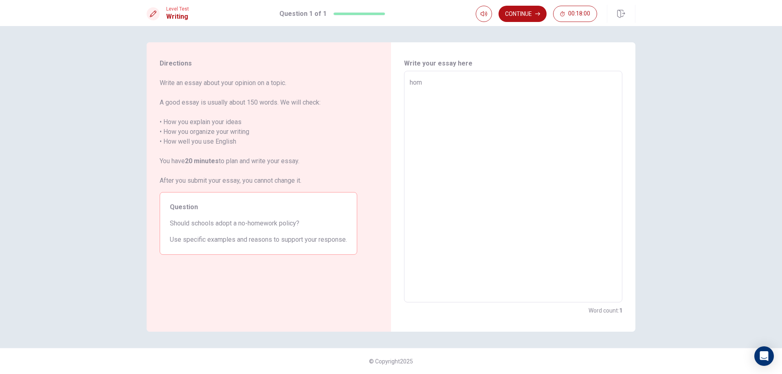
type textarea "x"
type textarea "home"
type textarea "x"
type textarea "hom"
type textarea "x"
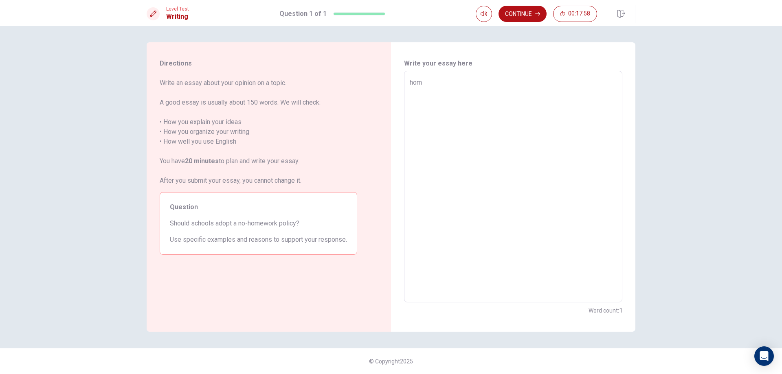
type textarea "ho"
type textarea "x"
type textarea "h"
type textarea "x"
type textarea "H"
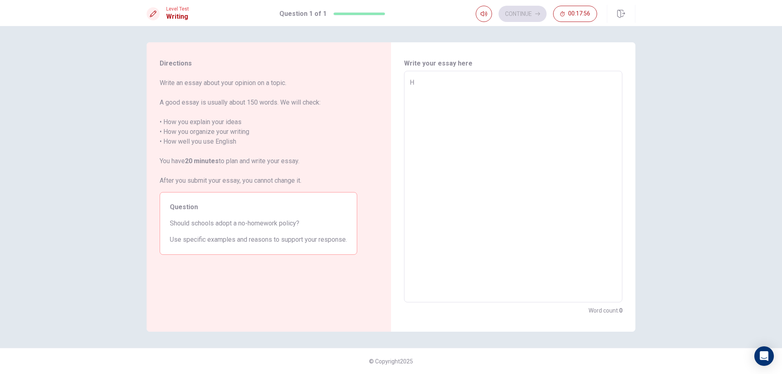
type textarea "x"
type textarea "Ho"
type textarea "x"
type textarea "Hom"
type textarea "x"
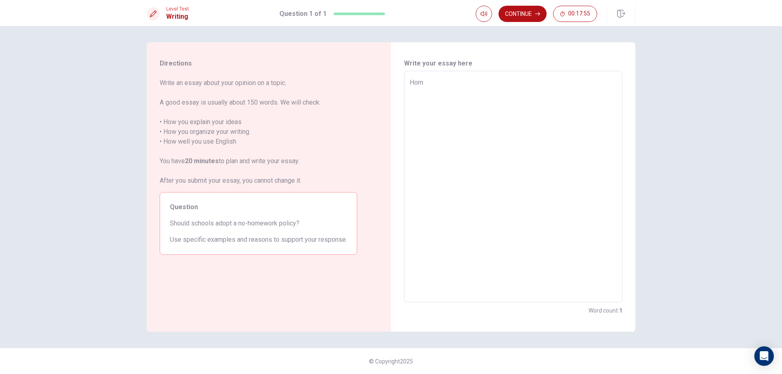
type textarea "Home"
type textarea "x"
type textarea "Home"
type textarea "x"
type textarea "Home w"
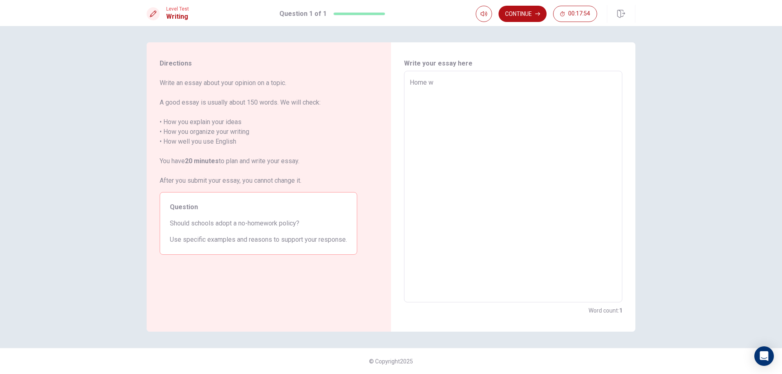
type textarea "x"
type textarea "Home wo"
type textarea "x"
type textarea "Home wor"
type textarea "x"
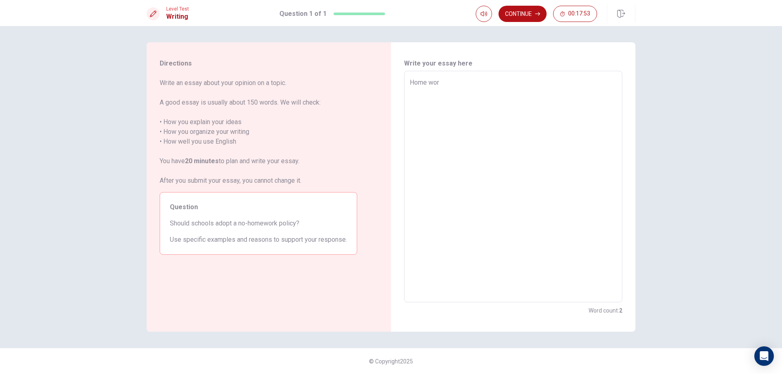
type textarea "Home work"
type textarea "x"
type textarea "Home work"
type textarea "x"
type textarea "Home work"
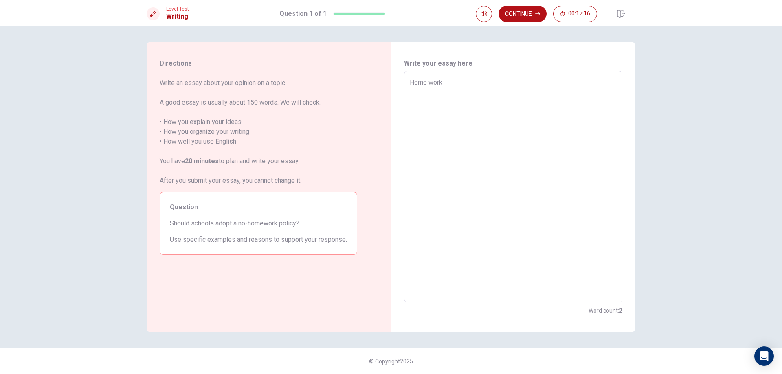
type textarea "x"
type textarea "Home work i"
type textarea "x"
type textarea "Home work is"
type textarea "x"
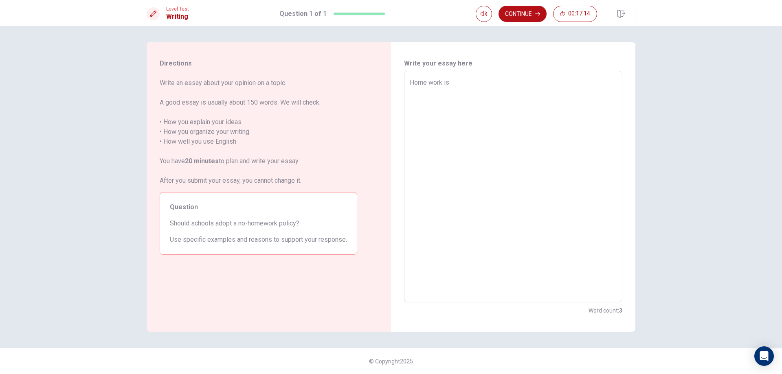
type textarea "Home work is"
type textarea "x"
type textarea "Home work is a"
type textarea "x"
type textarea "Home work is a"
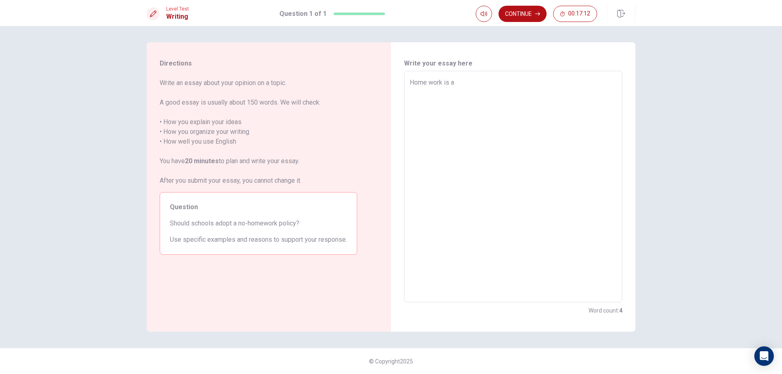
type textarea "x"
type textarea "Home work is a w"
type textarea "x"
type textarea "Home work is a wo"
type textarea "x"
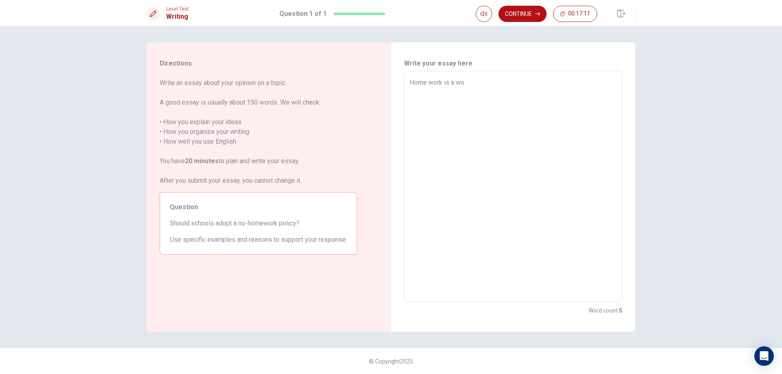
type textarea "Home work is a wor"
type textarea "x"
type textarea "Home work is a work"
type textarea "x"
type textarea "Home work is a work"
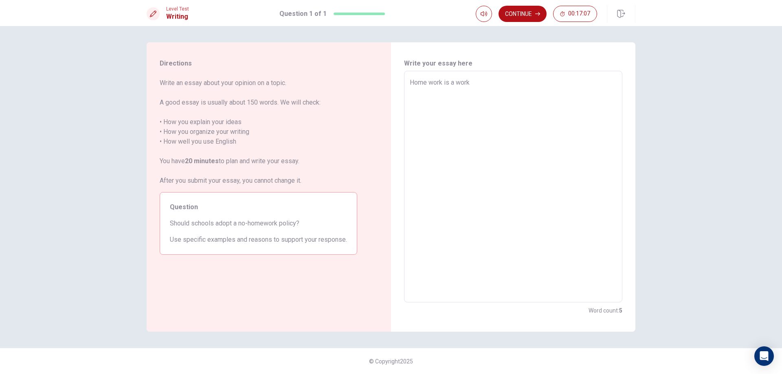
type textarea "x"
type textarea "Home work is a work f"
type textarea "x"
type textarea "Home work is a work fo"
type textarea "x"
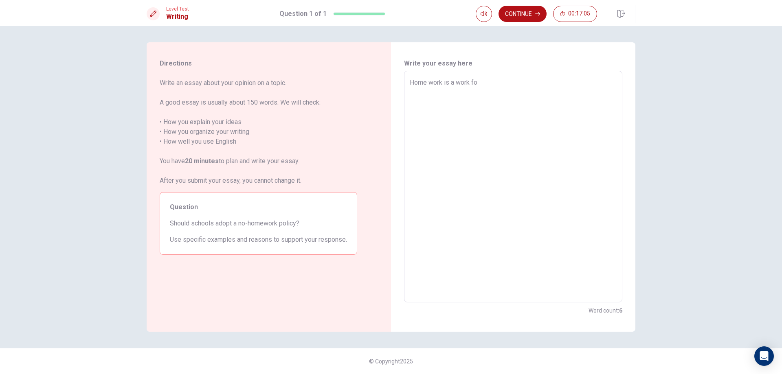
type textarea "Home work is a work for"
type textarea "x"
type textarea "Home work is a work for"
type textarea "x"
type textarea "Home work is a work for a"
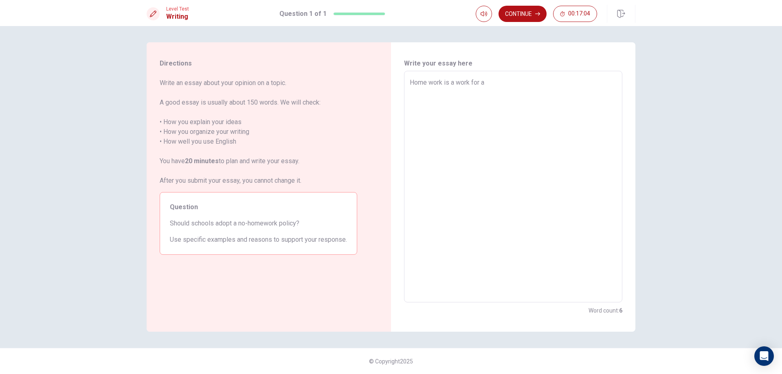
type textarea "x"
type textarea "Home work is a work for a"
type textarea "x"
type textarea "Home work is a work for a s"
type textarea "x"
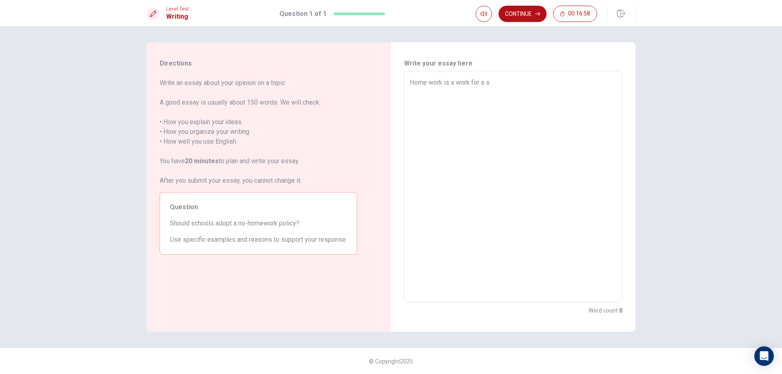
type textarea "Home work is a work for a st"
type textarea "x"
type textarea "Home work is a work for a stu"
type textarea "x"
type textarea "Home work is a work for a stud"
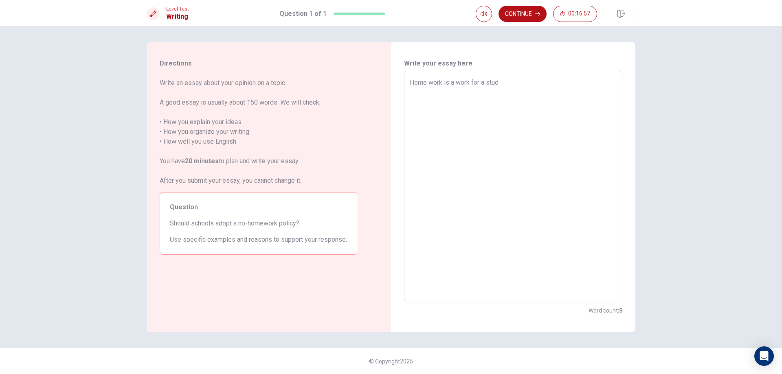
type textarea "x"
type textarea "Home work is a work for a stude"
type textarea "x"
type textarea "Home work is a work for a studen"
type textarea "x"
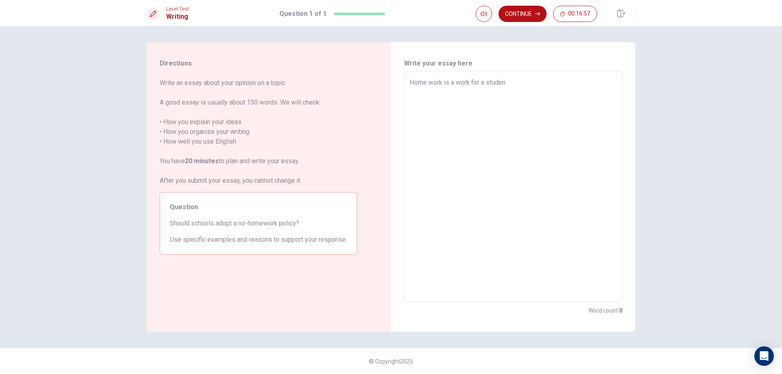
type textarea "Home work is a work for a student"
type textarea "x"
type textarea "Home work is a work for a student"
type textarea "x"
type textarea "Home work is a work for a student p"
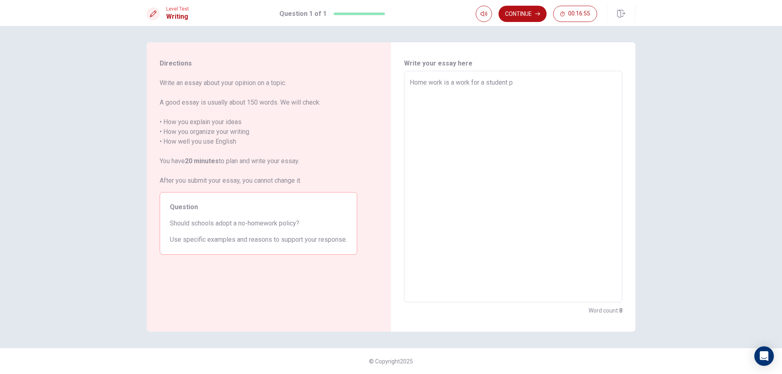
type textarea "x"
type textarea "Home work is a work for a student pr"
type textarea "x"
type textarea "Home work is a work for a student pra"
type textarea "x"
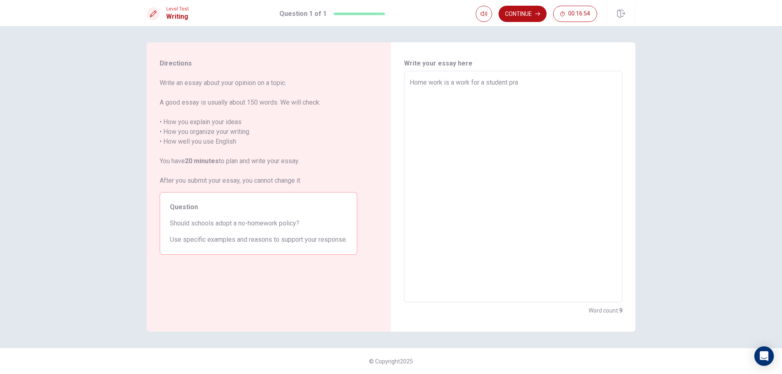
type textarea "Home work is a work for a student prac"
click at [596, 81] on textarea "Home work is a work for a student practis or lerning the lesson at home" at bounding box center [513, 187] width 207 height 218
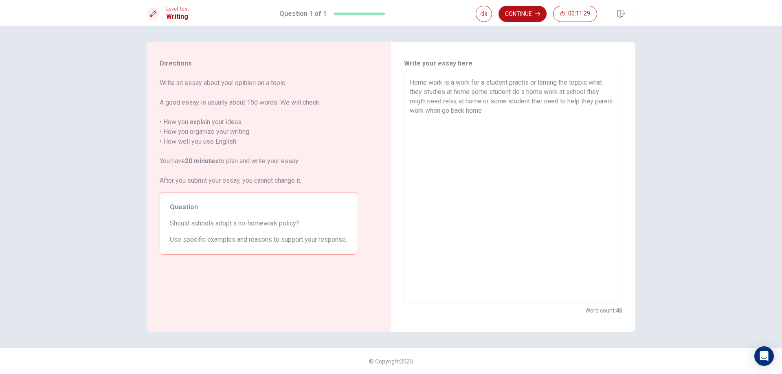
click at [595, 101] on textarea "Home work is a work for a student practis or lerning the toppic what they studi…" at bounding box center [513, 187] width 207 height 218
click at [483, 110] on textarea "Home work is a work for a student practis or lerning the toppic what they studi…" at bounding box center [513, 187] width 207 height 218
click at [465, 111] on textarea "Home work is a work for a student practis or lerning the toppic what they studi…" at bounding box center [513, 187] width 207 height 218
drag, startPoint x: 513, startPoint y: 124, endPoint x: 506, endPoint y: 114, distance: 11.7
click at [509, 120] on textarea "Home work is a work for a student practis or lerning the toppic what they studi…" at bounding box center [513, 187] width 207 height 218
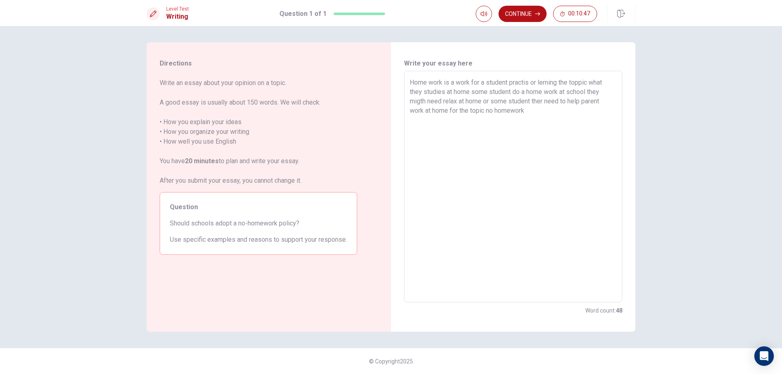
click at [430, 84] on textarea "Home work is a work for a student practis or lerning the toppic what they studi…" at bounding box center [513, 187] width 207 height 218
click at [461, 111] on textarea "Homework is a work for a student practis or lerning the toppic what they studie…" at bounding box center [513, 187] width 207 height 218
click at [482, 129] on textarea "Homework is a work for a student practis or lerning the toppic what they studie…" at bounding box center [513, 187] width 207 height 218
click at [410, 132] on textarea "Homework is a work for a student practis or lerning the toppic what they studie…" at bounding box center [513, 187] width 207 height 218
click at [579, 111] on textarea "Homework is a work for a student practis or lerning the toppic what they studie…" at bounding box center [513, 187] width 207 height 218
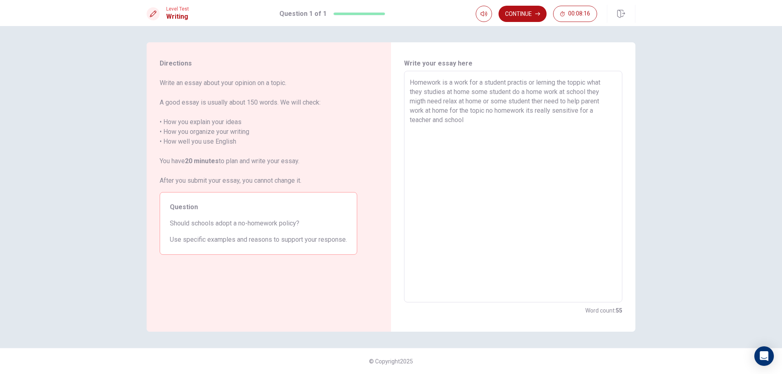
click at [474, 121] on textarea "Homework is a work for a student practis or lerning the toppic what they studie…" at bounding box center [513, 187] width 207 height 218
click at [448, 128] on textarea "Homework is a work for a student practis or lerning the toppic what they studie…" at bounding box center [513, 187] width 207 height 218
click at [560, 118] on textarea "Homework is a work for a student practis or lerning the toppic what they studie…" at bounding box center [513, 187] width 207 height 218
click at [513, 132] on textarea "Homework is a work for a student practis or lerning the toppic what they studie…" at bounding box center [513, 187] width 207 height 218
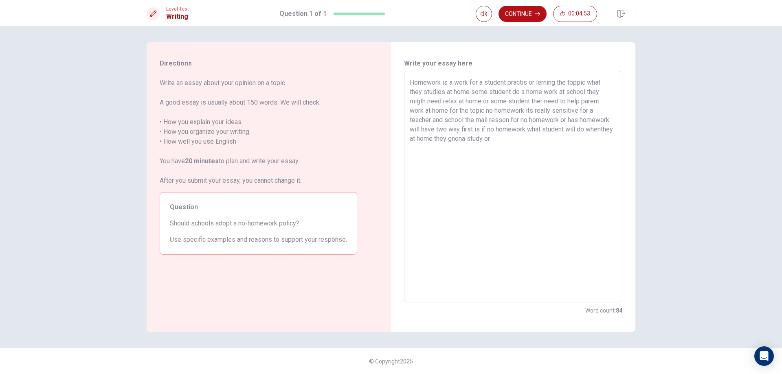
click at [467, 119] on textarea "Homework is a work for a student practis or lerning the toppic what they studie…" at bounding box center [513, 187] width 207 height 218
click at [511, 129] on textarea "Homework is a work for a student practis or lerning the toppic what they studie…" at bounding box center [513, 187] width 207 height 218
drag, startPoint x: 507, startPoint y: 129, endPoint x: 549, endPoint y: 129, distance: 42.4
click at [549, 129] on textarea "Homework is a work for a student practis or lerning the toppic what they studie…" at bounding box center [513, 187] width 207 height 218
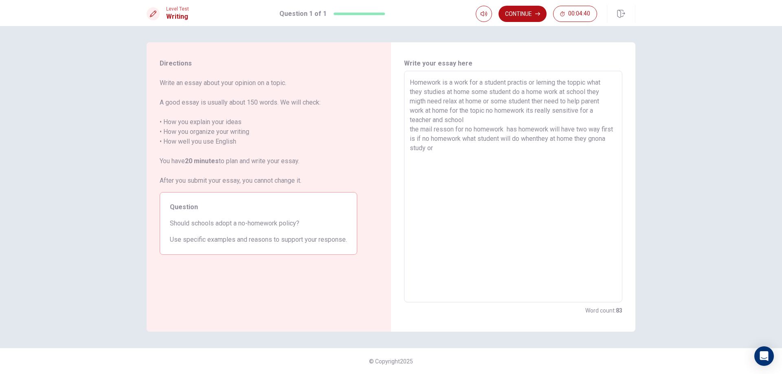
click at [551, 128] on textarea "Homework is a work for a student practis or lerning the toppic what they studie…" at bounding box center [513, 187] width 207 height 218
drag, startPoint x: 507, startPoint y: 130, endPoint x: 623, endPoint y: 128, distance: 116.1
click at [623, 128] on div "Write your essay here Homework is a work for a student practis or lerning the t…" at bounding box center [513, 187] width 244 height 290
click at [536, 130] on textarea "Homework is a work for a student practis or lerning the toppic what they studie…" at bounding box center [513, 187] width 207 height 218
click at [581, 132] on textarea "Homework is a work for a student practis or lerning the toppic what they studie…" at bounding box center [513, 187] width 207 height 218
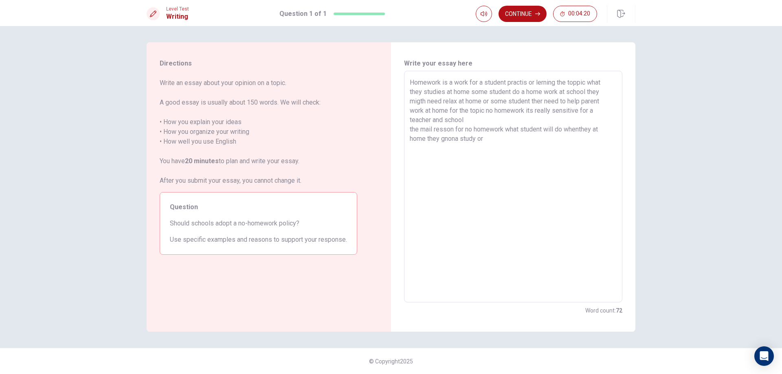
click at [481, 138] on textarea "Homework is a work for a student practis or lerning the toppic what they studie…" at bounding box center [513, 187] width 207 height 218
click at [491, 140] on textarea "Homework is a work for a student practis or lerning the toppic what they studie…" at bounding box center [513, 187] width 207 height 218
click at [582, 125] on textarea "Homework is a work for a student practis or lerning the toppic what they studie…" at bounding box center [513, 187] width 207 height 218
click at [514, 142] on textarea "Homework is a work for a student practis or lerning the toppic what they studie…" at bounding box center [513, 187] width 207 height 218
click at [466, 121] on textarea "Homework is a work for a student practis or lerning the toppic what they studie…" at bounding box center [513, 187] width 207 height 218
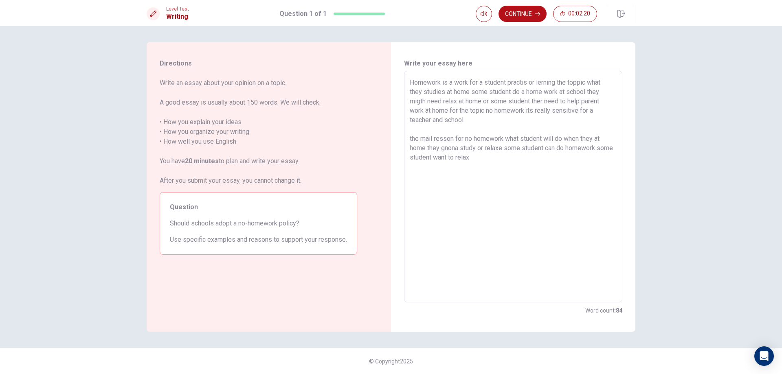
click at [475, 121] on textarea "Homework is a work for a student practis or lerning the toppic what they studie…" at bounding box center [513, 187] width 207 height 218
click at [413, 130] on textarea "Homework is a work for a student practis or lerning the toppic what they studie…" at bounding box center [513, 187] width 207 height 218
click at [465, 116] on textarea "Homework is a work for a student practis or lerning the toppic what they studie…" at bounding box center [513, 187] width 207 height 218
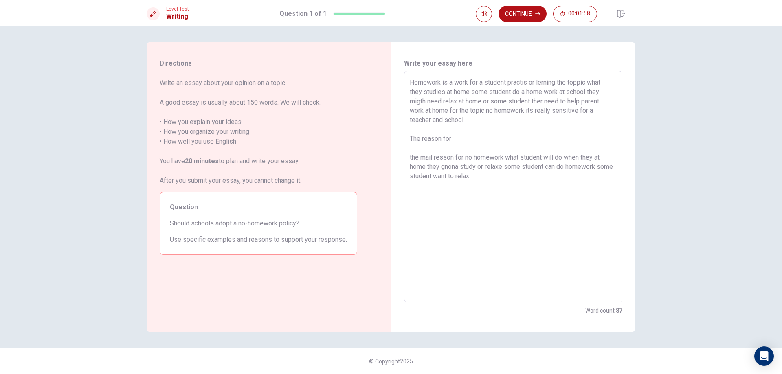
click at [455, 138] on textarea "Homework is a work for a student practis or lerning the toppic what they studie…" at bounding box center [513, 187] width 207 height 218
click at [464, 139] on textarea "Homework is a work for a student practis or lerning the toppic what they studie…" at bounding box center [513, 187] width 207 height 218
click at [478, 138] on textarea "Homework is a work for a student practis or lerning the toppic what they studie…" at bounding box center [513, 187] width 207 height 218
click at [483, 138] on textarea "Homework is a work for a student practis or lerning the toppic what they studie…" at bounding box center [513, 187] width 207 height 218
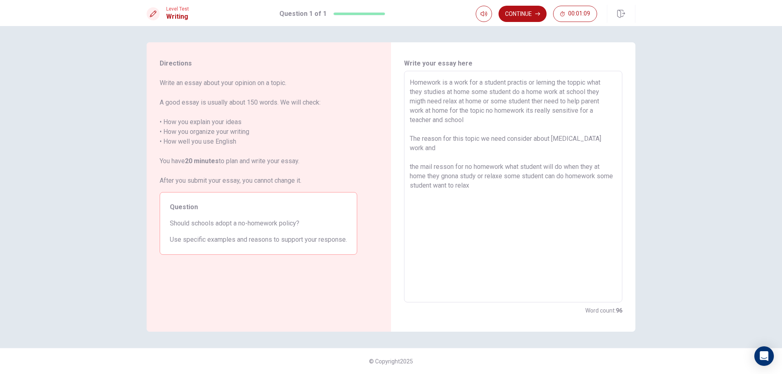
click at [557, 138] on textarea "Homework is a work for a student practis or lerning the toppic what they studie…" at bounding box center [513, 187] width 207 height 218
click at [578, 139] on textarea "Homework is a work for a student practis or lerning the toppic what they studie…" at bounding box center [513, 187] width 207 height 218
click at [470, 123] on textarea "Homework is a work for a student practis or lerning the toppic what they studie…" at bounding box center [513, 187] width 207 height 218
click at [576, 138] on textarea "Homework is a work for a student practis or lerning the toppic what they studie…" at bounding box center [513, 187] width 207 height 218
click at [452, 110] on textarea "Homework is a work for a student practis or lerning the toppic what they studie…" at bounding box center [513, 187] width 207 height 218
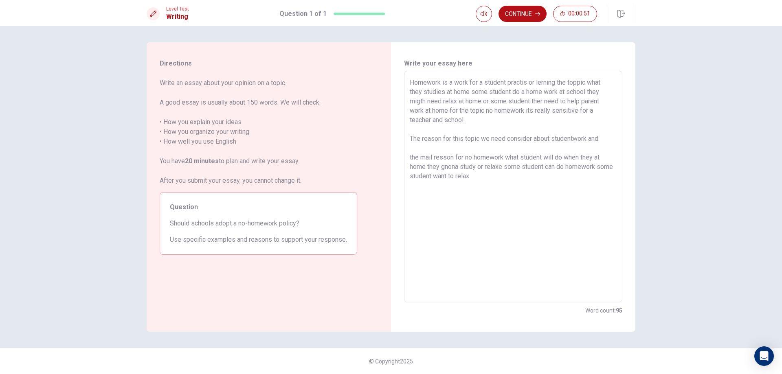
drag, startPoint x: 449, startPoint y: 106, endPoint x: 466, endPoint y: 120, distance: 22.0
click at [466, 120] on textarea "Homework is a work for a student practis or lerning the toppic what they studie…" at bounding box center [513, 187] width 207 height 218
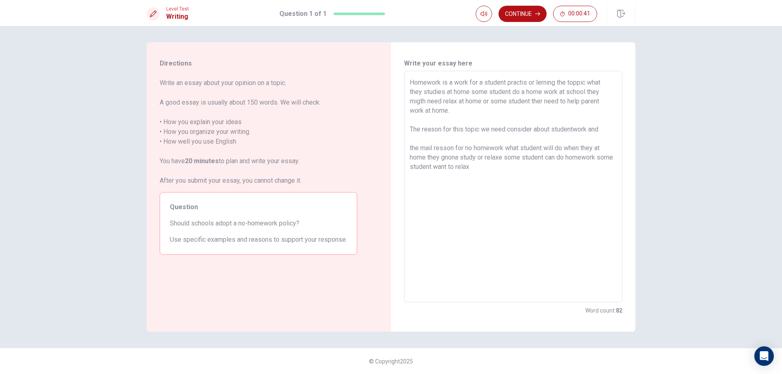
click at [573, 129] on textarea "Homework is a work for a student practis or lerning the toppic what they studie…" at bounding box center [513, 187] width 207 height 218
click at [572, 130] on textarea "Homework is a work for a student practis or lerning the toppic what they studie…" at bounding box center [513, 187] width 207 height 218
click at [573, 130] on textarea "Homework is a work for a student practis or lerning the toppic what they studie…" at bounding box center [513, 187] width 207 height 218
click at [574, 131] on textarea "Homework is a work for a student practis or lerning the toppic what they studie…" at bounding box center [513, 187] width 207 height 218
click at [590, 129] on textarea "Homework is a work for a student practis or lerning the toppic what they studie…" at bounding box center [513, 187] width 207 height 218
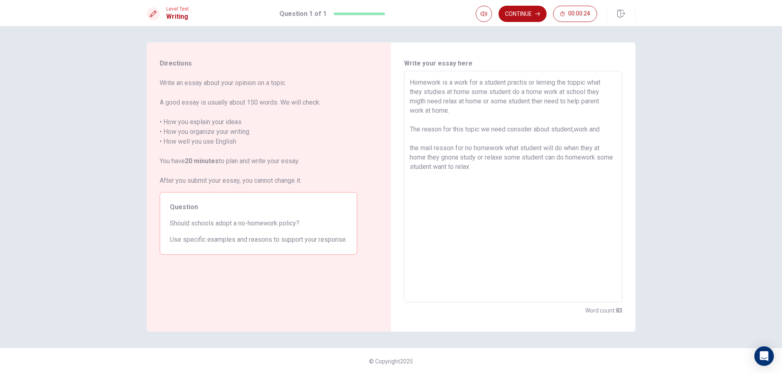
click at [605, 131] on textarea "Homework is a work for a student practis or lerning the toppic what they studie…" at bounding box center [513, 187] width 207 height 218
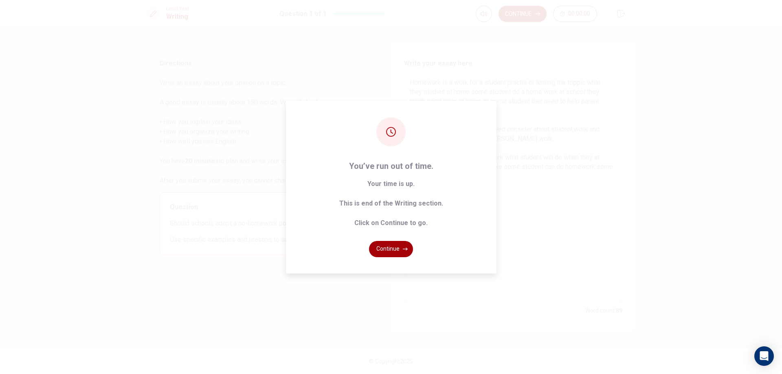
click at [395, 251] on button "Continue" at bounding box center [391, 249] width 44 height 16
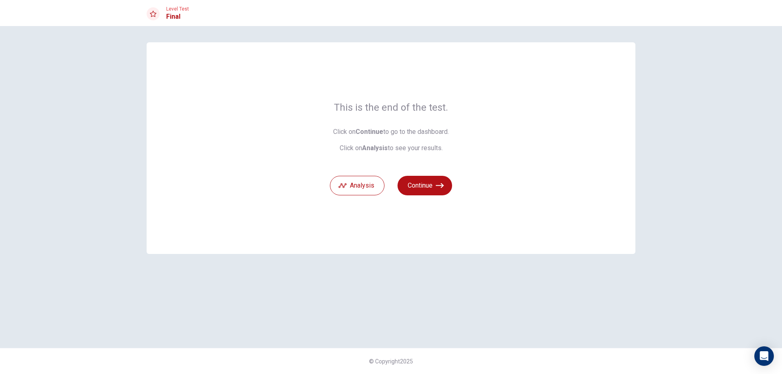
click at [525, 141] on div "This is the end of the test. Click on Continue to go to the dashboard. Click on…" at bounding box center [391, 148] width 489 height 212
click at [372, 189] on button "Analysis" at bounding box center [357, 186] width 55 height 20
